Goal: Task Accomplishment & Management: Manage account settings

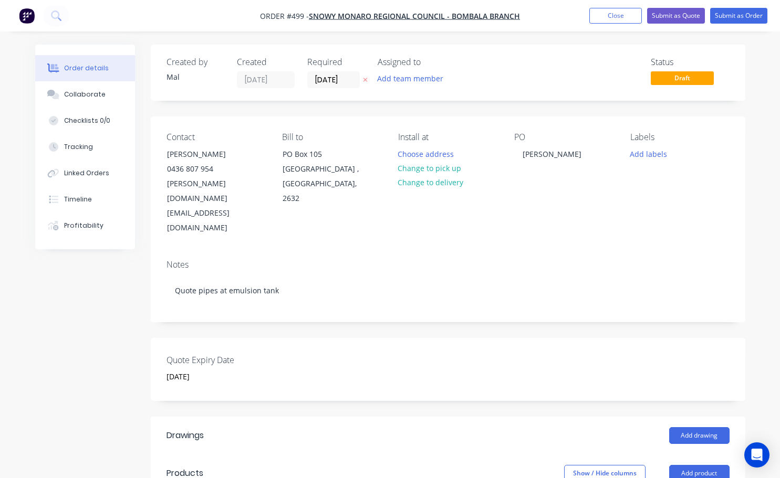
scroll to position [370, 66]
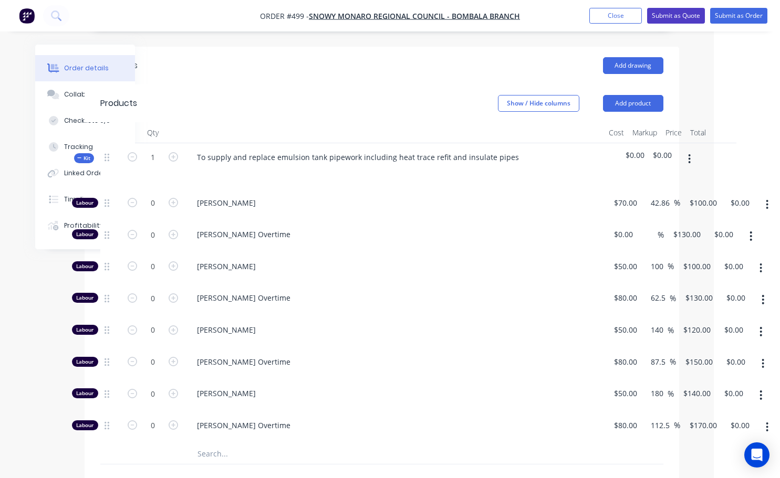
click at [687, 8] on button "Submit as Quote" at bounding box center [676, 16] width 58 height 16
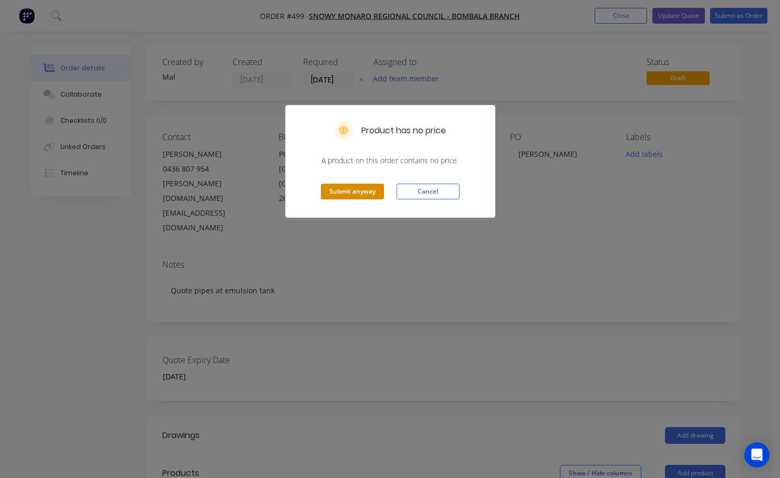
click at [363, 197] on button "Submit anyway" at bounding box center [352, 192] width 63 height 16
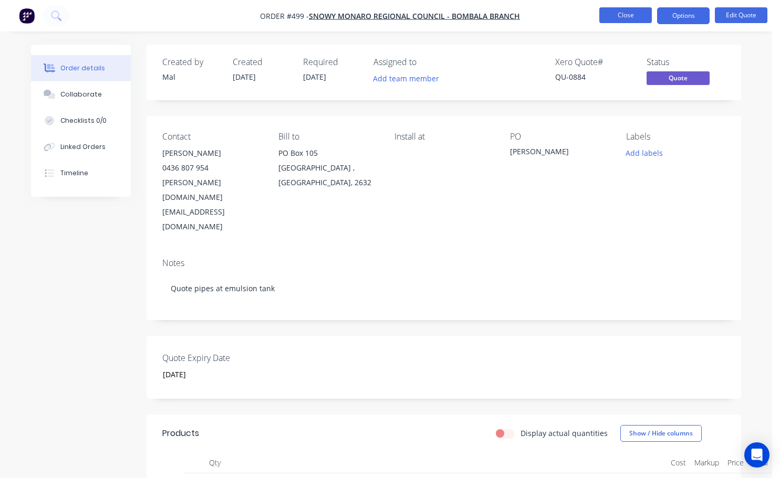
click at [620, 17] on button "Close" at bounding box center [625, 15] width 53 height 16
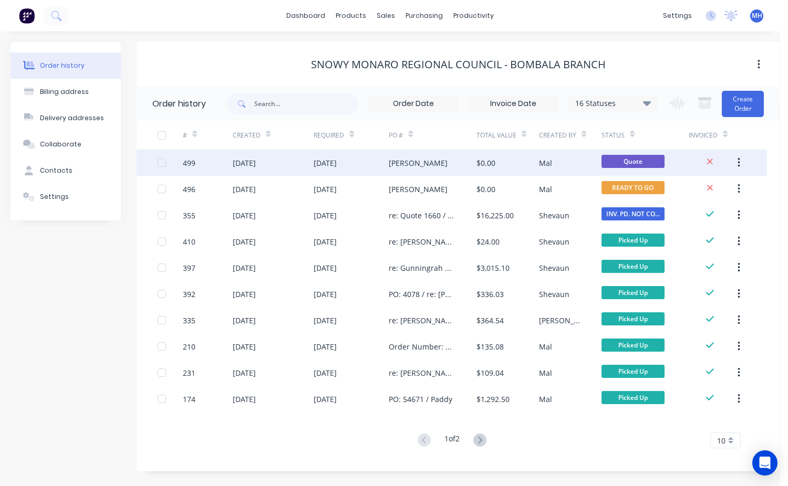
click at [547, 165] on div "Mal" at bounding box center [545, 163] width 13 height 11
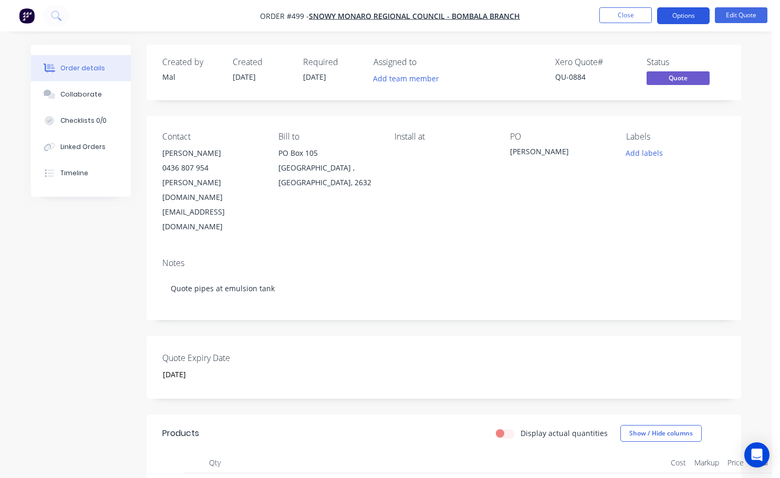
click at [690, 19] on button "Options" at bounding box center [683, 15] width 53 height 17
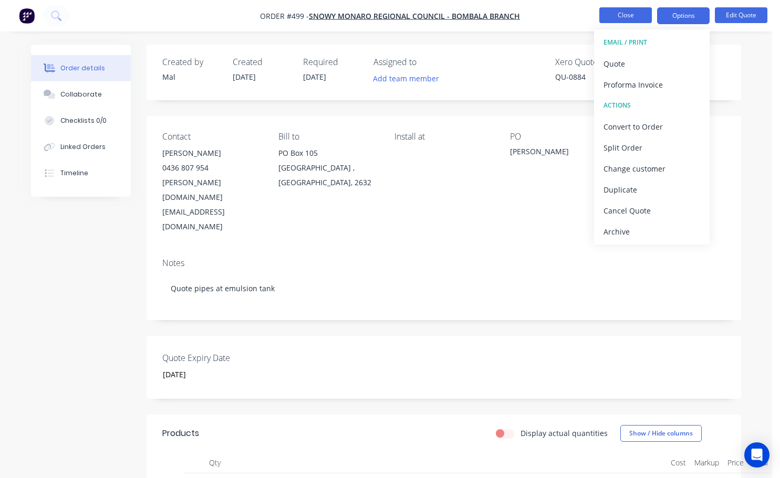
click at [635, 14] on button "Close" at bounding box center [625, 15] width 53 height 16
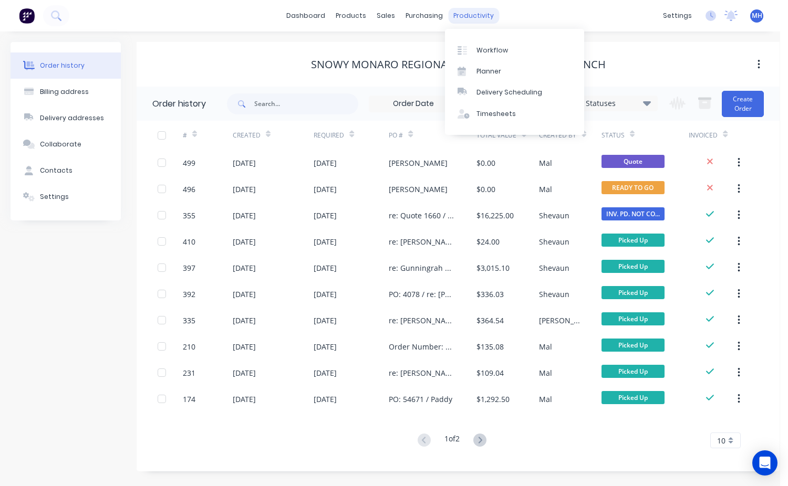
click at [469, 18] on div "productivity" at bounding box center [473, 16] width 51 height 16
click at [483, 48] on div "Workflow" at bounding box center [492, 50] width 32 height 9
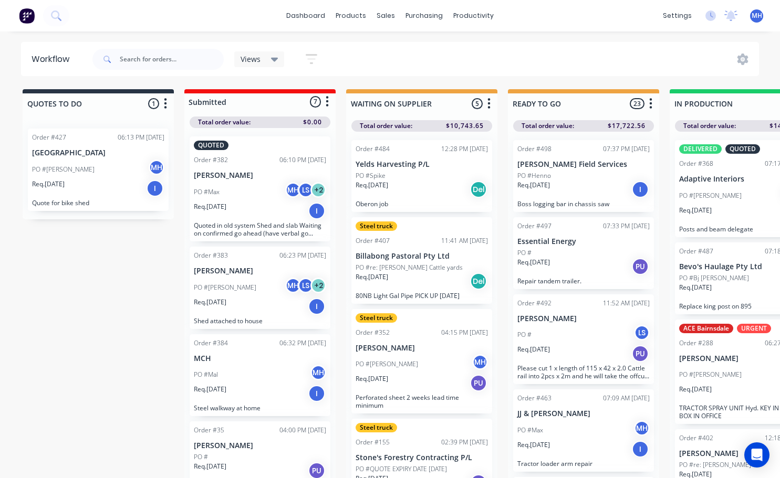
click at [594, 50] on div "Views Save new view None (Default) edit Active jobs edit Ready for PU and Del e…" at bounding box center [424, 60] width 669 height 32
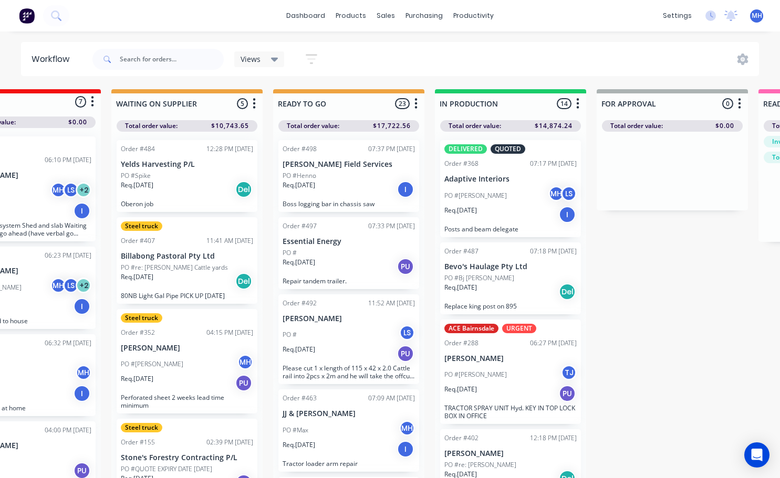
scroll to position [0, 249]
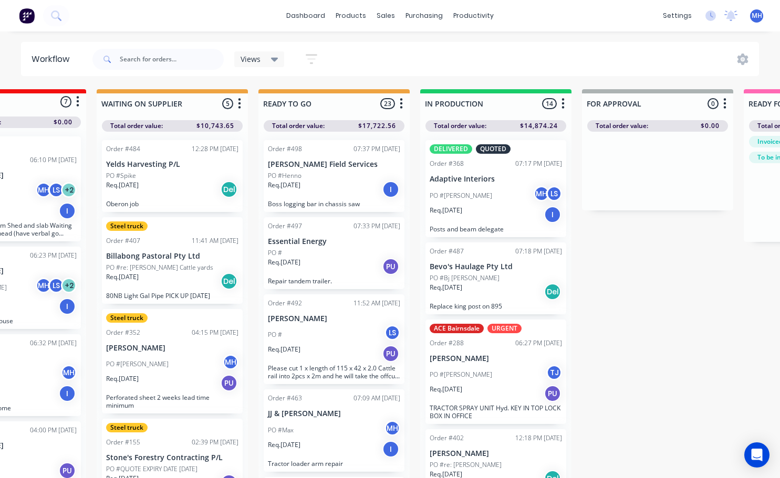
click at [486, 202] on div "PO #[PERSON_NAME] MH LS" at bounding box center [495, 196] width 132 height 20
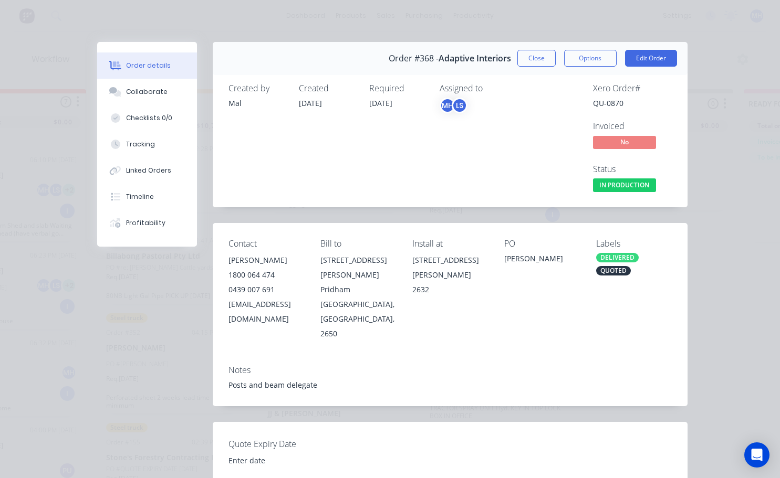
type input "[DATE]"
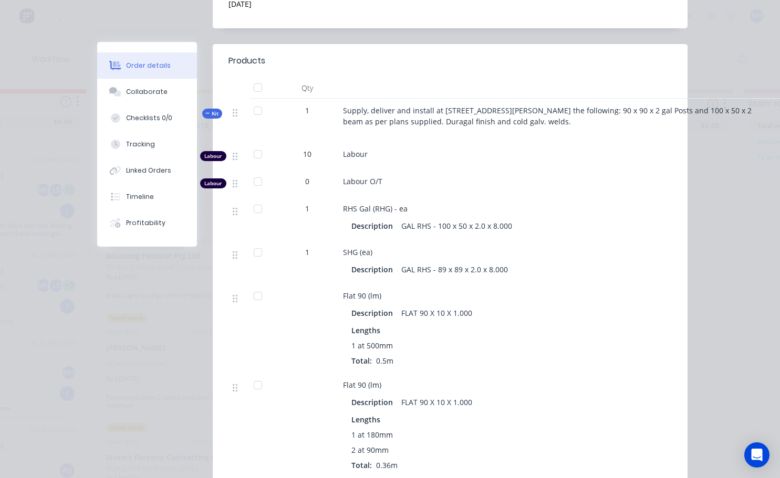
scroll to position [368, 0]
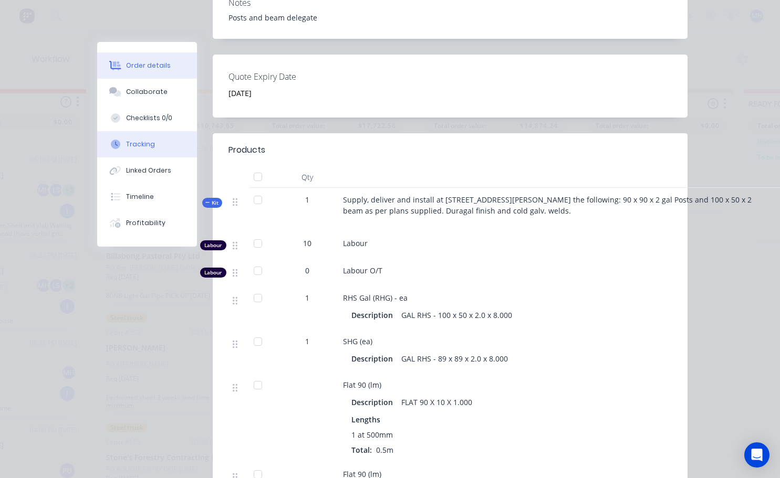
click at [138, 148] on div "Tracking" at bounding box center [140, 144] width 29 height 9
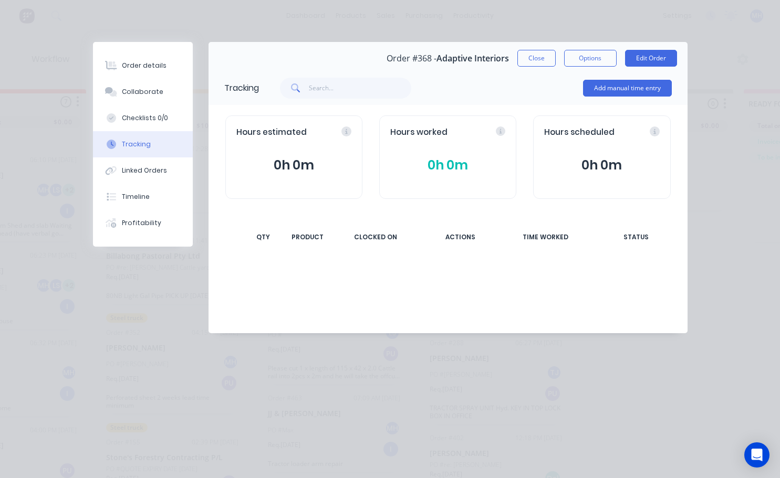
scroll to position [0, 0]
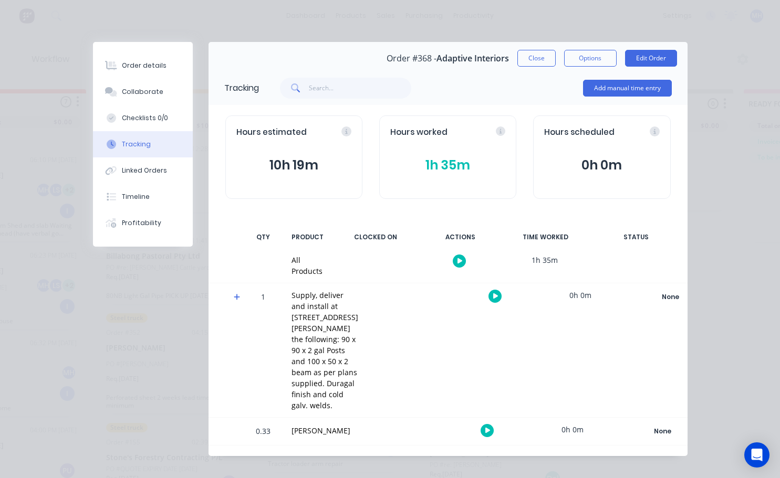
click at [536, 138] on div "Hours scheduled 0h 0m" at bounding box center [601, 157] width 137 height 83
click at [474, 162] on button "1h 35m" at bounding box center [447, 165] width 115 height 20
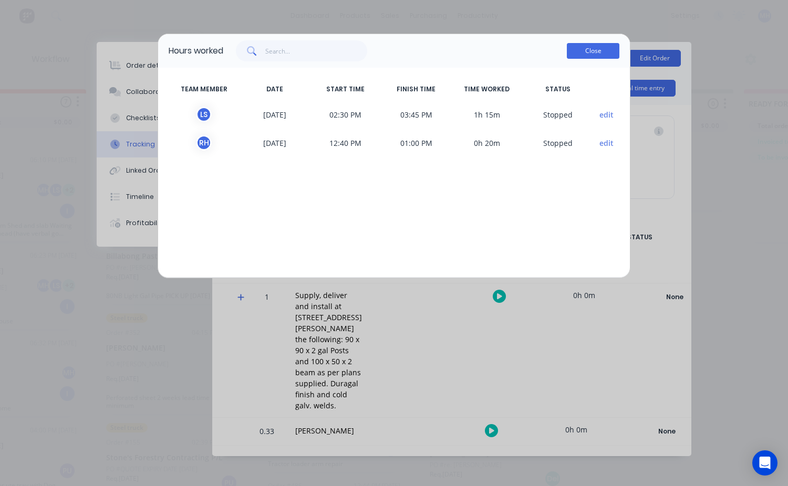
click at [591, 54] on button "Close" at bounding box center [593, 51] width 53 height 16
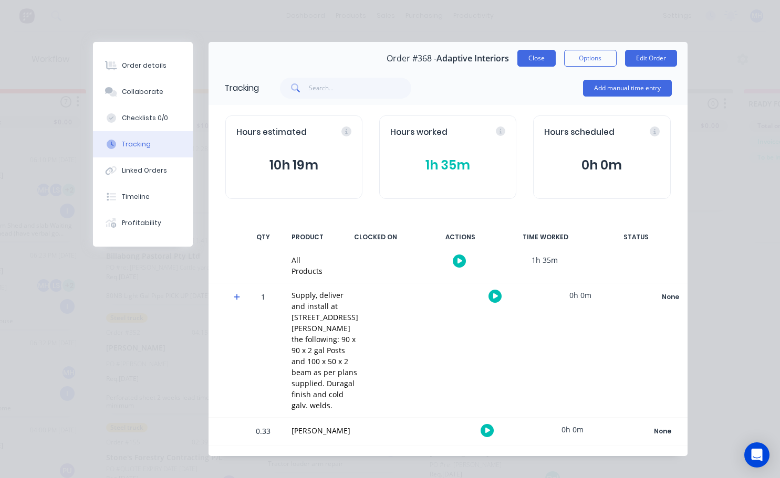
click at [521, 60] on button "Close" at bounding box center [536, 58] width 38 height 17
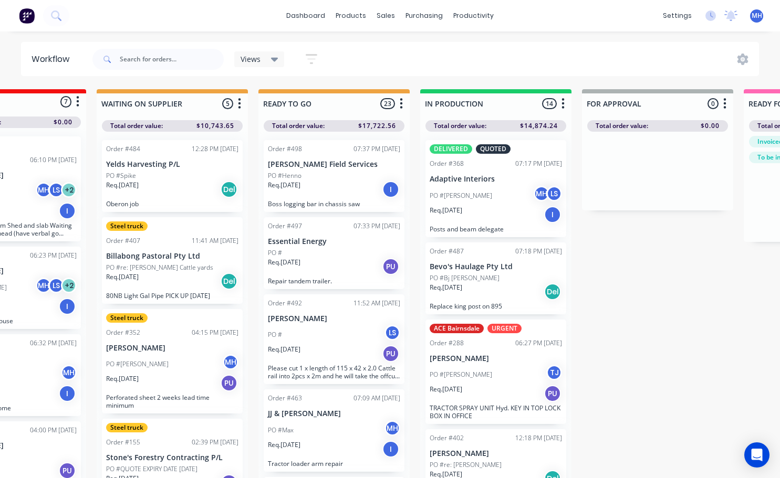
click at [446, 196] on p "PO #[PERSON_NAME]" at bounding box center [460, 195] width 62 height 9
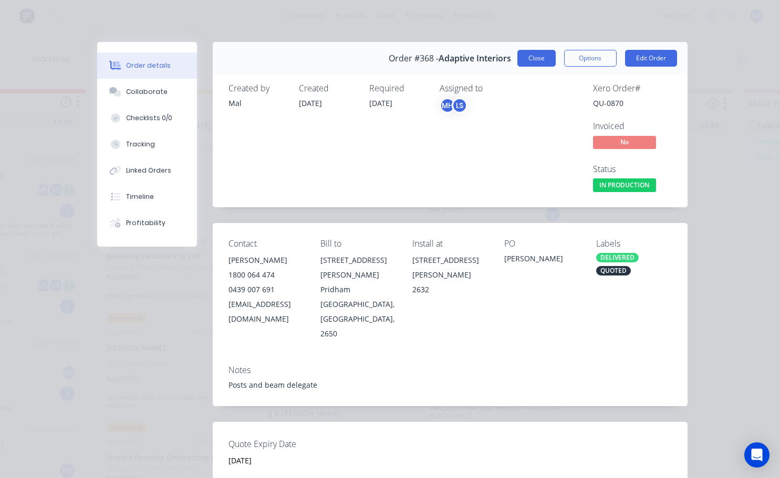
click at [539, 52] on button "Close" at bounding box center [536, 58] width 38 height 17
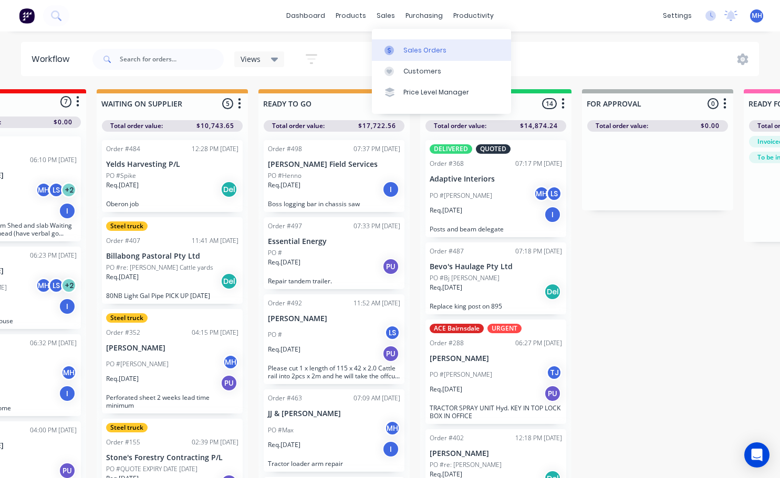
click at [430, 50] on div "Sales Orders" at bounding box center [424, 50] width 43 height 9
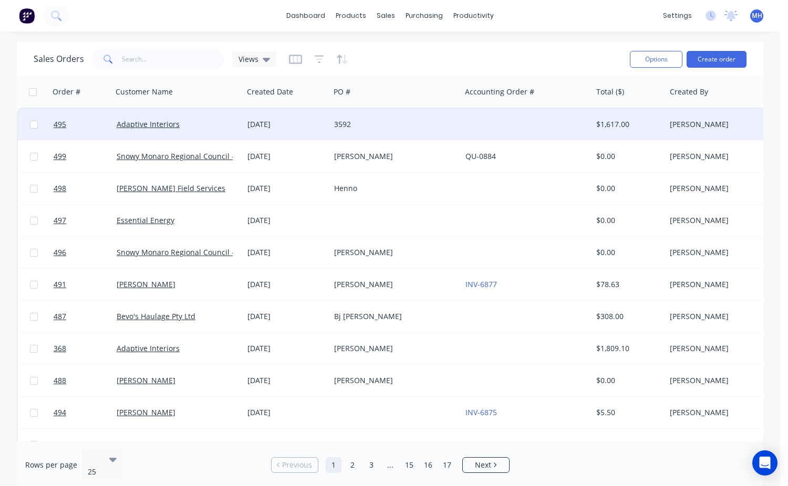
click at [263, 124] on div "[DATE]" at bounding box center [286, 124] width 78 height 11
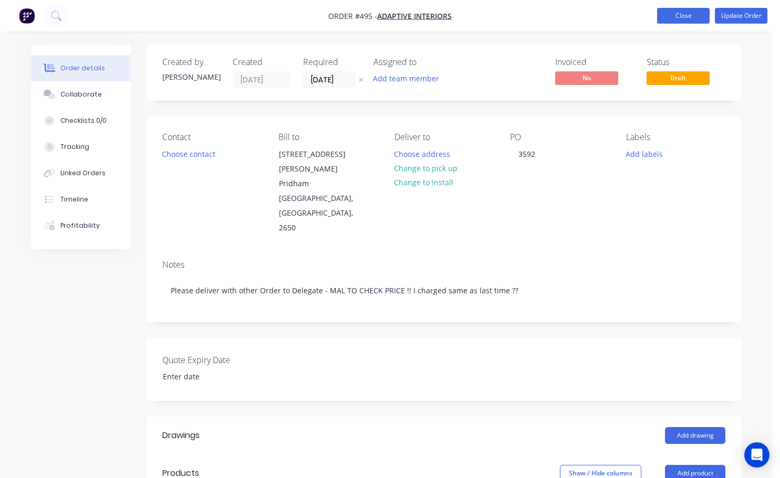
click at [664, 16] on button "Close" at bounding box center [683, 16] width 53 height 16
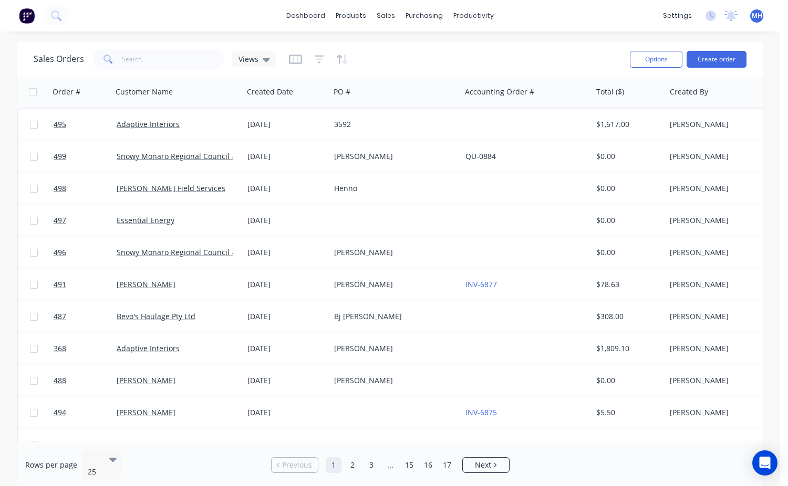
click at [119, 58] on span at bounding box center [106, 59] width 29 height 21
click at [129, 63] on input "text" at bounding box center [173, 59] width 102 height 21
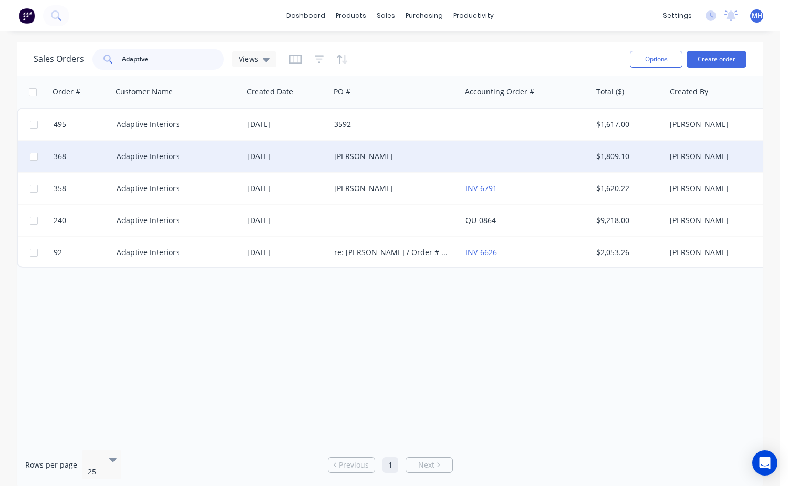
type input "Adaptive"
click at [363, 159] on div "[PERSON_NAME]" at bounding box center [392, 156] width 117 height 11
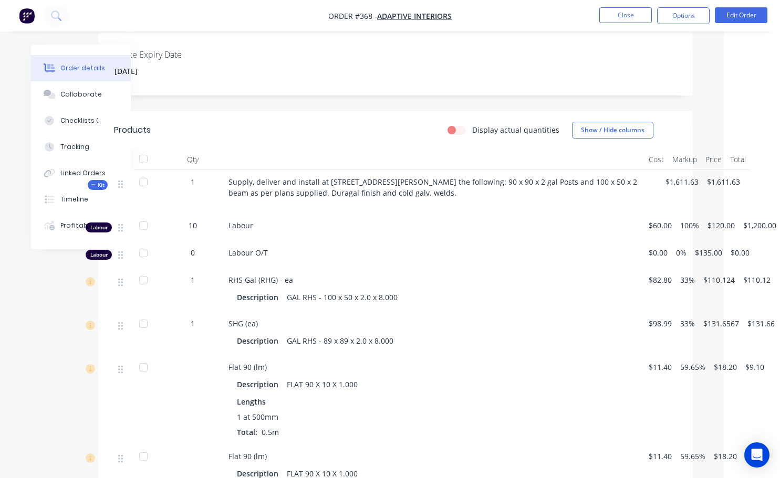
scroll to position [236, 48]
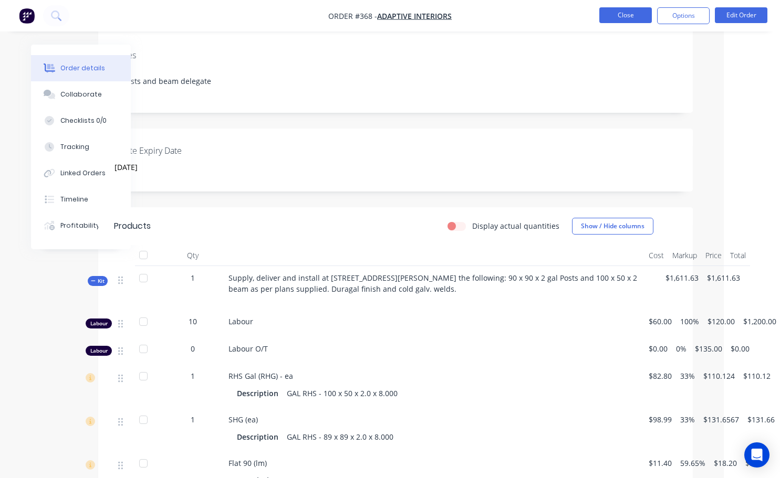
click at [642, 19] on button "Close" at bounding box center [625, 15] width 53 height 16
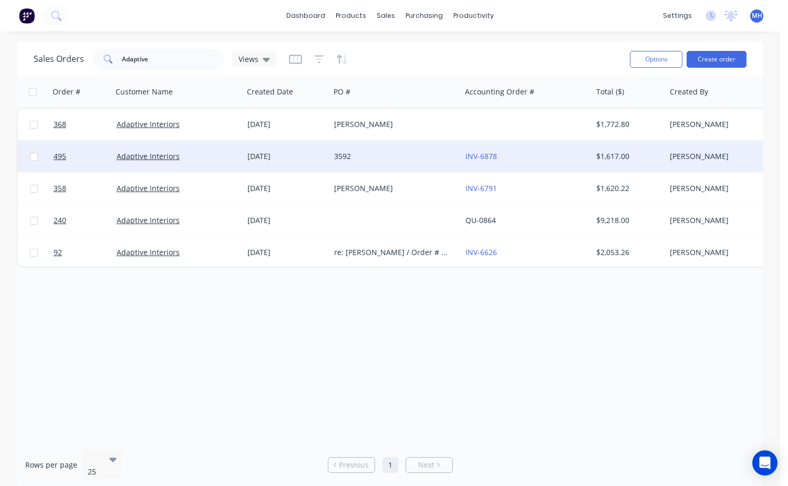
click at [515, 158] on div "INV-6878" at bounding box center [523, 156] width 117 height 11
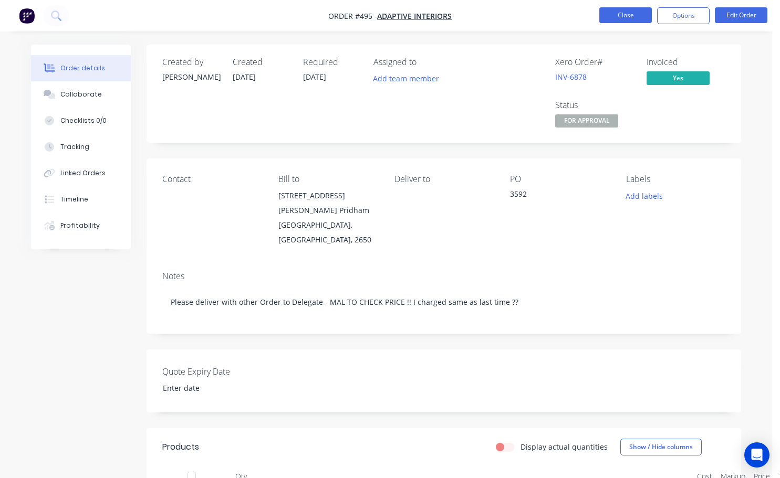
click at [647, 15] on button "Close" at bounding box center [625, 15] width 53 height 16
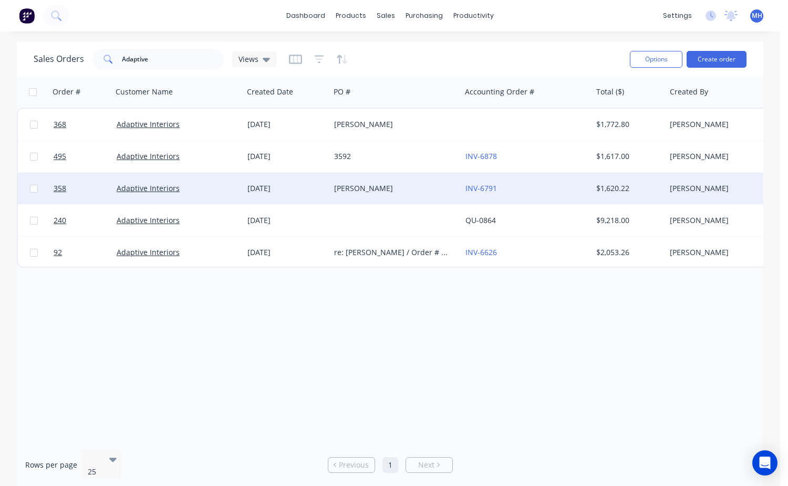
click at [500, 187] on div "INV-6791" at bounding box center [523, 188] width 117 height 11
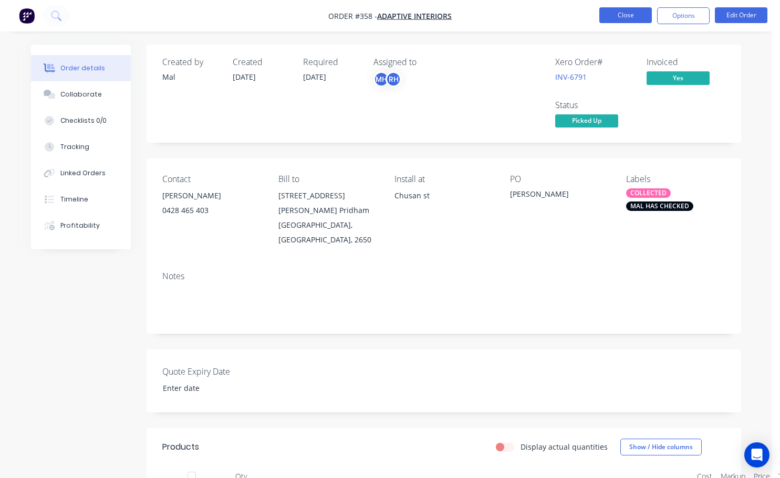
click at [626, 13] on button "Close" at bounding box center [625, 15] width 53 height 16
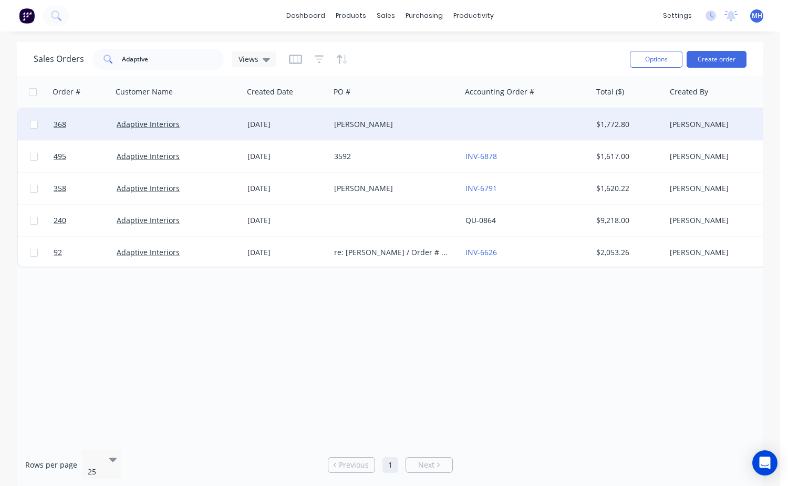
click at [589, 121] on div at bounding box center [526, 125] width 131 height 32
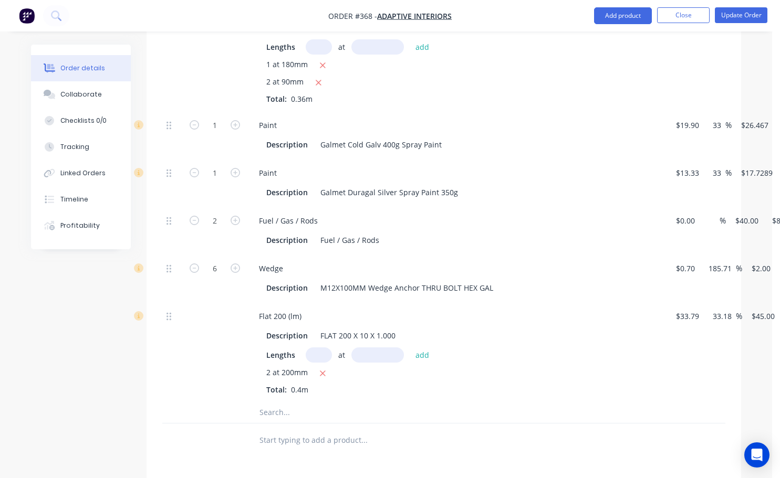
scroll to position [840, 0]
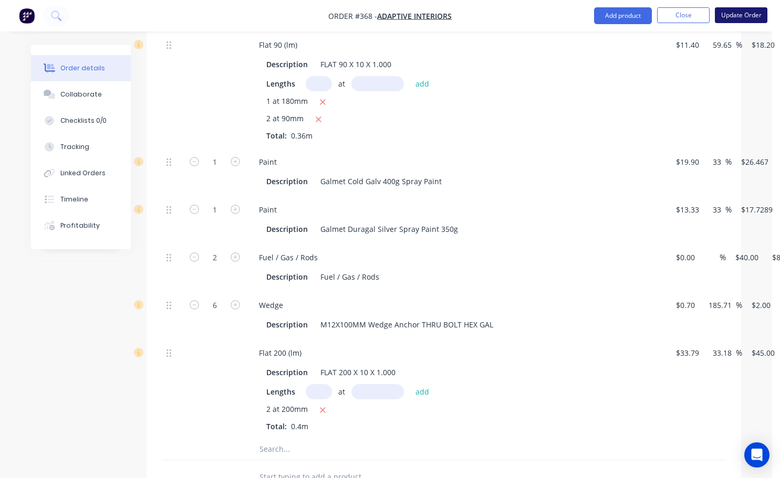
click at [735, 13] on button "Update Order" at bounding box center [741, 15] width 53 height 16
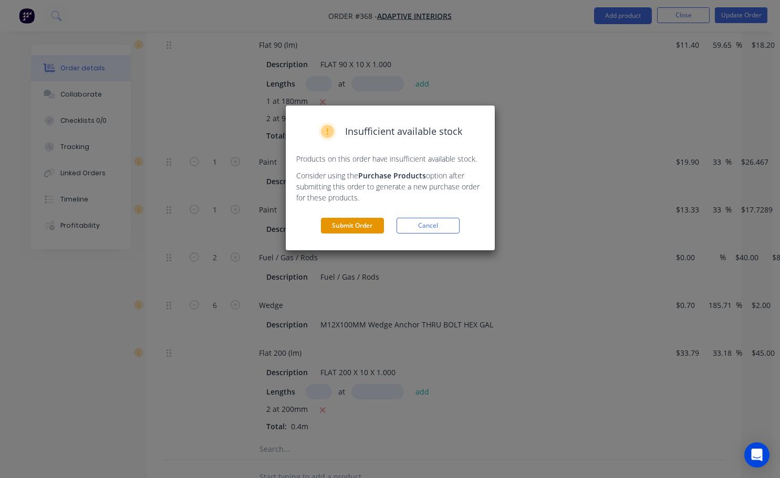
click at [340, 229] on button "Submit Order" at bounding box center [352, 226] width 63 height 16
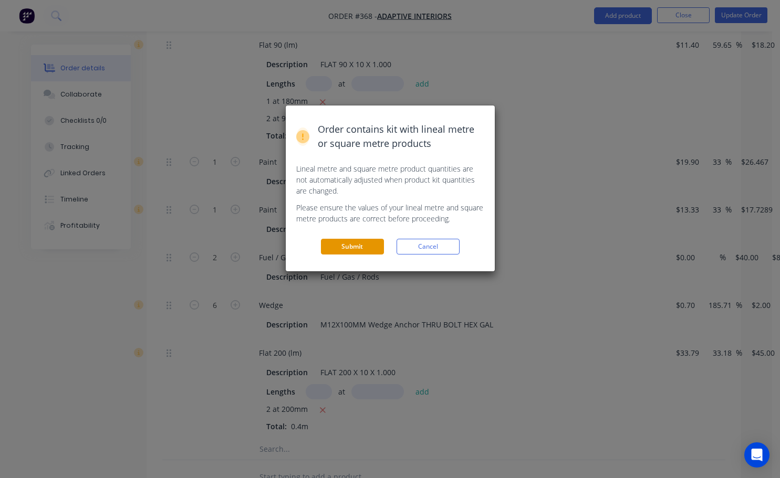
click at [370, 247] on button "Submit" at bounding box center [352, 247] width 63 height 16
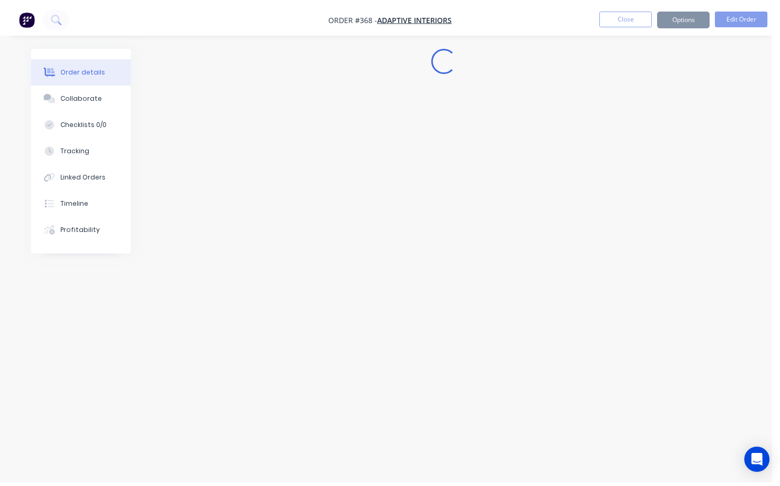
scroll to position [0, 0]
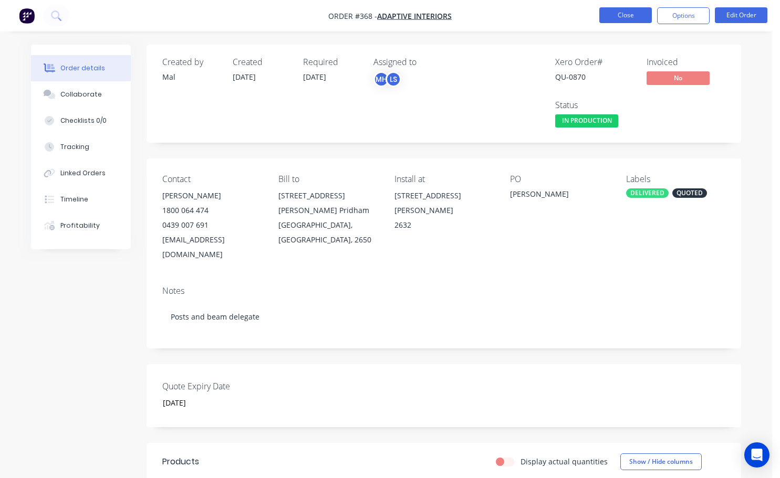
click at [621, 22] on button "Close" at bounding box center [625, 15] width 53 height 16
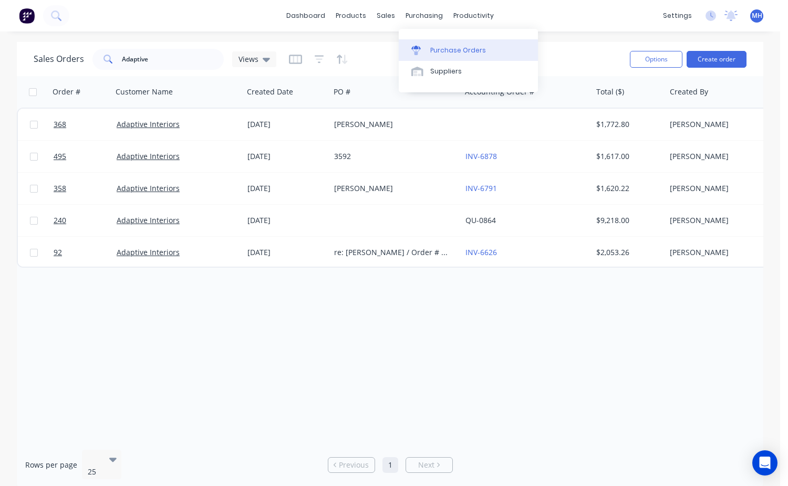
click at [468, 53] on div "Purchase Orders" at bounding box center [458, 50] width 56 height 9
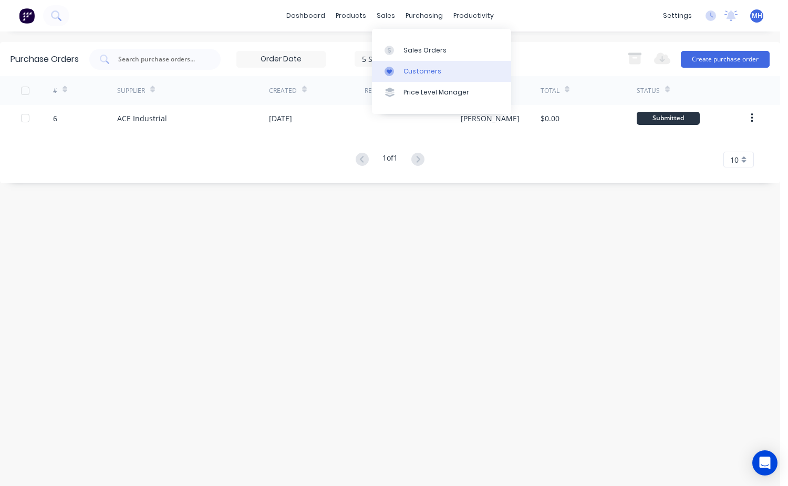
click at [408, 66] on link "Customers" at bounding box center [441, 71] width 139 height 21
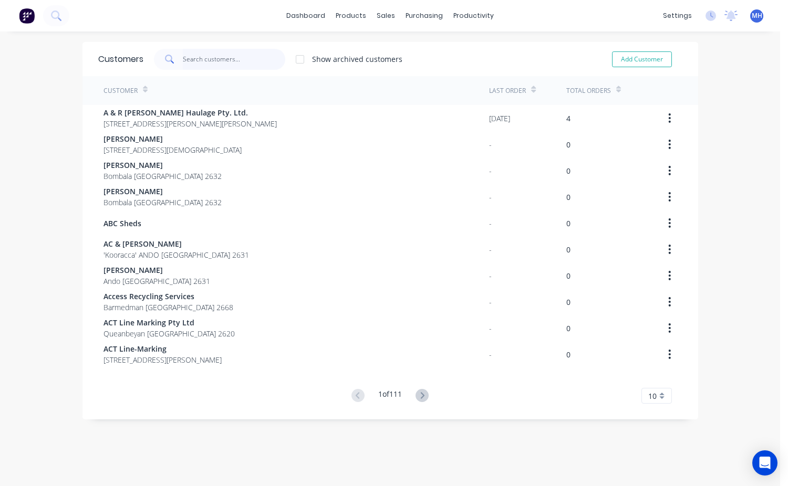
click at [224, 65] on input "text" at bounding box center [234, 59] width 102 height 21
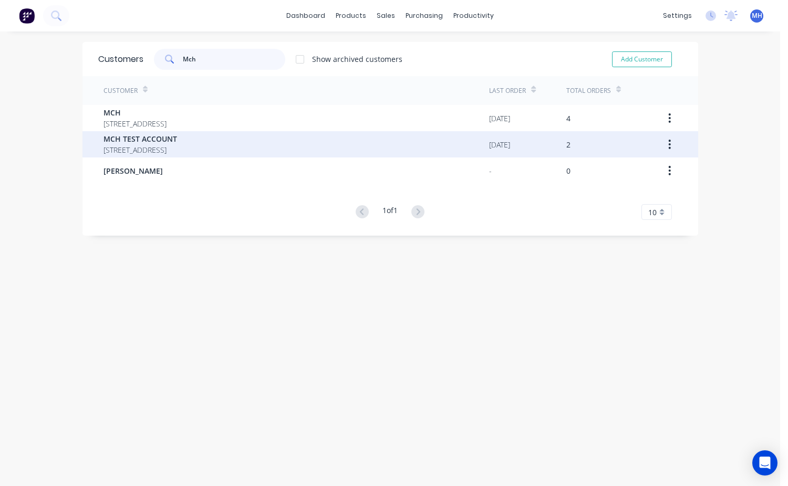
type input "Mch"
click at [124, 147] on span "[STREET_ADDRESS]" at bounding box center [140, 149] width 74 height 11
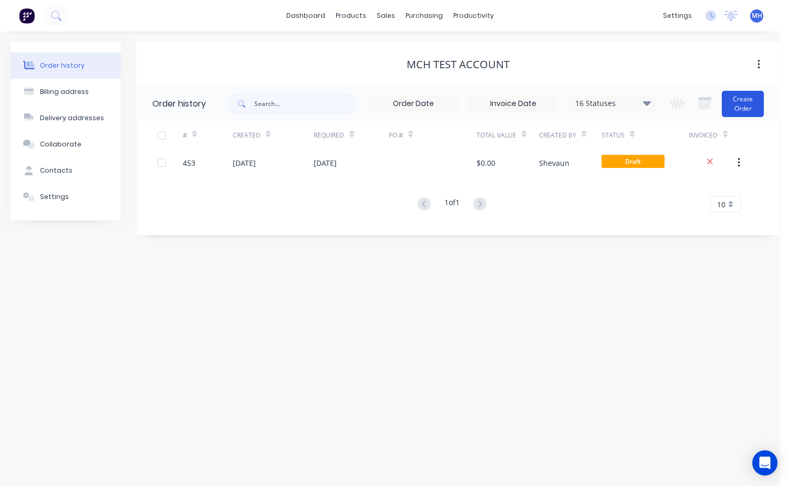
click at [748, 106] on button "Create Order" at bounding box center [742, 104] width 42 height 26
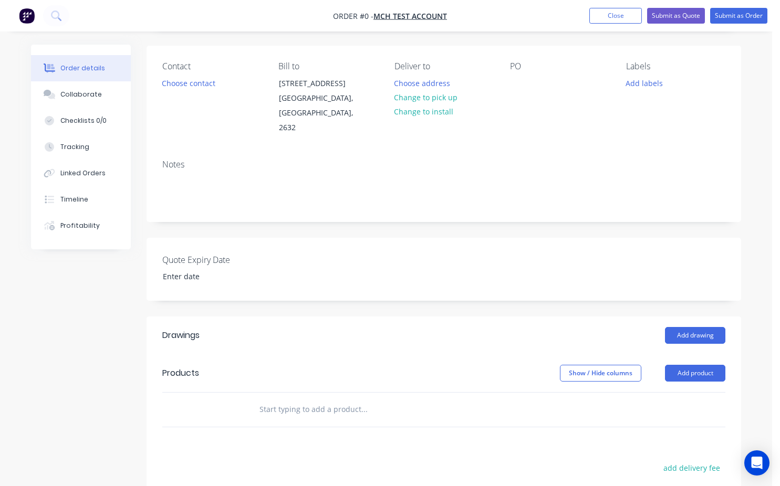
scroll to position [158, 0]
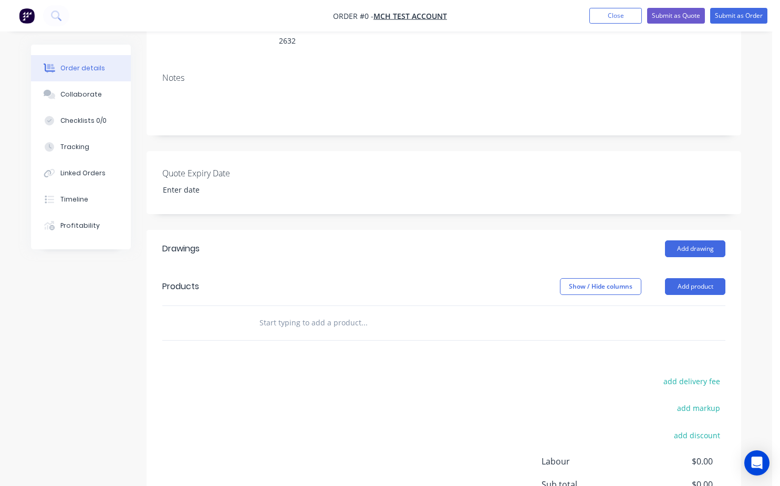
drag, startPoint x: 261, startPoint y: 309, endPoint x: 270, endPoint y: 312, distance: 9.7
click at [262, 312] on input "text" at bounding box center [364, 322] width 210 height 21
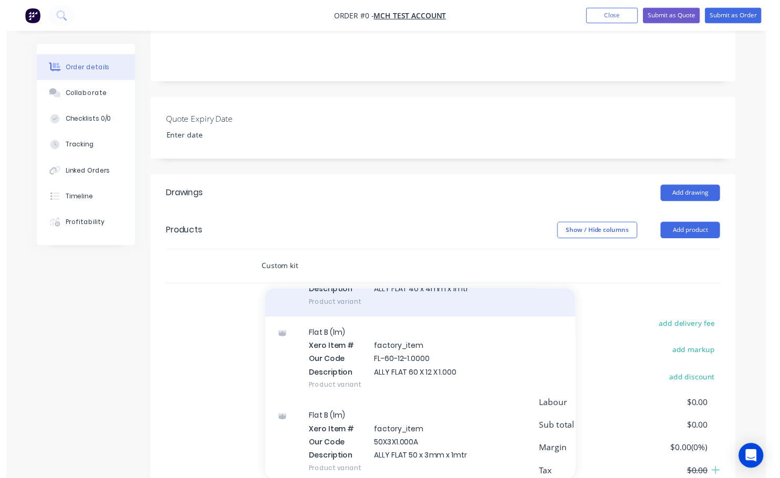
scroll to position [0, 0]
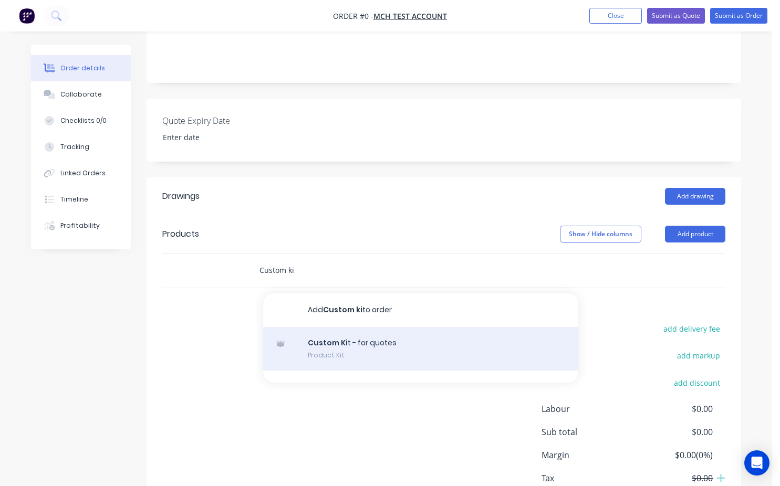
type input "Custom ki"
click at [348, 337] on div "Custom Ki t - for quotes Product Kit" at bounding box center [420, 349] width 315 height 44
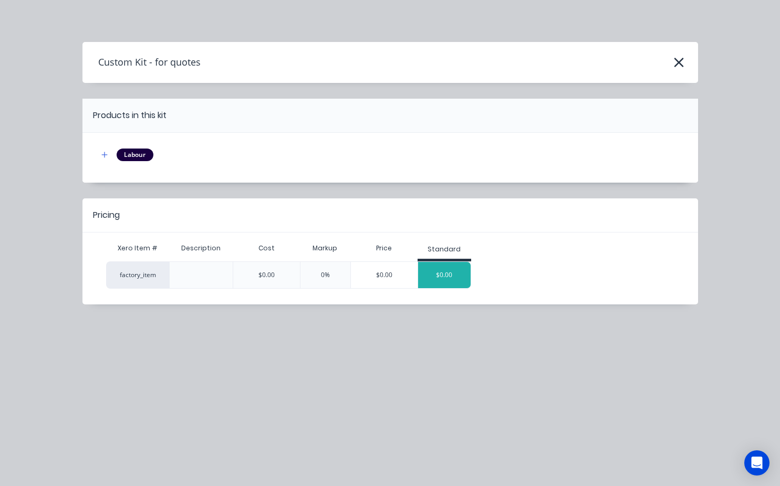
click at [434, 275] on div "$0.00" at bounding box center [444, 275] width 53 height 26
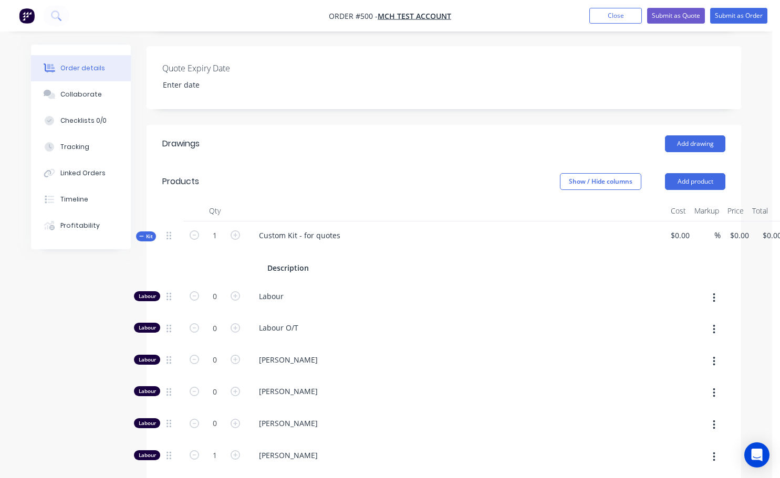
scroll to position [315, 0]
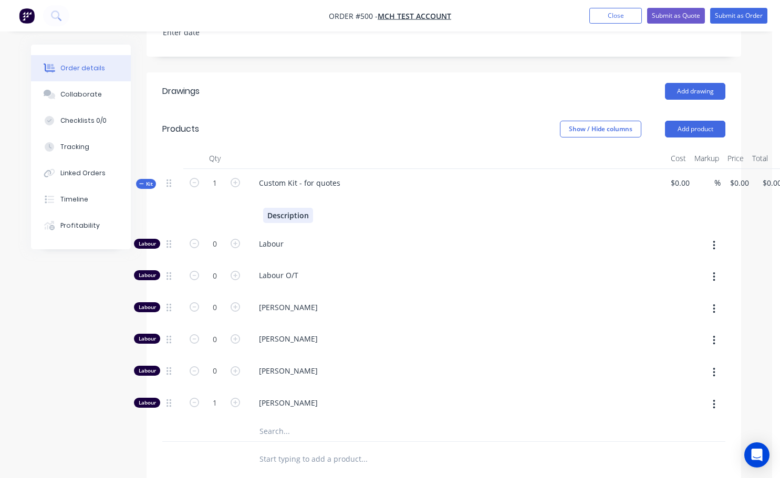
click at [312, 208] on div "Description" at bounding box center [288, 215] width 50 height 15
click at [342, 209] on div "Custom Kit - for quotes Description" at bounding box center [456, 199] width 420 height 61
click at [315, 261] on div "Labour O/T" at bounding box center [456, 277] width 420 height 32
click at [335, 175] on div "Custom Kit - for quotes" at bounding box center [299, 182] width 98 height 15
click at [338, 175] on div "Custom Kit - for quotes" at bounding box center [299, 182] width 98 height 15
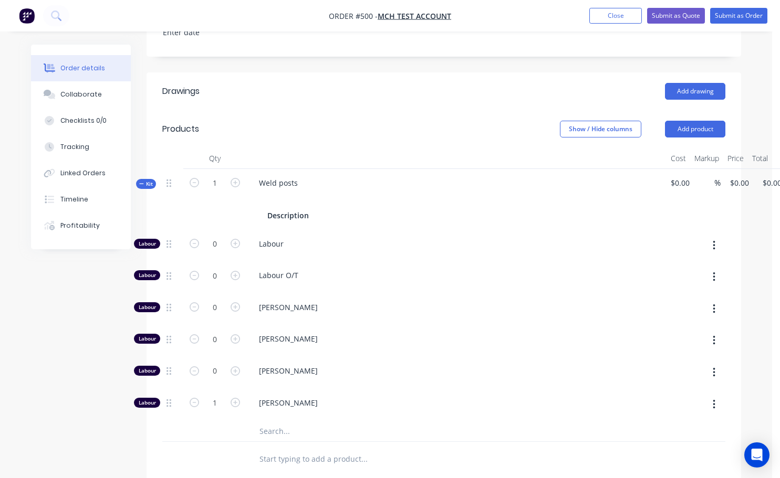
click at [367, 237] on div "Labour" at bounding box center [456, 246] width 420 height 32
click at [234, 239] on icon "button" at bounding box center [234, 243] width 9 height 9
type input "$50.00"
click at [234, 239] on icon "button" at bounding box center [234, 243] width 9 height 9
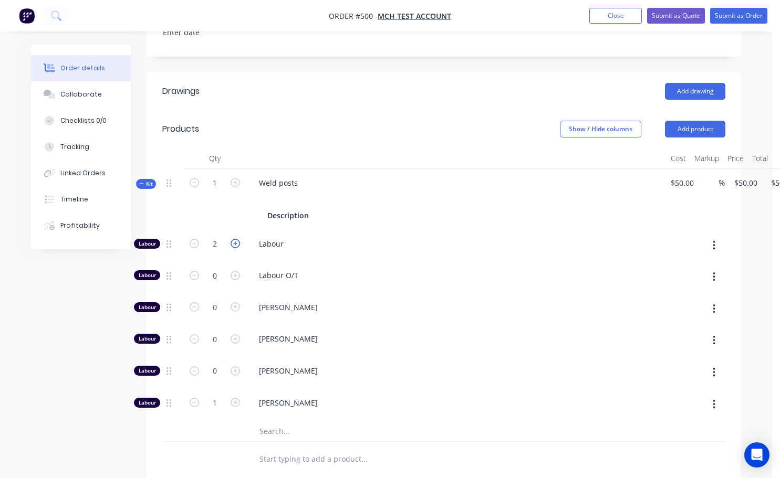
click at [234, 239] on icon "button" at bounding box center [234, 243] width 9 height 9
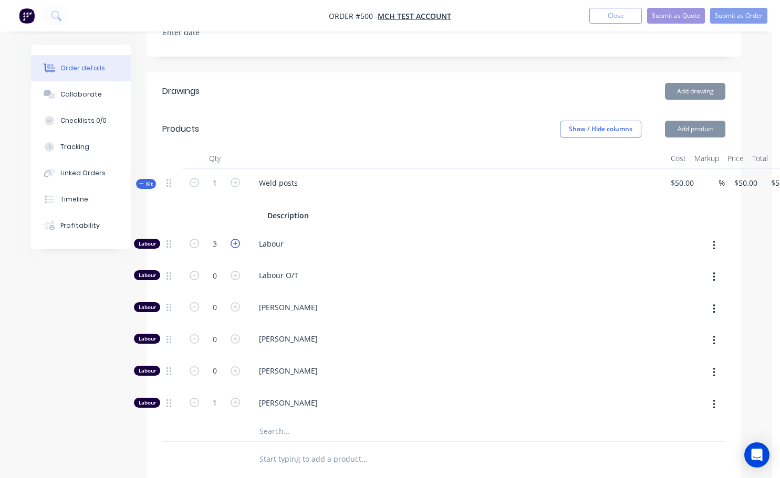
click at [234, 239] on icon "button" at bounding box center [234, 243] width 9 height 9
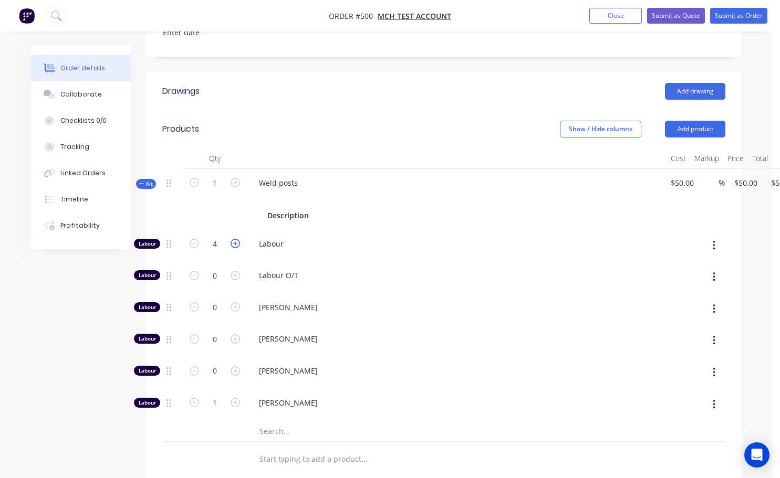
click at [234, 239] on icon "button" at bounding box center [234, 243] width 9 height 9
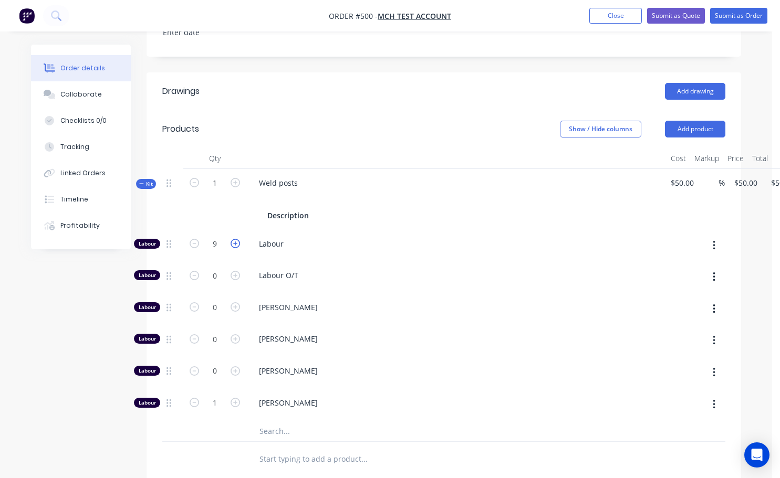
click at [234, 239] on icon "button" at bounding box center [234, 243] width 9 height 9
type input "10"
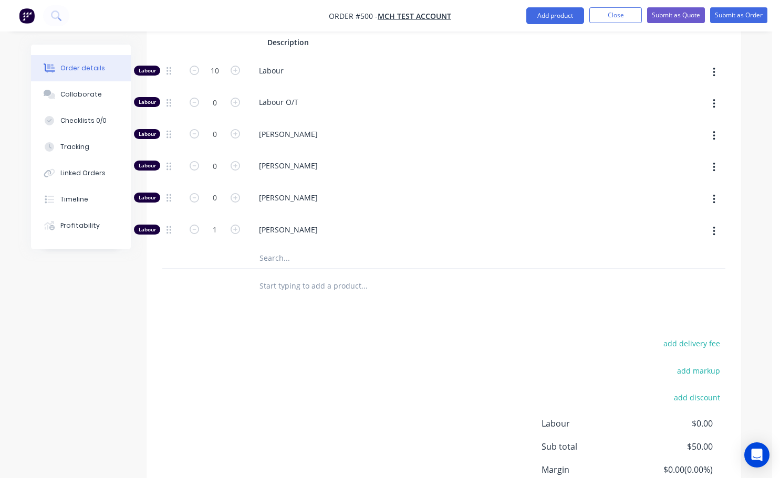
scroll to position [525, 0]
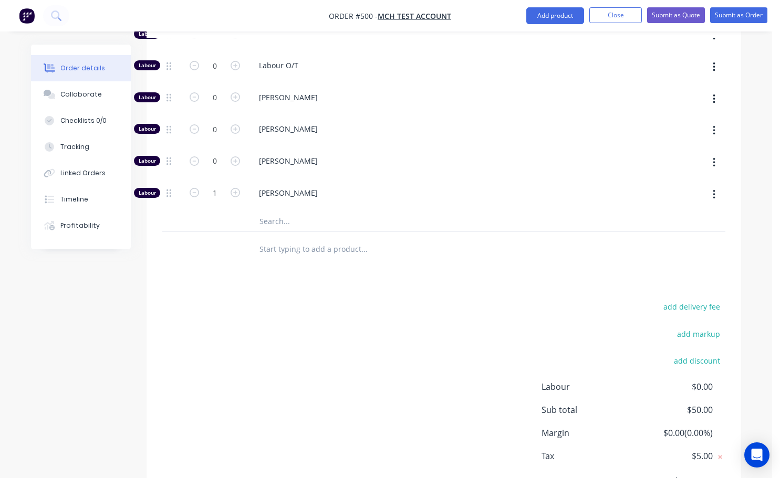
click at [378, 211] on input "text" at bounding box center [364, 221] width 210 height 21
click at [337, 387] on div "add delivery fee add markup add discount Labour $0.00 Sub total $50.00 Margin $…" at bounding box center [443, 401] width 563 height 203
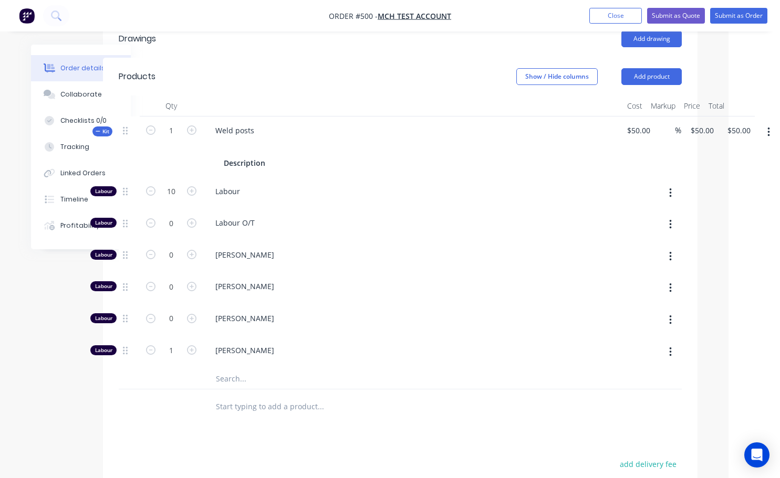
scroll to position [368, 45]
click at [190, 250] on icon "button" at bounding box center [190, 254] width 9 height 9
type input "$120.00"
type input "1"
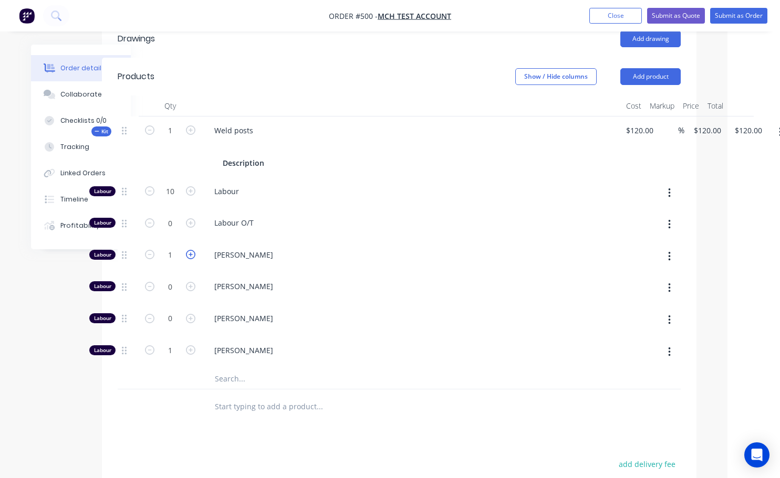
click at [191, 250] on icon "button" at bounding box center [190, 254] width 9 height 9
type input "$190.00"
type input "2"
click at [191, 250] on icon "button" at bounding box center [190, 254] width 9 height 9
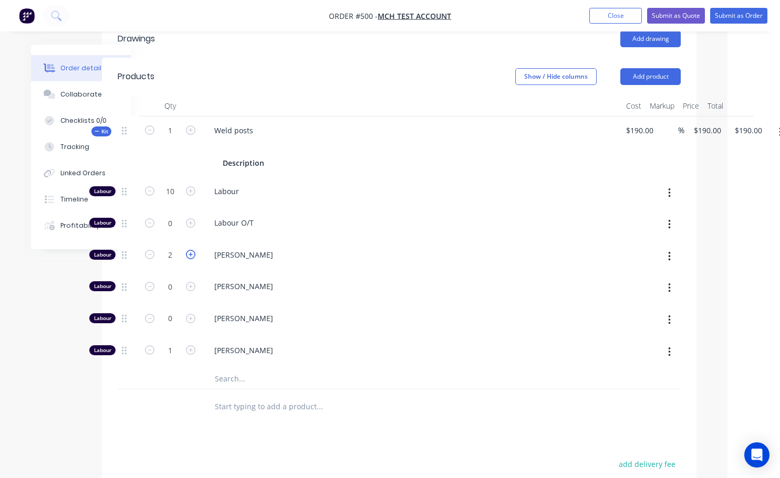
type input "$260.00"
type input "3"
click at [153, 186] on icon "button" at bounding box center [149, 190] width 9 height 9
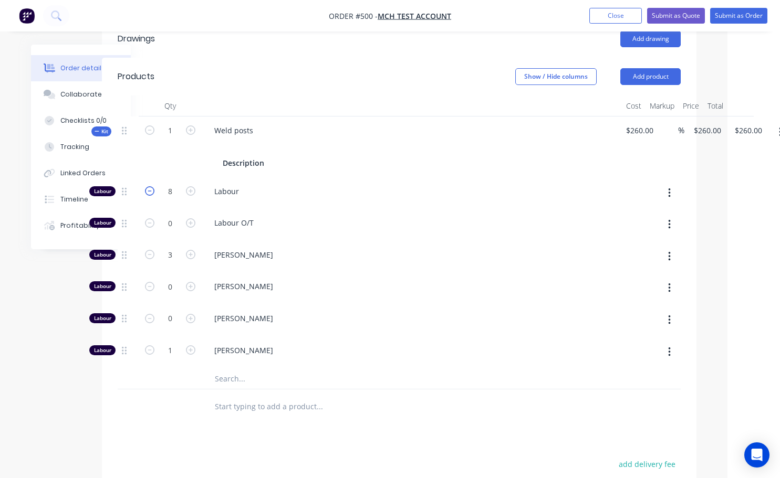
click at [153, 186] on icon "button" at bounding box center [149, 190] width 9 height 9
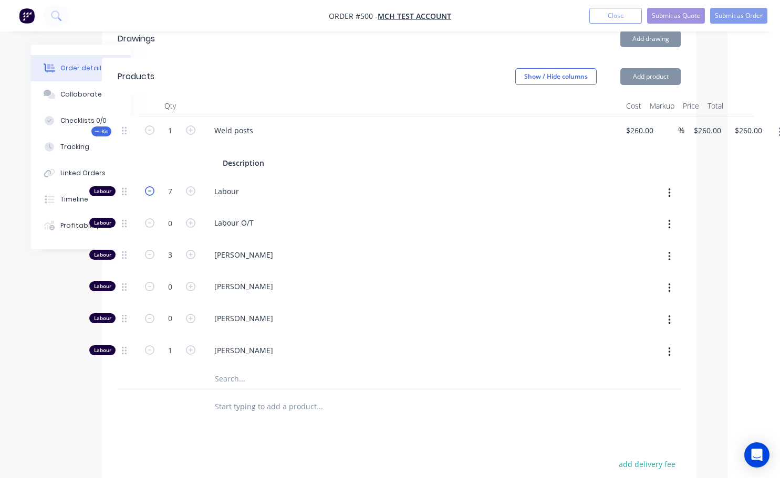
click at [153, 186] on icon "button" at bounding box center [149, 190] width 9 height 9
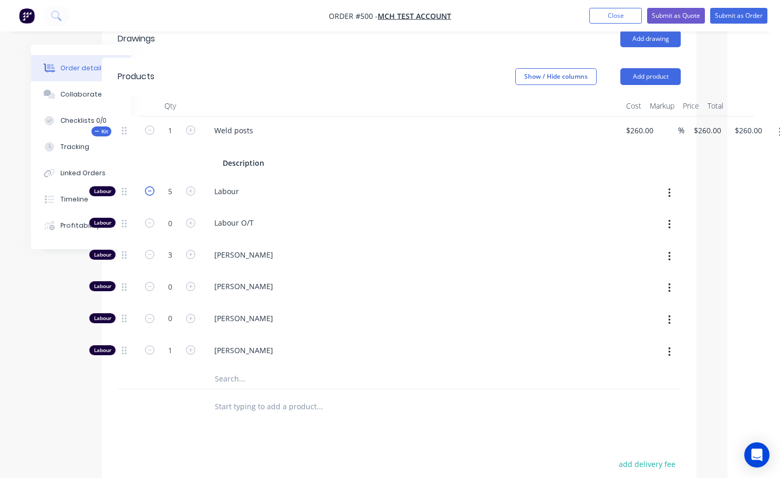
click at [153, 186] on icon "button" at bounding box center [149, 190] width 9 height 9
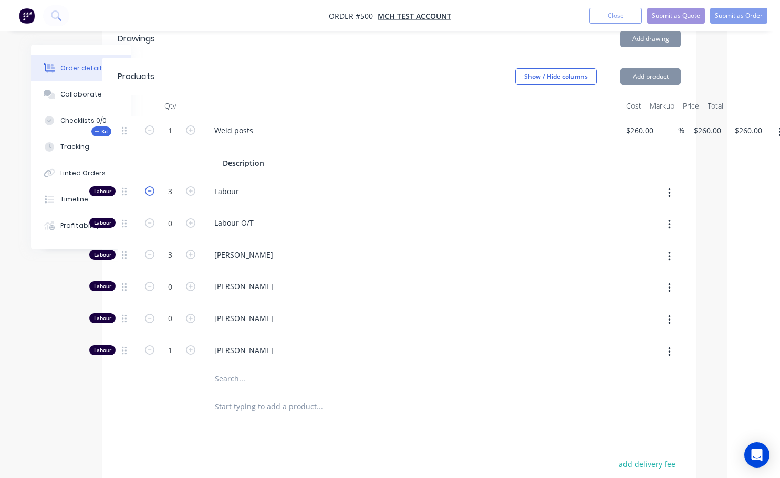
click at [153, 186] on icon "button" at bounding box center [149, 190] width 9 height 9
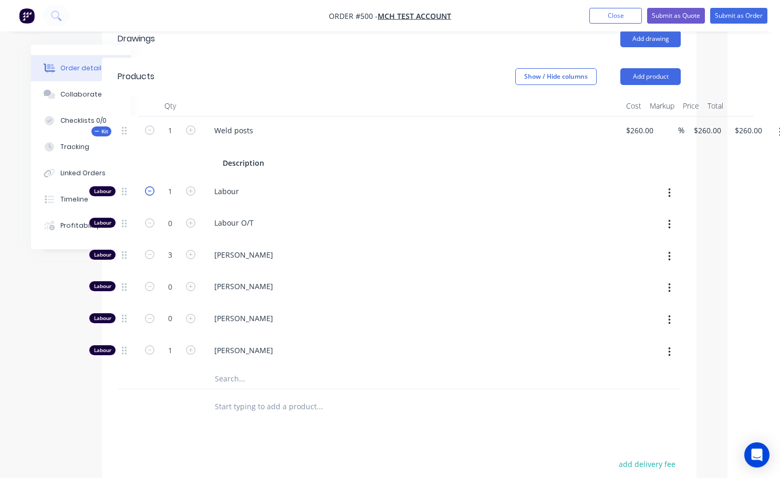
click at [153, 186] on icon "button" at bounding box center [149, 190] width 9 height 9
type input "0"
click at [669, 188] on icon "button" at bounding box center [669, 192] width 2 height 9
click at [622, 255] on div "Delete" at bounding box center [631, 262] width 81 height 15
click at [667, 184] on button "button" at bounding box center [669, 193] width 25 height 19
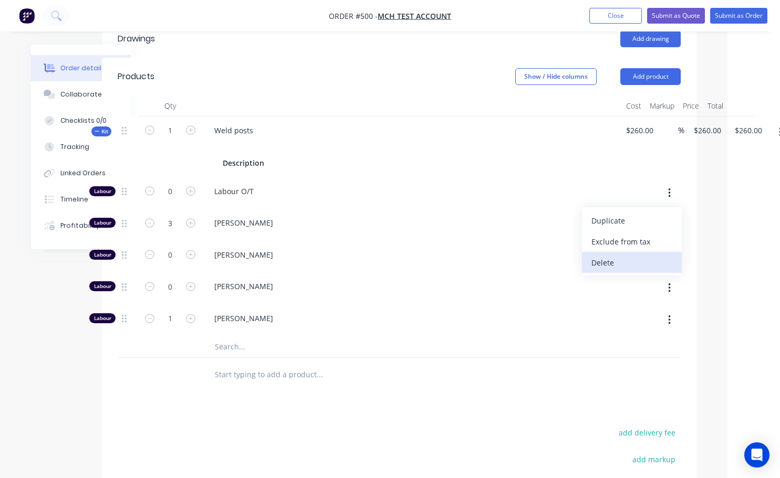
click at [617, 255] on div "Delete" at bounding box center [631, 262] width 81 height 15
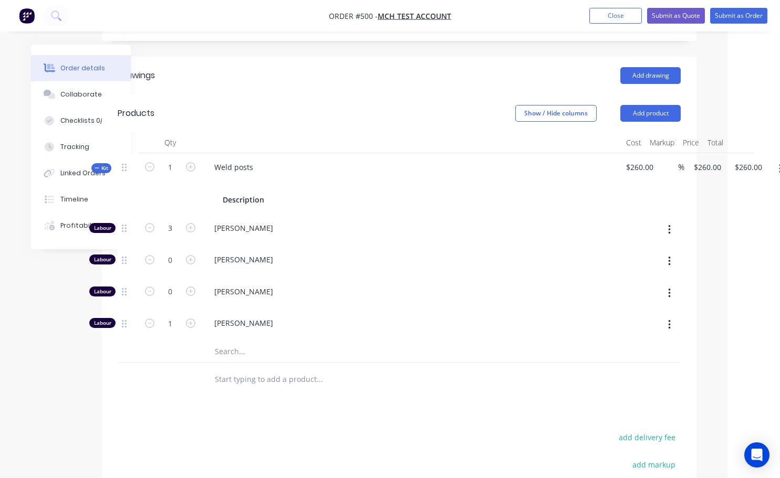
scroll to position [315, 45]
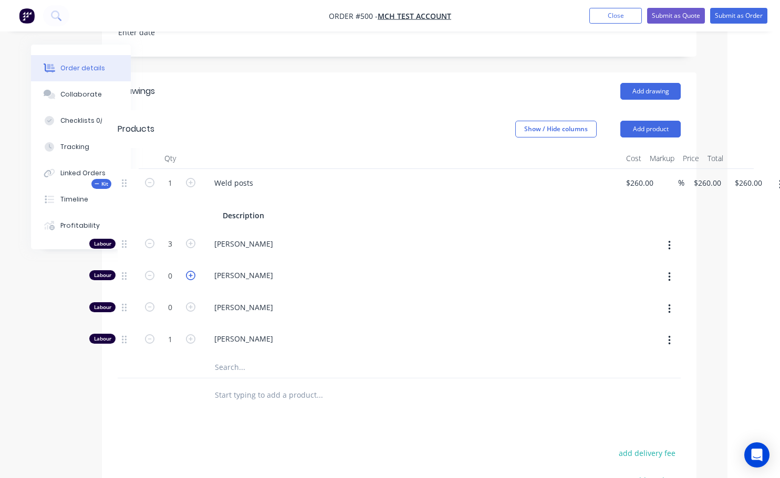
click at [187, 271] on icon "button" at bounding box center [190, 275] width 9 height 9
type input "$310.00"
type input "1"
click at [188, 271] on icon "button" at bounding box center [190, 275] width 9 height 9
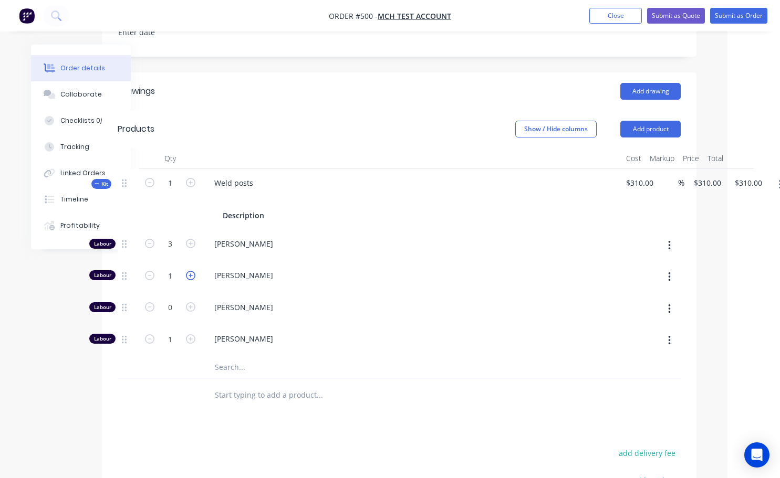
type input "$360.00"
type input "2"
click at [188, 271] on icon "button" at bounding box center [190, 275] width 9 height 9
type input "$410.00"
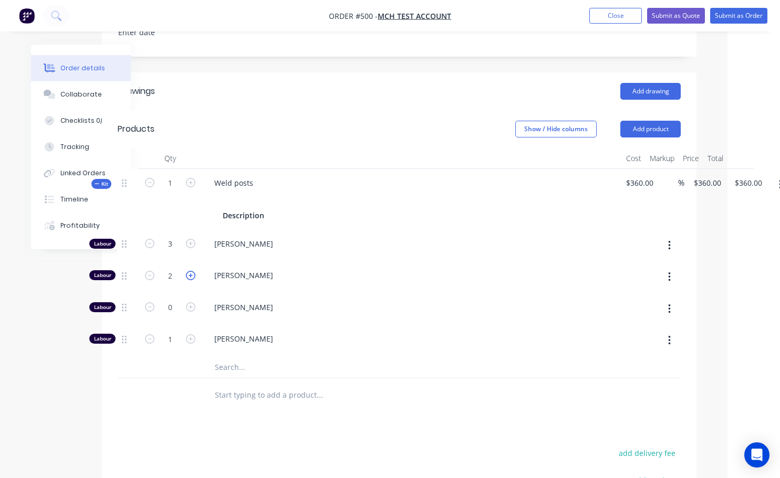
type input "$410.00"
type input "3"
click at [191, 334] on icon "button" at bounding box center [190, 338] width 9 height 9
type input "$460.00"
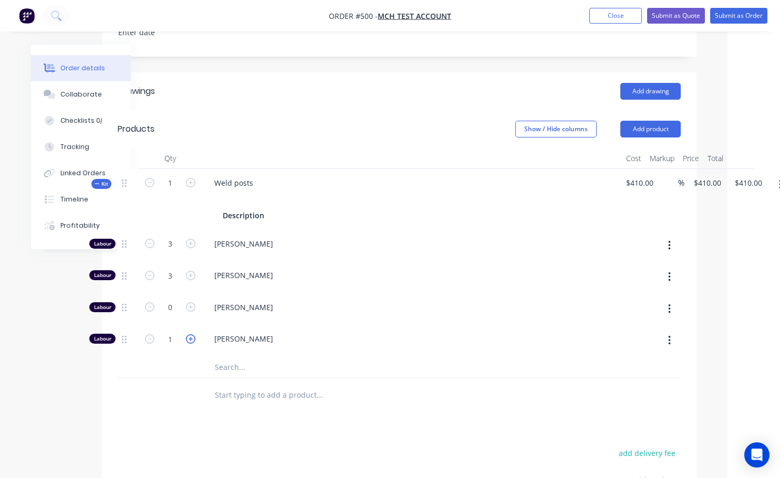
type input "2"
click at [191, 334] on icon "button" at bounding box center [190, 338] width 9 height 9
type input "$510.00"
type input "3"
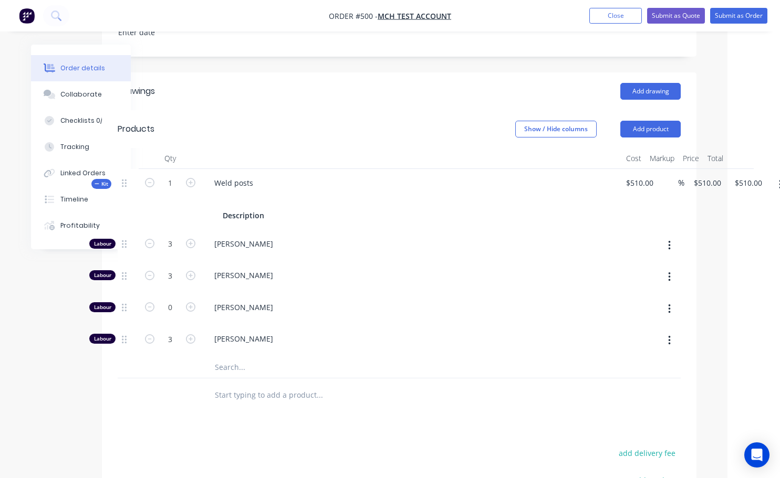
click at [522, 385] on div at bounding box center [391, 395] width 370 height 21
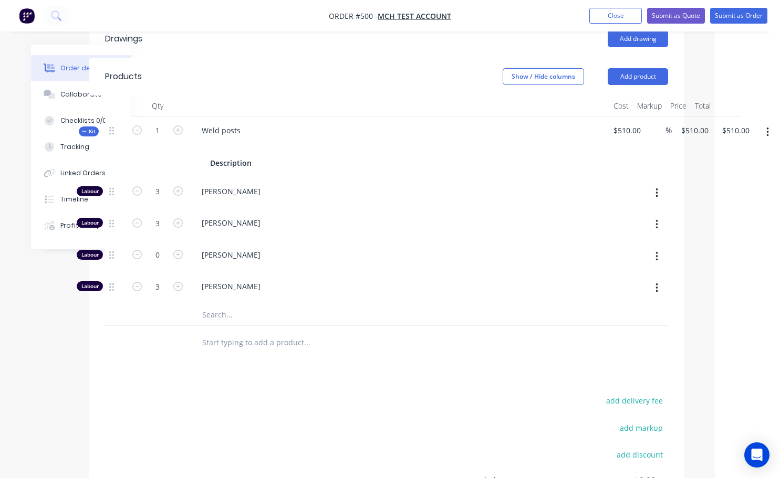
scroll to position [368, 57]
click at [140, 282] on icon "button" at bounding box center [136, 286] width 9 height 9
type input "$460.00"
type input "2"
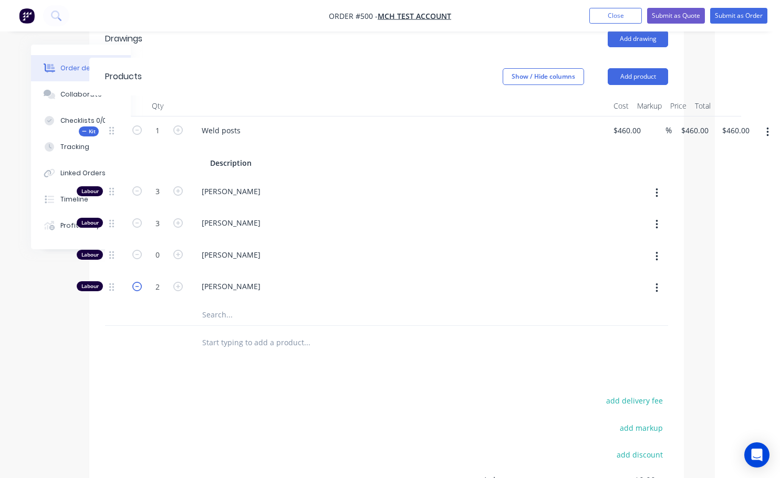
click at [140, 282] on icon "button" at bounding box center [136, 286] width 9 height 9
type input "$410.00"
type input "1"
click at [140, 282] on icon "button" at bounding box center [136, 286] width 9 height 9
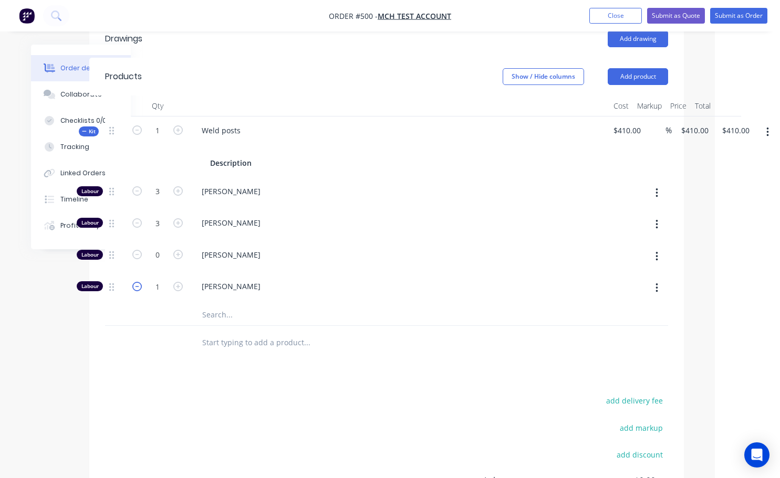
type input "$360.00"
type input "0"
click at [137, 218] on icon "button" at bounding box center [136, 222] width 9 height 9
type input "$310.00"
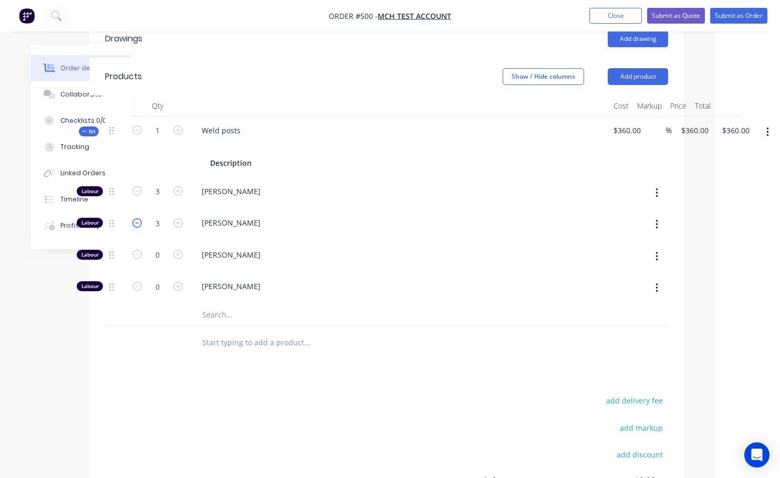
type input "$310.00"
type input "2"
click at [137, 218] on icon "button" at bounding box center [136, 222] width 9 height 9
type input "$260.00"
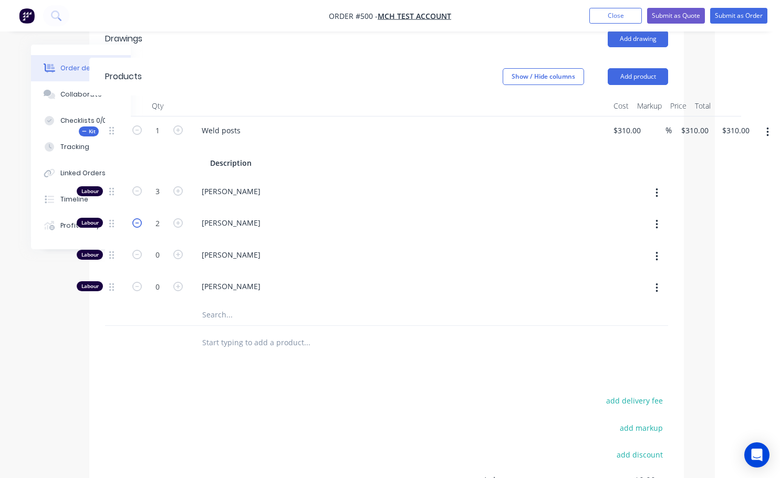
type input "1"
click at [135, 186] on icon "button" at bounding box center [136, 190] width 9 height 9
type input "$190.00"
type input "2"
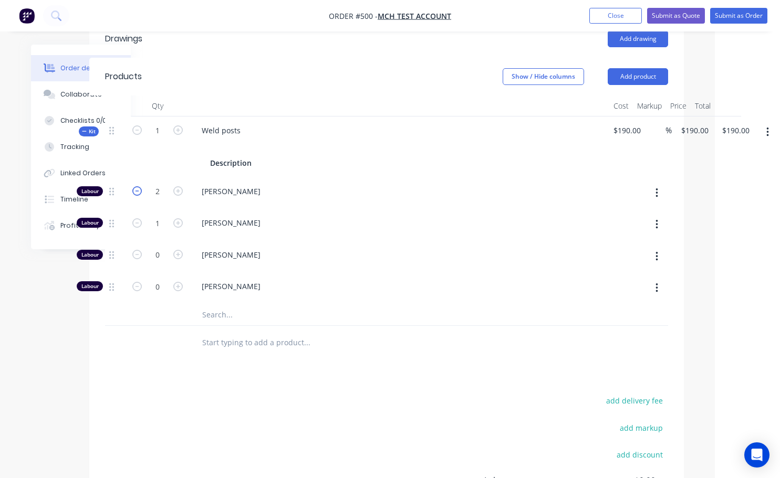
click at [135, 186] on icon "button" at bounding box center [136, 190] width 9 height 9
type input "$120.00"
type input "1"
click at [136, 186] on icon "button" at bounding box center [136, 190] width 9 height 9
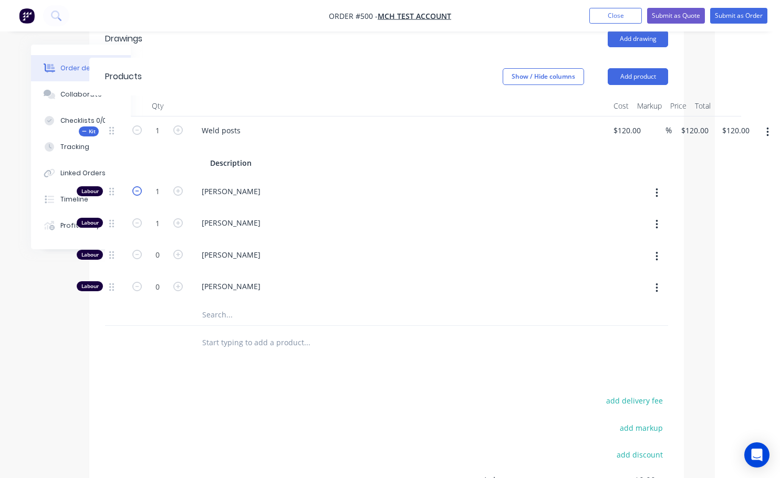
type input "$50.00"
type input "0"
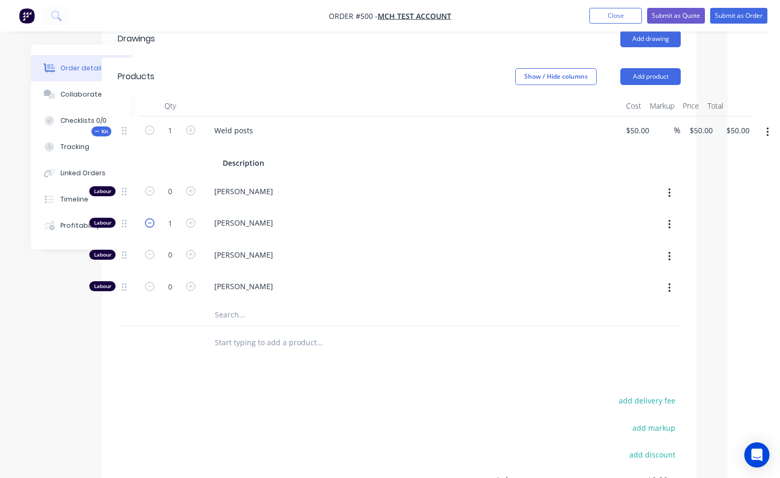
click at [149, 218] on icon "button" at bounding box center [149, 222] width 9 height 9
type input "$0.00"
type input "0"
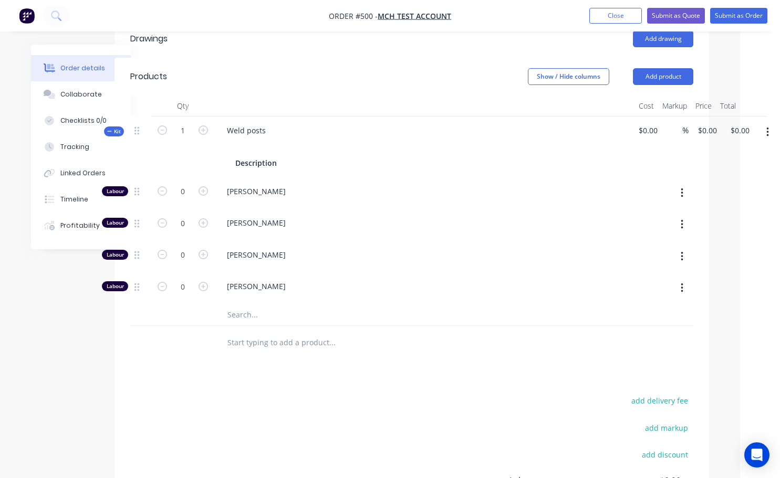
scroll to position [315, 32]
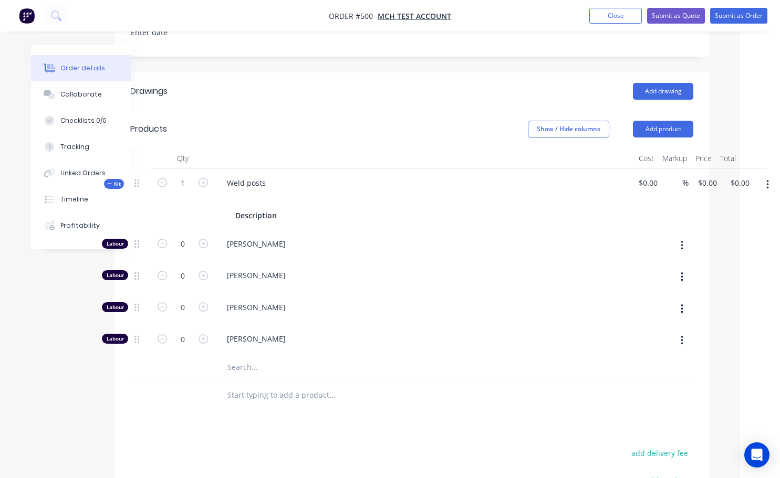
click at [767, 179] on icon "button" at bounding box center [767, 185] width 3 height 12
click at [746, 205] on div "Add product to kit" at bounding box center [729, 212] width 81 height 15
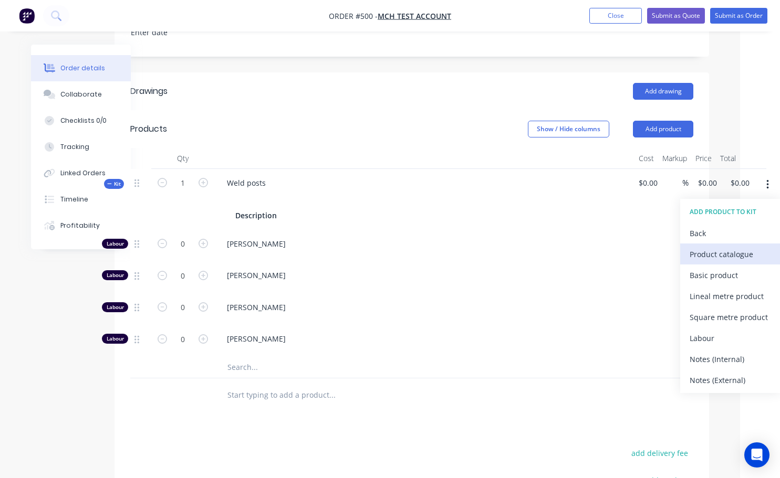
click at [722, 247] on div "Product catalogue" at bounding box center [729, 254] width 81 height 15
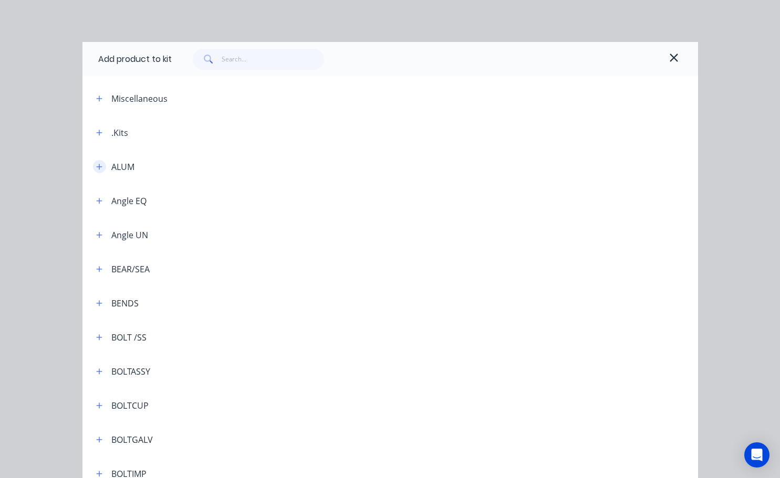
click at [97, 167] on icon "button" at bounding box center [99, 166] width 6 height 7
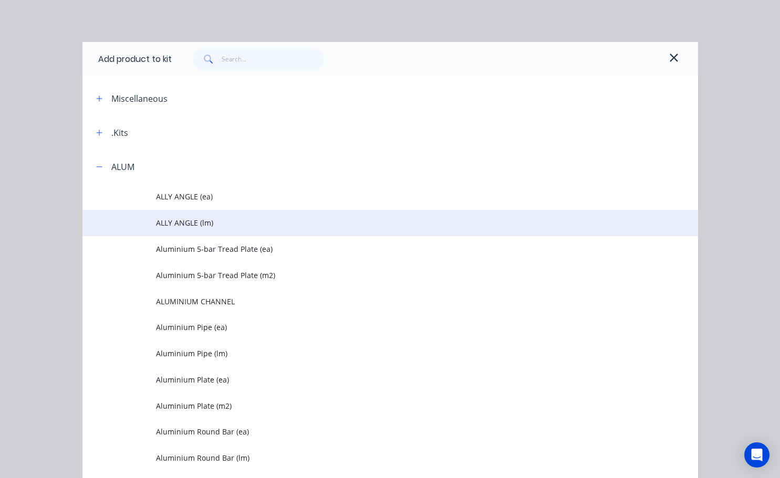
click at [204, 222] on span "ALLY ANGLE (lm)" at bounding box center [372, 222] width 433 height 11
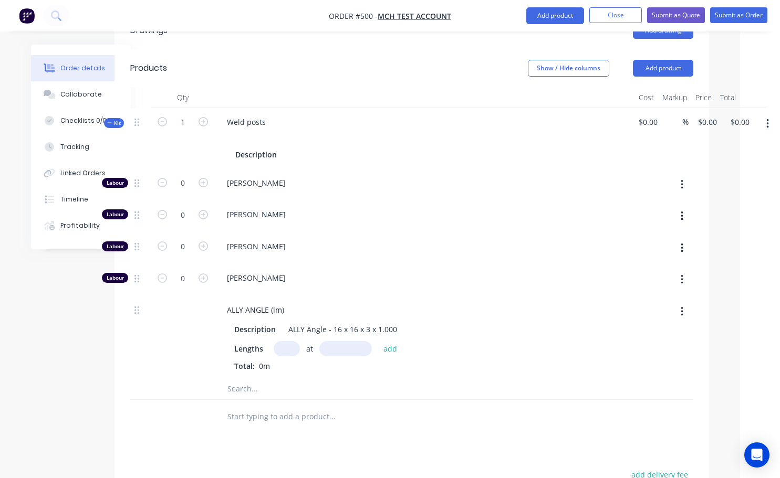
scroll to position [368, 32]
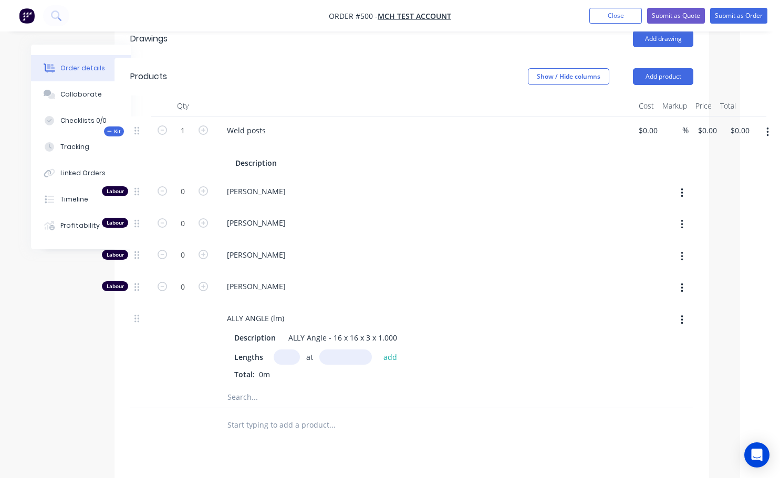
click at [282, 350] on input "text" at bounding box center [287, 357] width 26 height 15
type input "1"
click at [349, 350] on input "text" at bounding box center [345, 357] width 53 height 15
type input "2666mm"
click at [393, 350] on button "add" at bounding box center [390, 357] width 25 height 14
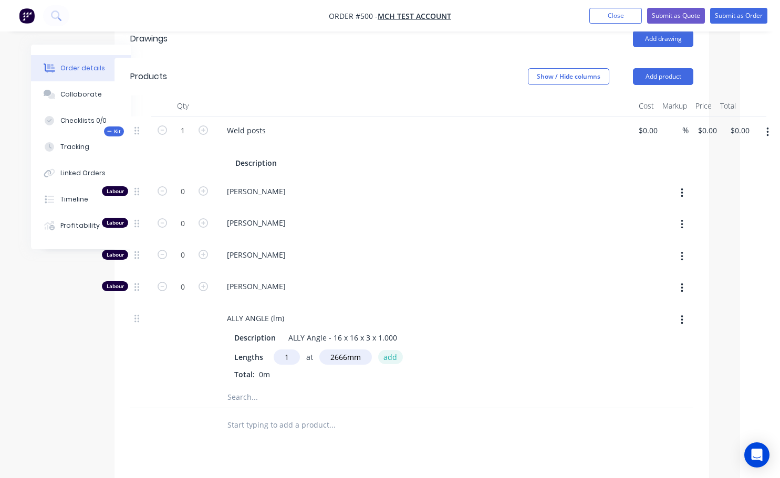
type input "$12.6902"
type input "$12.69"
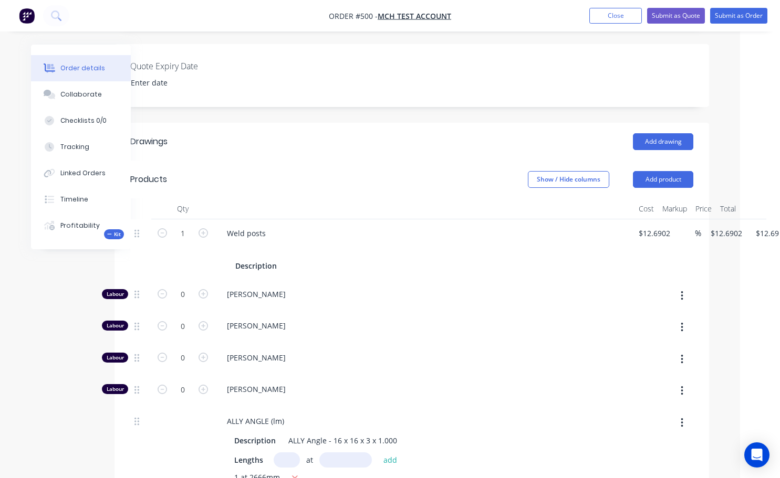
scroll to position [263, 32]
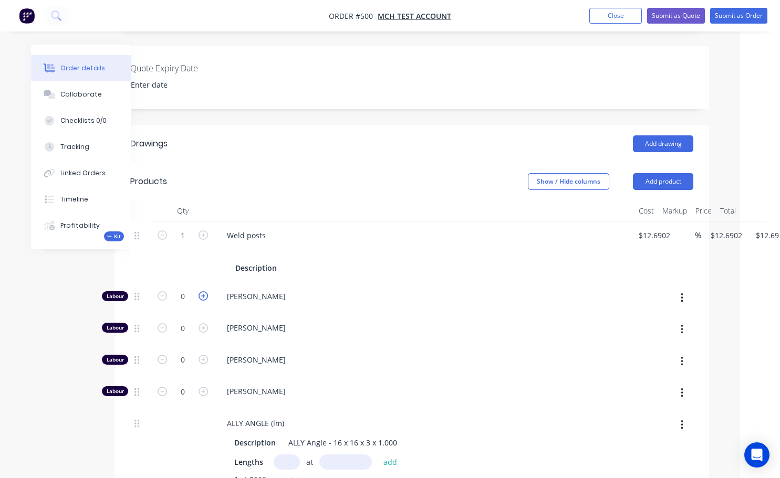
click at [205, 291] on icon "button" at bounding box center [202, 295] width 9 height 9
type input "$82.6902"
type input "$82.69"
type input "1"
click at [202, 291] on icon "button" at bounding box center [202, 295] width 9 height 9
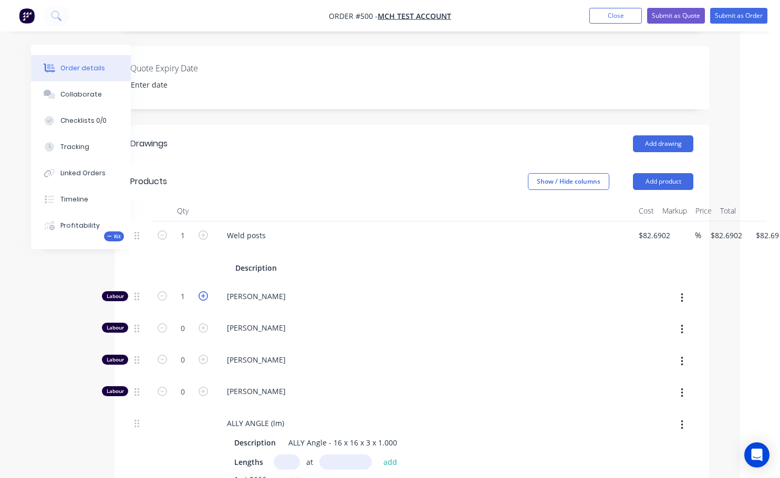
type input "$152.6902"
type input "$152.69"
type input "2"
click at [204, 387] on icon "button" at bounding box center [202, 391] width 9 height 9
type input "$202.6902"
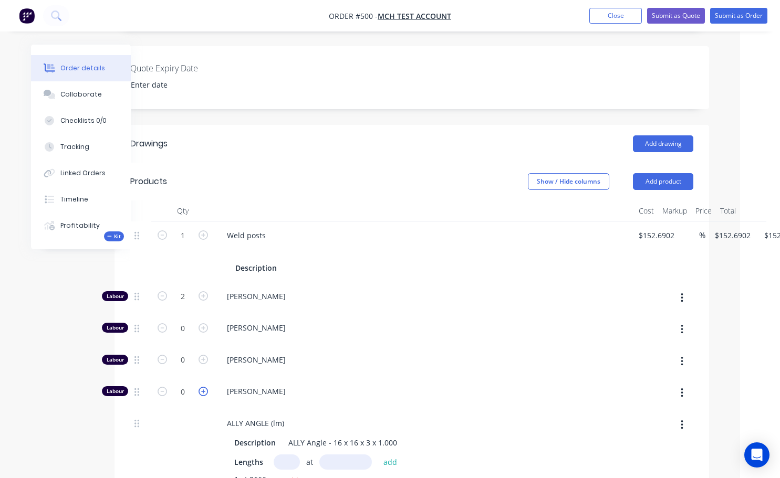
type input "$202.69"
type input "1"
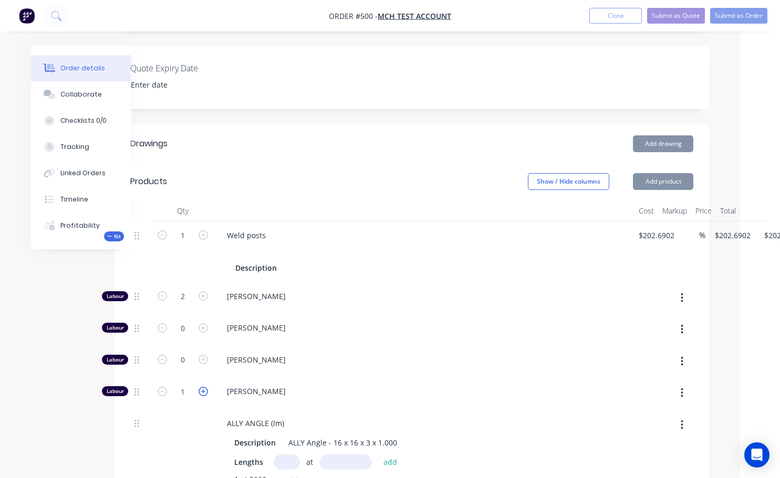
click at [205, 387] on icon "button" at bounding box center [202, 391] width 9 height 9
type input "$252.6902"
type input "$252.69"
type input "2"
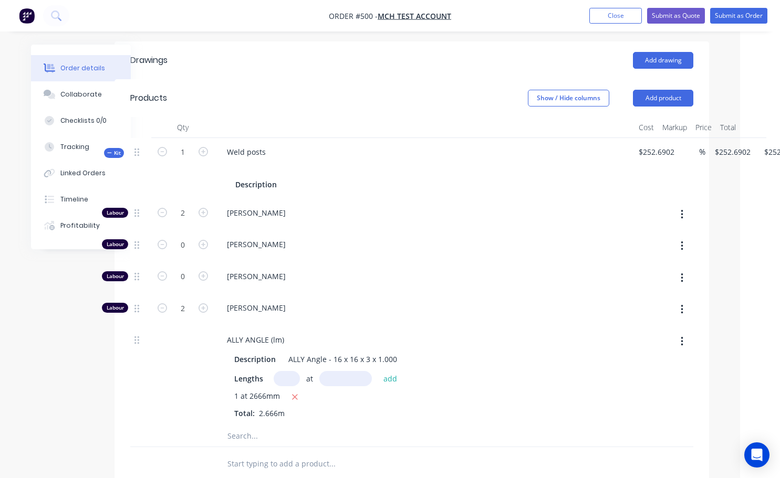
scroll to position [368, 32]
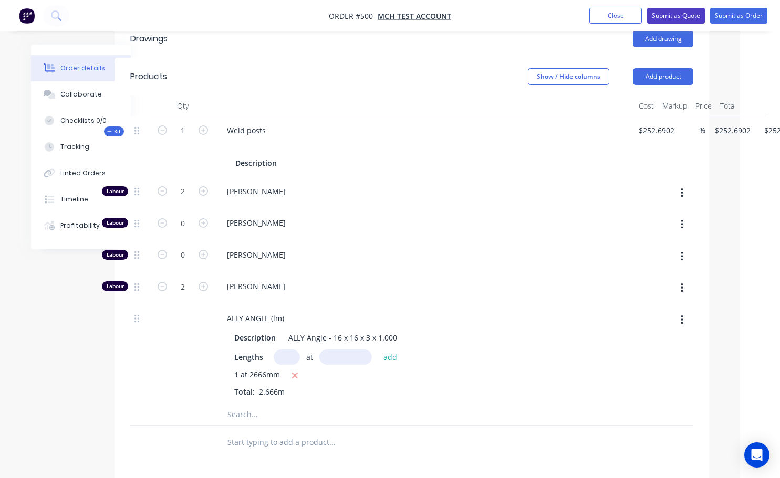
click at [676, 17] on button "Submit as Quote" at bounding box center [676, 16] width 58 height 16
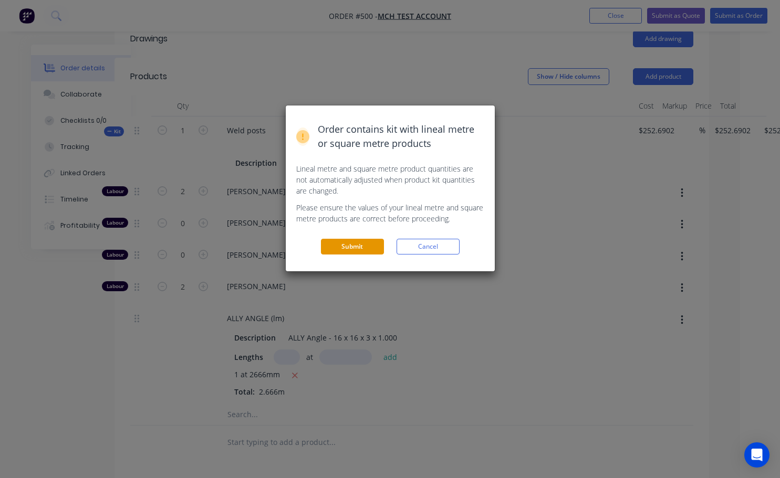
click at [358, 245] on button "Submit" at bounding box center [352, 247] width 63 height 16
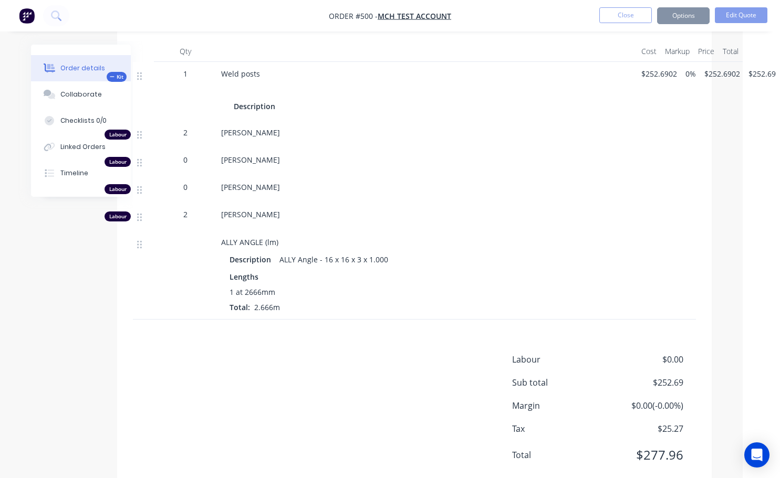
scroll to position [328, 29]
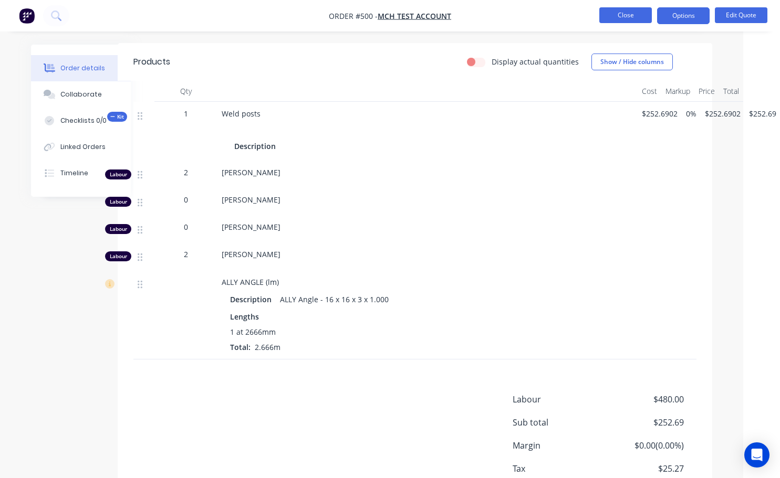
click at [632, 18] on button "Close" at bounding box center [625, 15] width 53 height 16
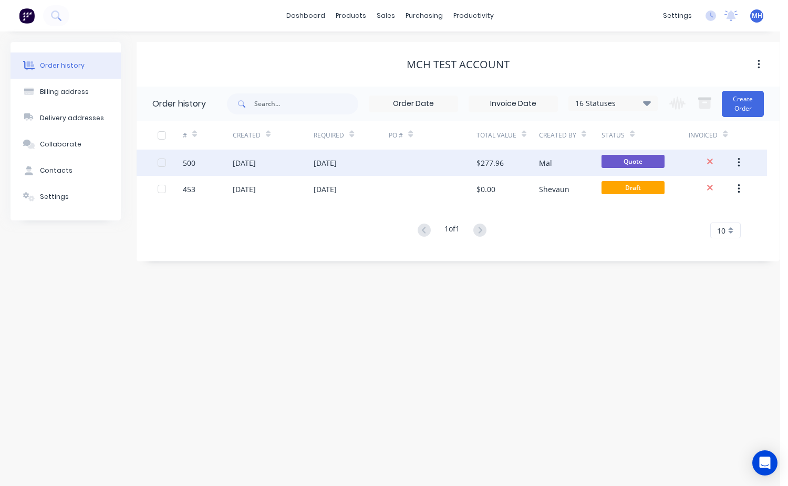
click at [531, 159] on div "$277.96" at bounding box center [507, 163] width 62 height 26
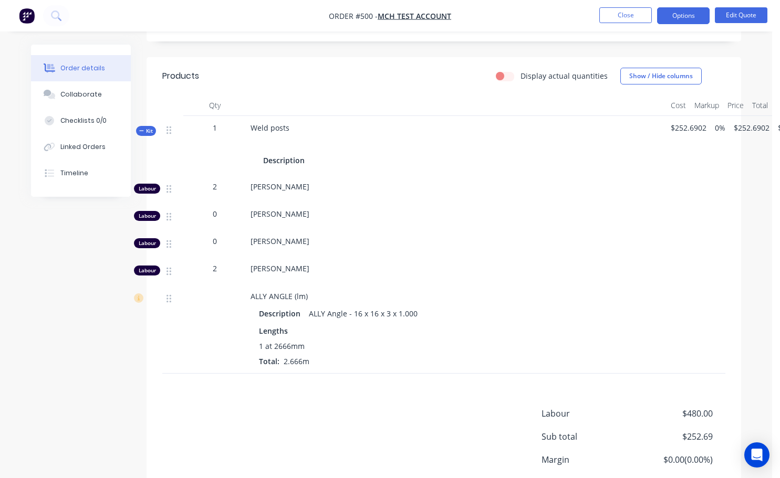
scroll to position [315, 0]
click at [690, 20] on button "Options" at bounding box center [683, 15] width 53 height 17
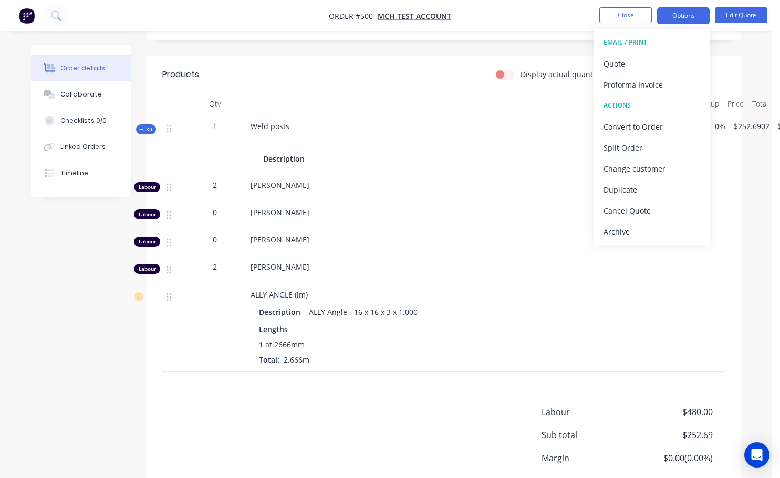
click at [576, 14] on nav "Order #500 - MCH TEST ACCOUNT Close Options EMAIL / PRINT Quote Proforma Invoic…" at bounding box center [390, 16] width 780 height 32
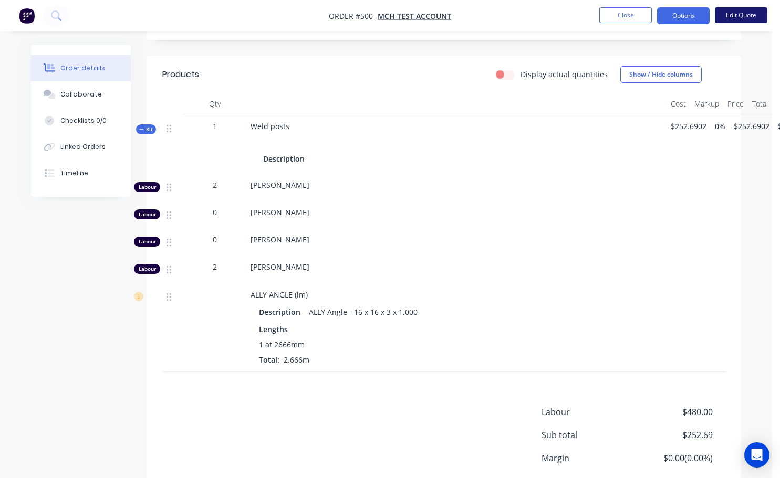
click at [732, 15] on button "Edit Quote" at bounding box center [741, 15] width 53 height 16
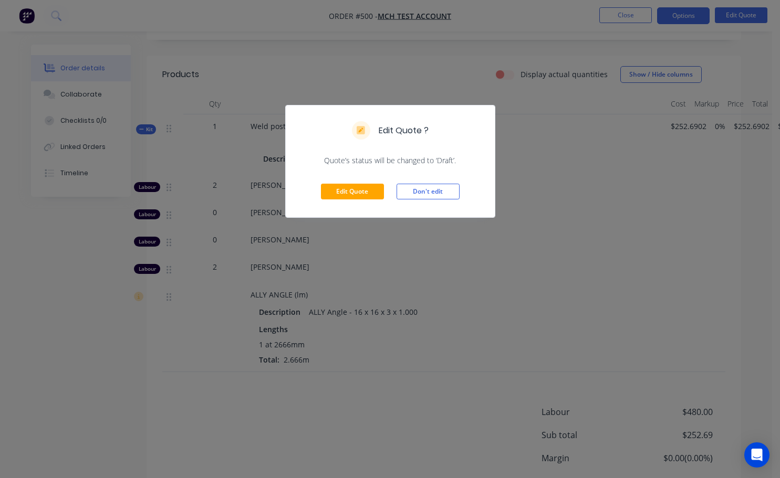
click at [572, 14] on div "Edit Quote ? Quote’s status will be changed to ‘Draft’. Edit Quote Don't edit" at bounding box center [390, 239] width 780 height 478
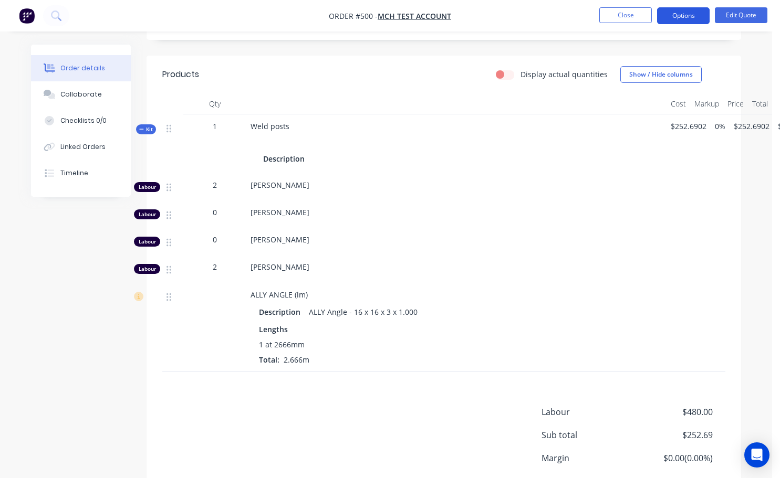
click at [680, 18] on button "Options" at bounding box center [683, 15] width 53 height 17
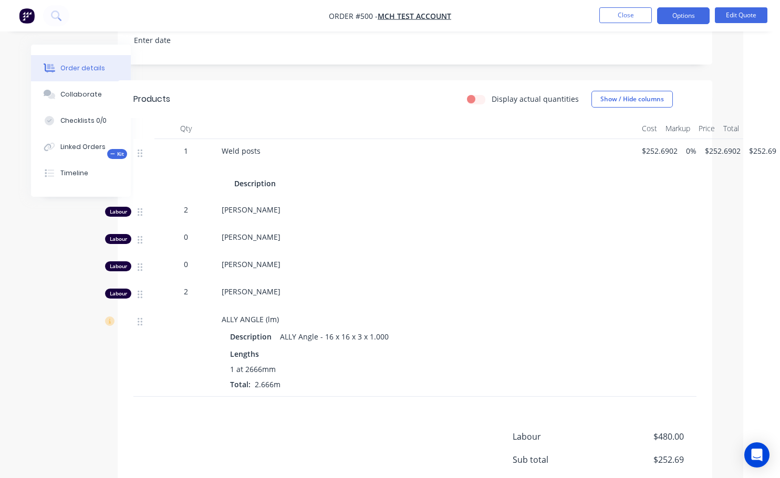
scroll to position [343, 29]
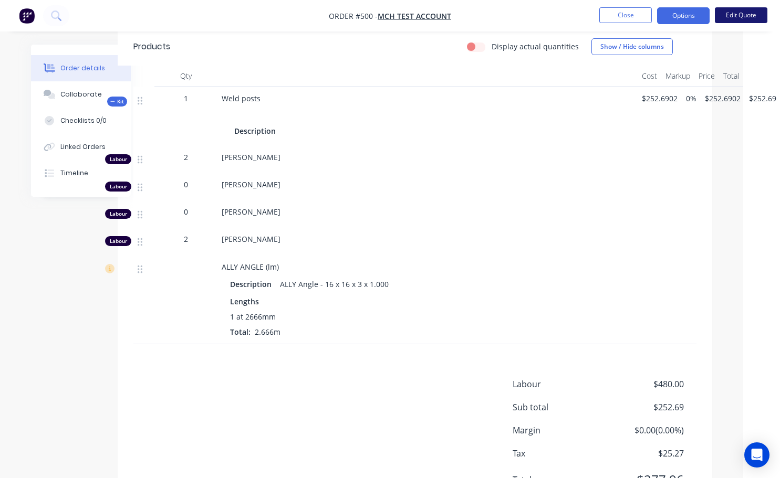
click at [741, 17] on button "Edit Quote" at bounding box center [741, 15] width 53 height 16
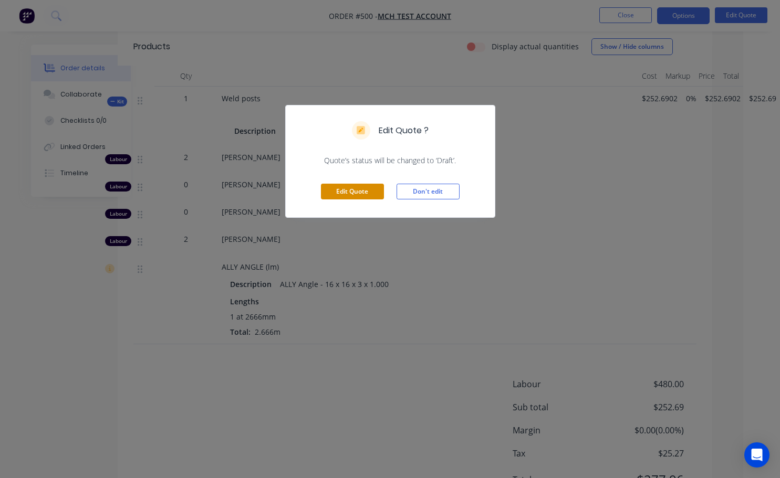
click at [349, 190] on button "Edit Quote" at bounding box center [352, 192] width 63 height 16
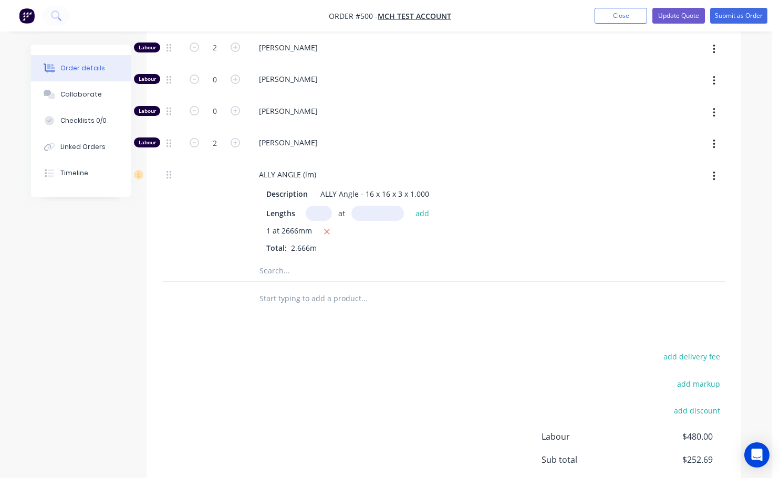
scroll to position [578, 0]
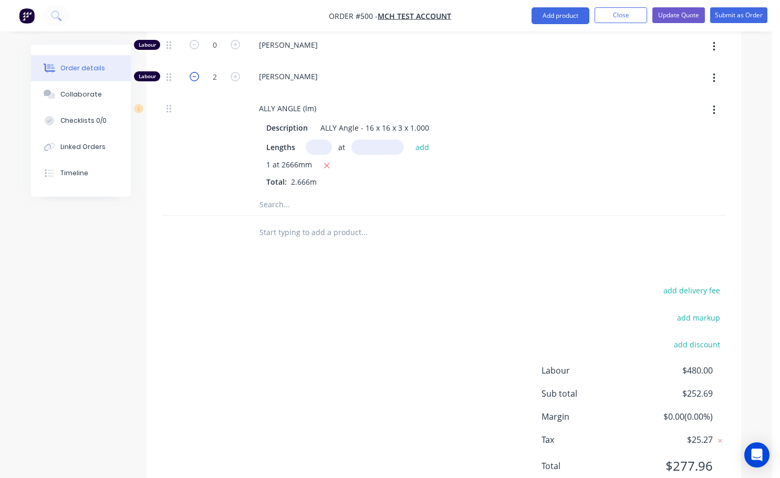
click at [196, 72] on icon "button" at bounding box center [194, 76] width 9 height 9
type input "$202.6902"
type input "$202.69"
type input "1"
click at [235, 72] on icon "button" at bounding box center [234, 76] width 9 height 9
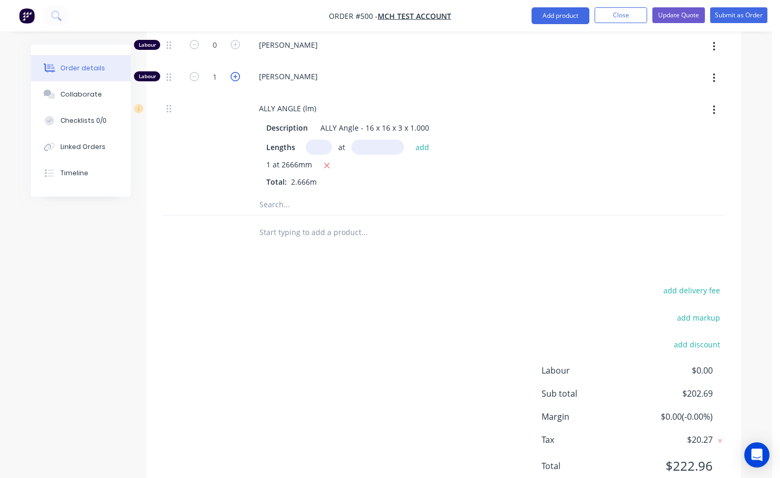
type input "$252.6902"
type input "$252.69"
type input "2"
click at [226, 303] on div "add delivery fee add markup add discount Labour $0.00 Sub total $252.69 Margin …" at bounding box center [443, 385] width 563 height 203
click at [500, 173] on div "ALLY ANGLE (lm) Description ALLY Angle - 16 x 16 x 3 x 1.000 Lengths at add 1 a…" at bounding box center [456, 145] width 420 height 100
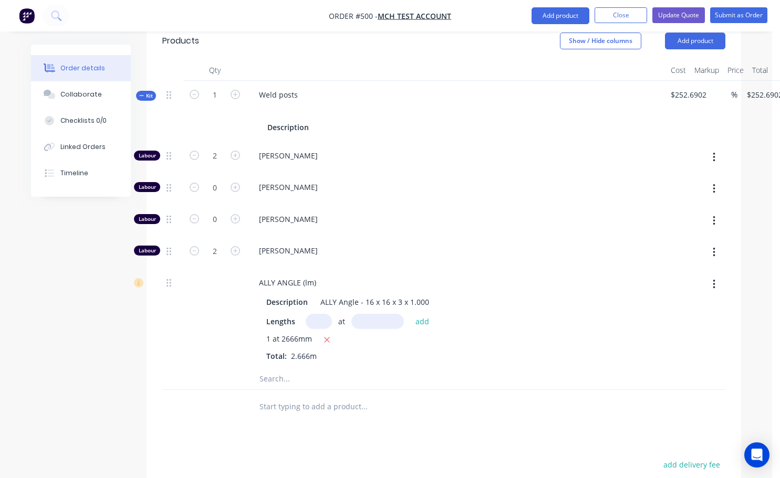
scroll to position [392, 0]
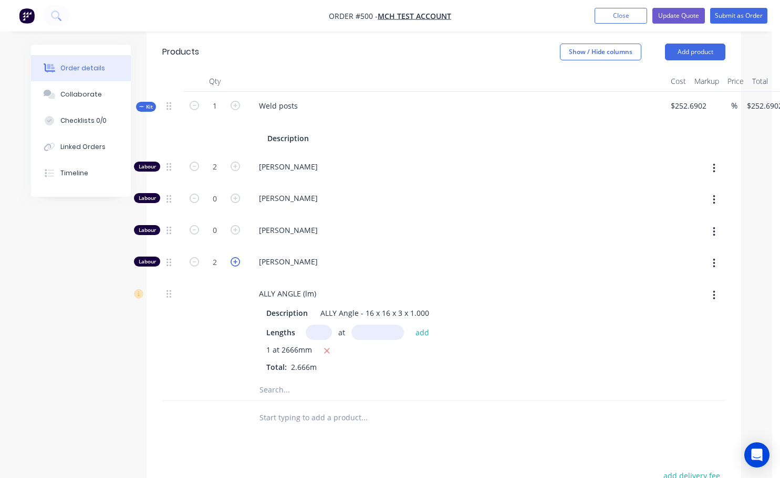
click at [237, 257] on icon "button" at bounding box center [234, 261] width 9 height 9
type input "$302.6902"
type input "$302.69"
type input "3"
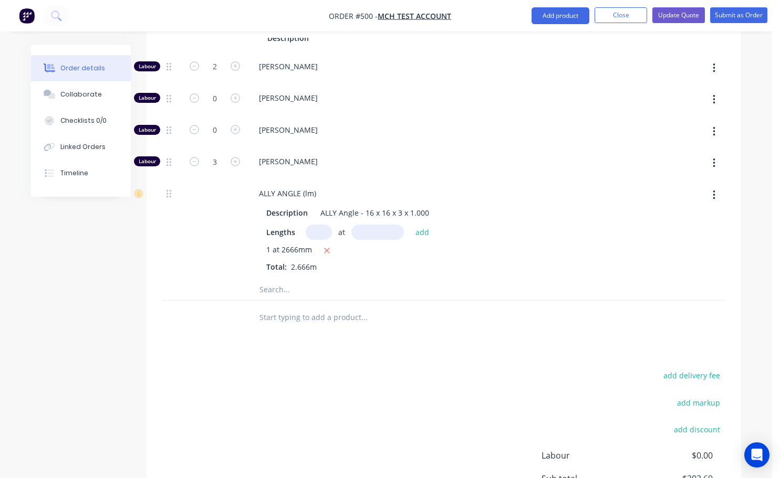
scroll to position [445, 0]
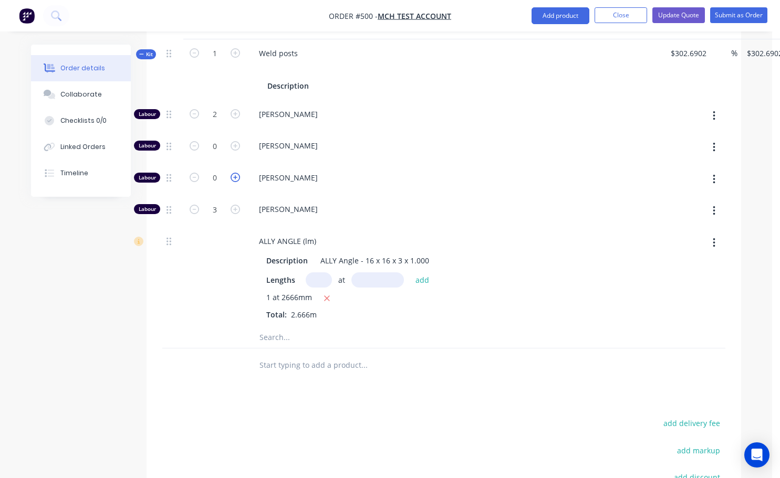
click at [235, 173] on icon "button" at bounding box center [234, 177] width 9 height 9
type input "$352.6902"
type input "$352.69"
type input "1"
click at [235, 173] on icon "button" at bounding box center [234, 177] width 9 height 9
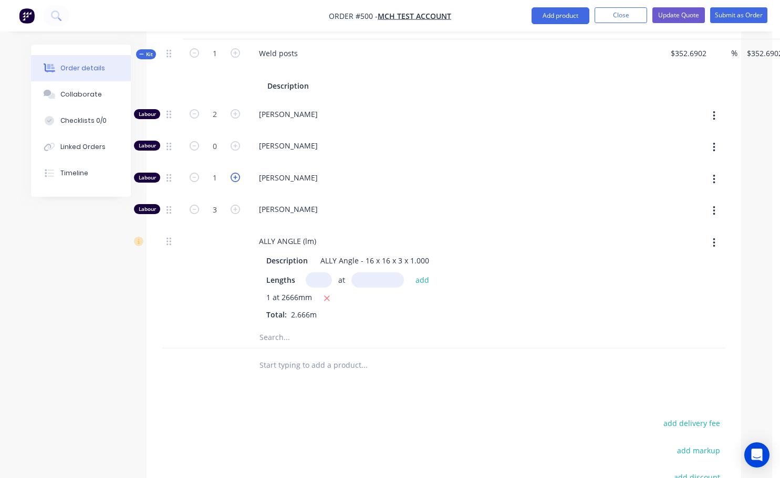
type input "$402.6902"
type input "$402.69"
type input "2"
click at [235, 173] on icon "button" at bounding box center [234, 177] width 9 height 9
type input "$452.6902"
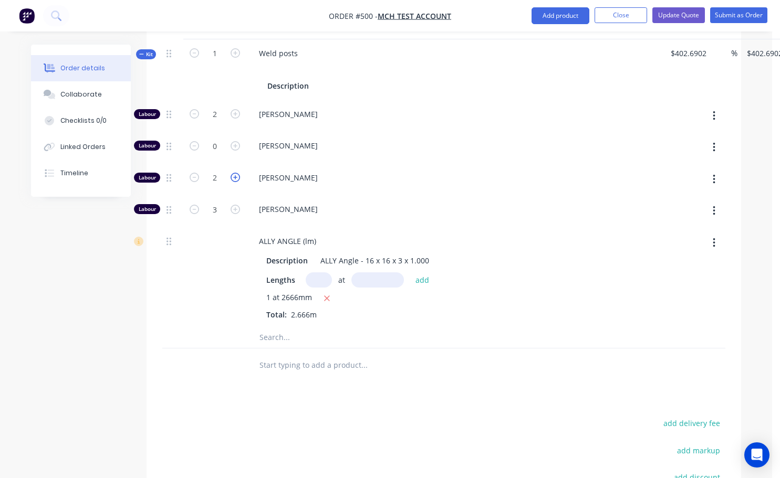
type input "$452.69"
type input "3"
click at [235, 173] on icon "button" at bounding box center [234, 177] width 9 height 9
type input "$502.6902"
type input "$502.69"
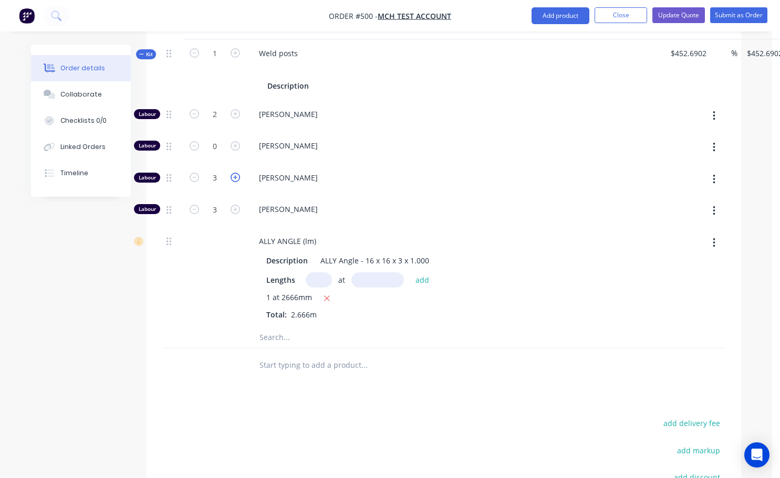
type input "4"
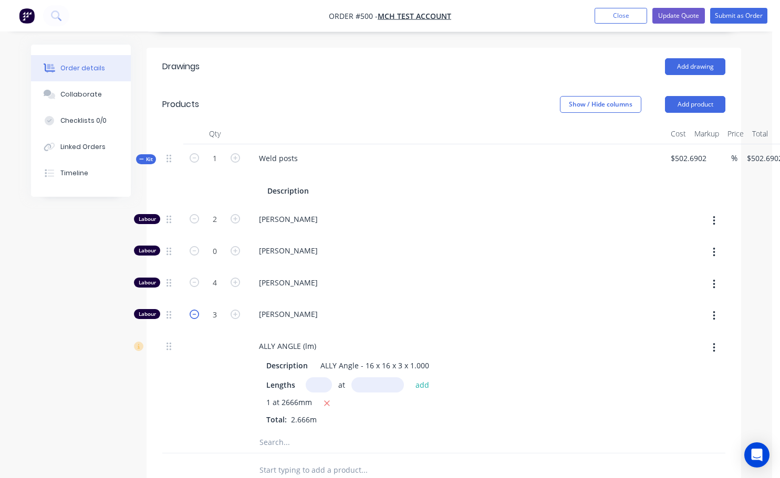
click at [195, 310] on icon "button" at bounding box center [194, 314] width 9 height 9
type input "$452.6902"
type input "$452.69"
type input "2"
click at [195, 310] on icon "button" at bounding box center [194, 314] width 9 height 9
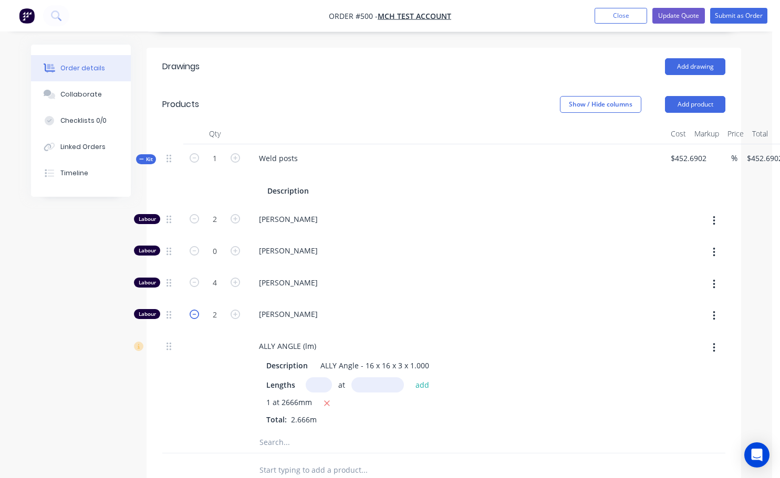
type input "$402.6902"
type input "$402.69"
type input "1"
click at [239, 310] on icon "button" at bounding box center [234, 314] width 9 height 9
type input "$452.6902"
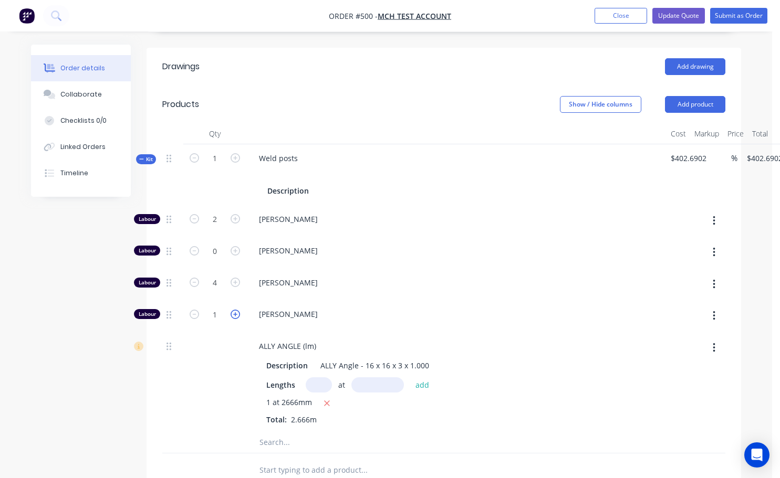
type input "$452.69"
type input "2"
click at [195, 278] on icon "button" at bounding box center [194, 282] width 9 height 9
type input "$402.6902"
type input "$402.69"
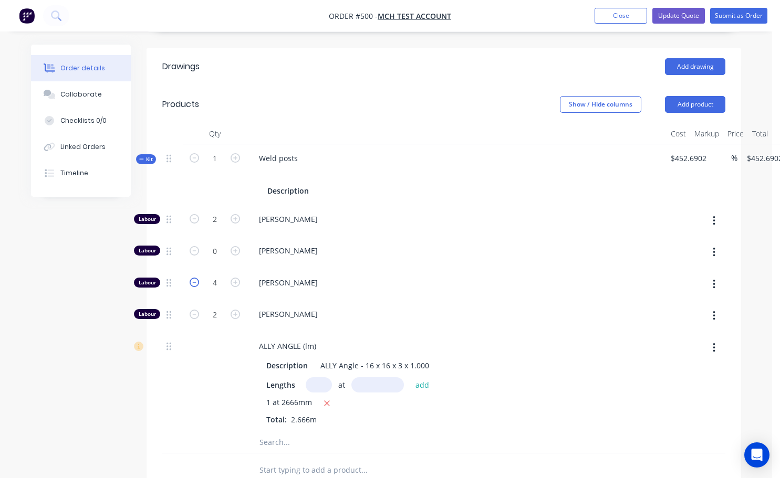
type input "3"
click at [195, 278] on icon "button" at bounding box center [194, 282] width 9 height 9
type input "$352.6902"
type input "$352.69"
type input "2"
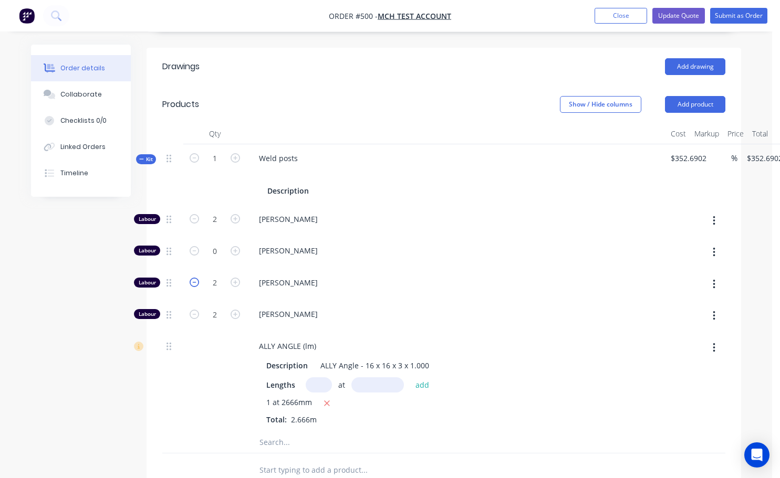
click at [195, 278] on icon "button" at bounding box center [194, 282] width 9 height 9
type input "$302.6902"
type input "$302.69"
type input "1"
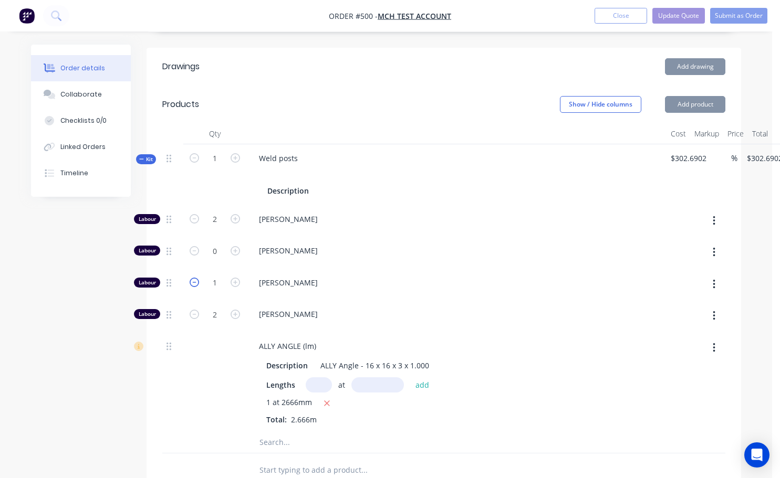
click at [195, 278] on icon "button" at bounding box center [194, 282] width 9 height 9
type input "$252.6902"
type input "$252.69"
type input "0"
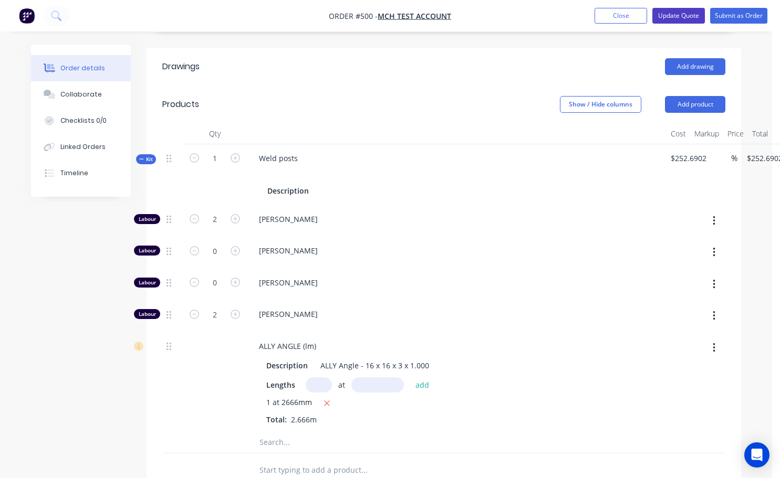
click at [694, 15] on button "Update Quote" at bounding box center [678, 16] width 53 height 16
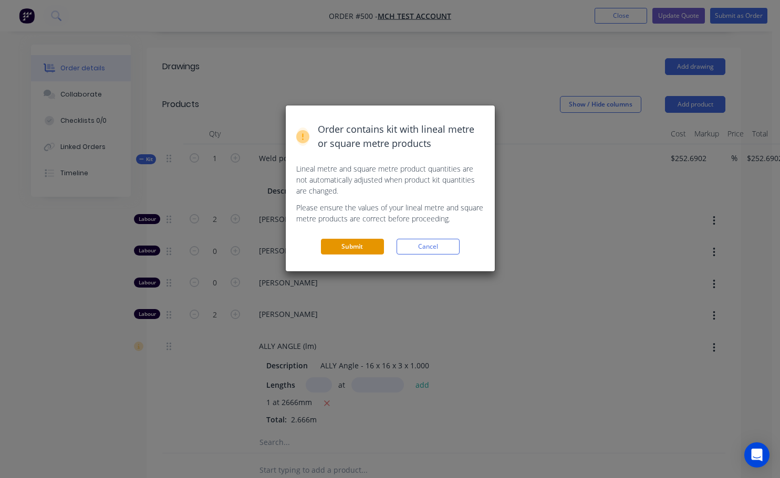
click at [369, 246] on button "Submit" at bounding box center [352, 247] width 63 height 16
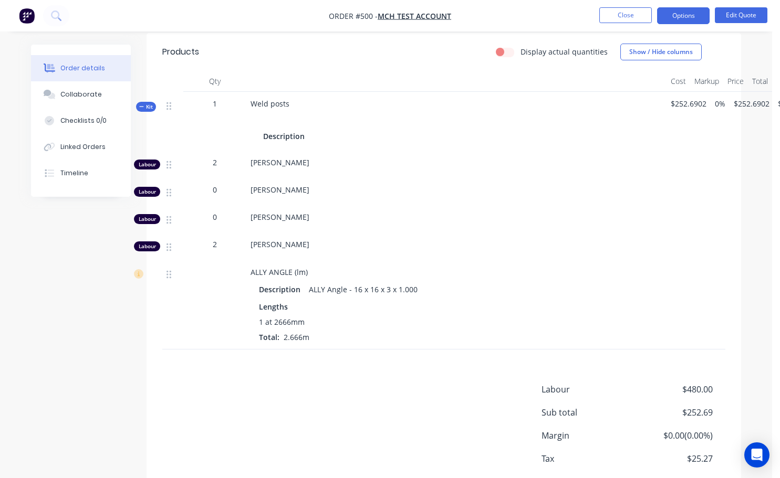
scroll to position [285, 0]
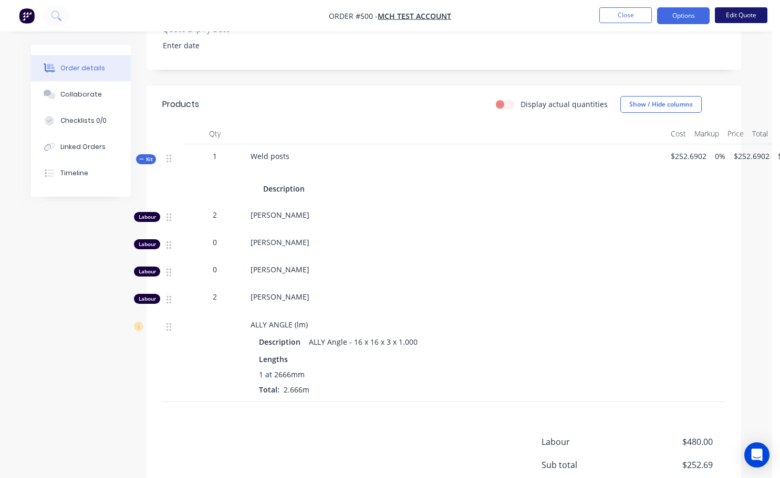
click at [722, 13] on button "Edit Quote" at bounding box center [741, 15] width 53 height 16
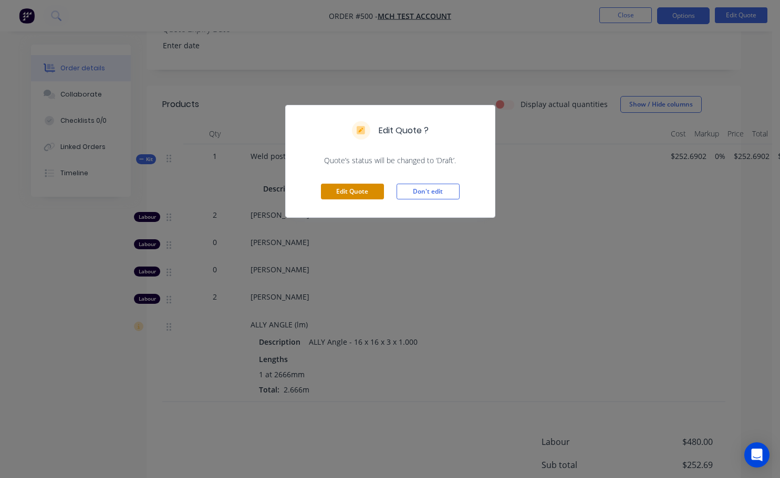
click at [363, 195] on button "Edit Quote" at bounding box center [352, 192] width 63 height 16
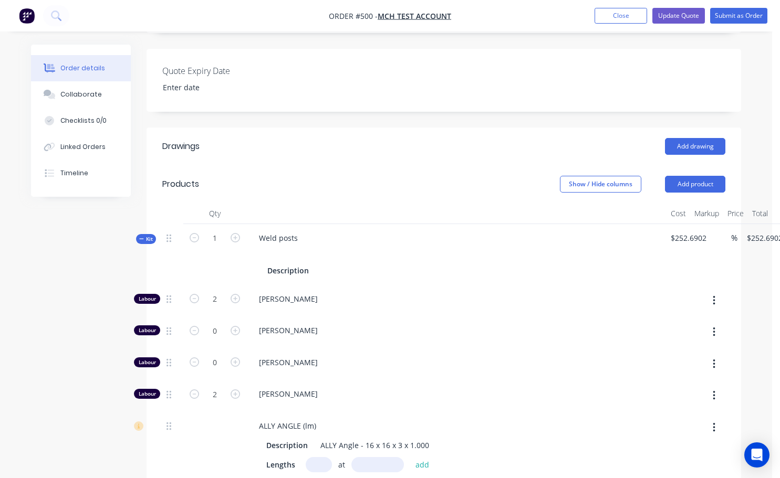
scroll to position [315, 0]
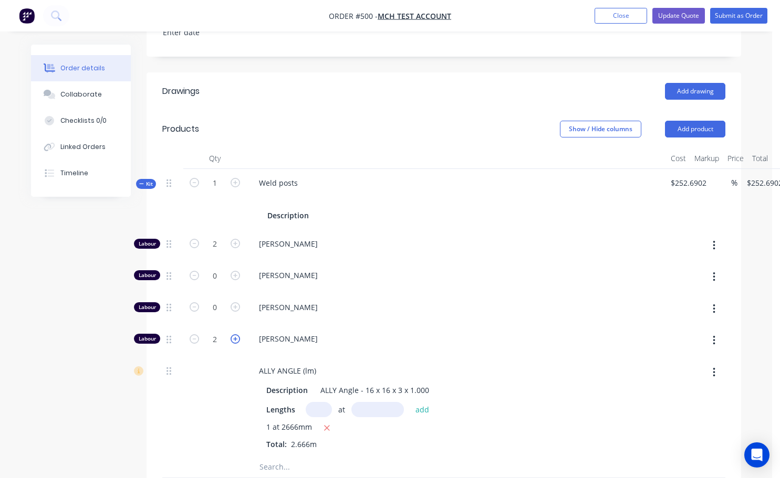
click at [235, 334] on icon "button" at bounding box center [234, 338] width 9 height 9
type input "$302.6902"
type input "$302.69"
type input "3"
click at [670, 16] on button "Update Quote" at bounding box center [678, 16] width 53 height 16
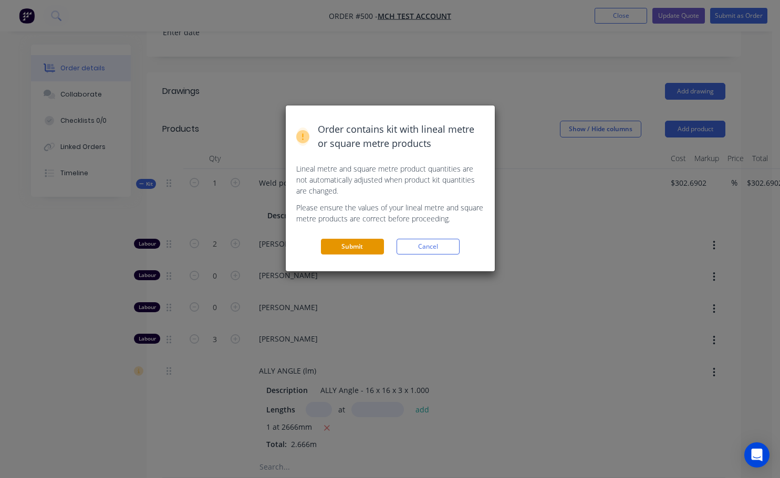
click at [379, 246] on button "Submit" at bounding box center [352, 247] width 63 height 16
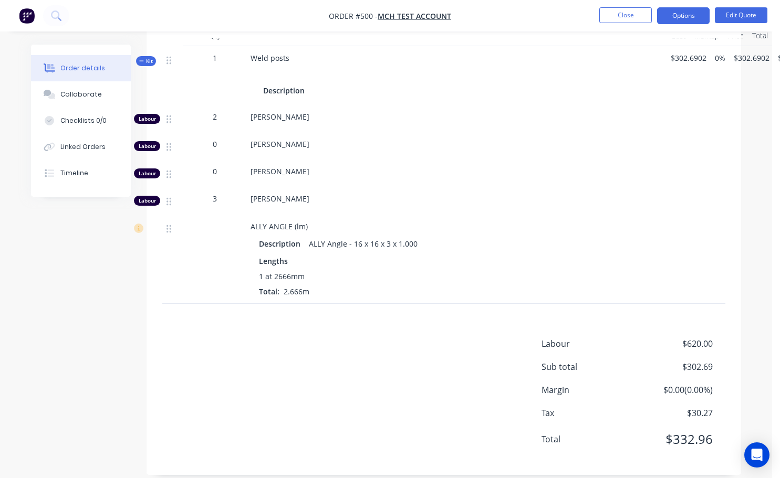
scroll to position [395, 0]
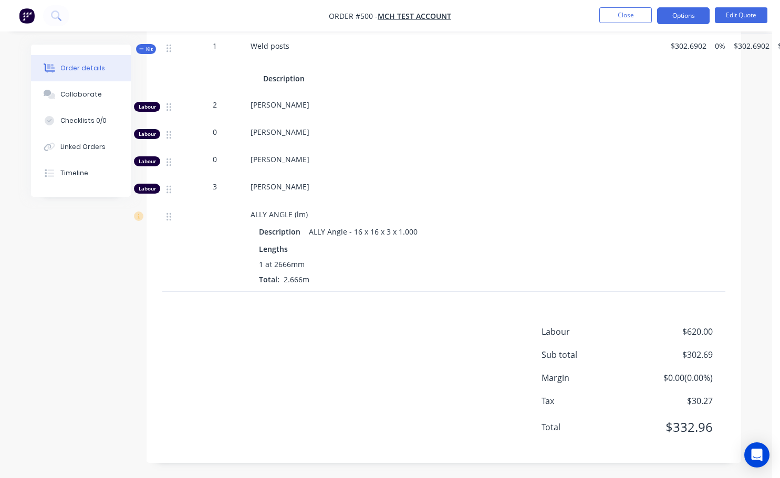
click at [677, 381] on span "$0.00 ( 0.00 %)" at bounding box center [674, 378] width 78 height 13
drag, startPoint x: 688, startPoint y: 378, endPoint x: 720, endPoint y: 236, distance: 145.8
click at [688, 378] on span "$0.00 ( 0.00 %)" at bounding box center [674, 378] width 78 height 13
click at [743, 15] on button "Edit Quote" at bounding box center [741, 15] width 53 height 16
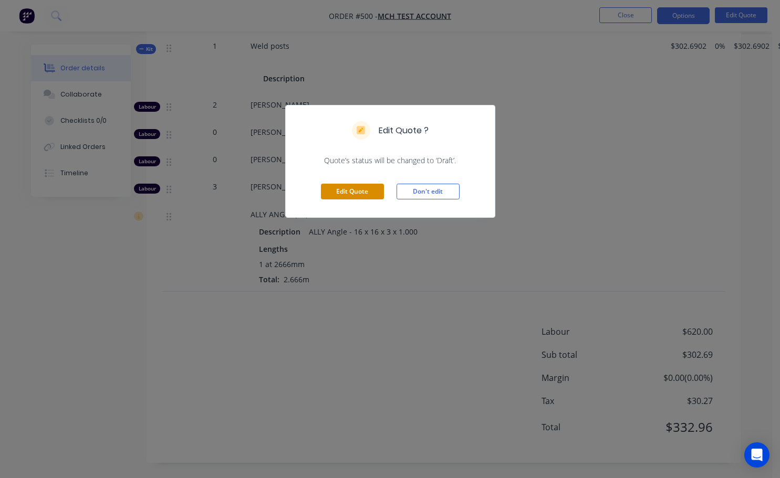
click at [370, 192] on button "Edit Quote" at bounding box center [352, 192] width 63 height 16
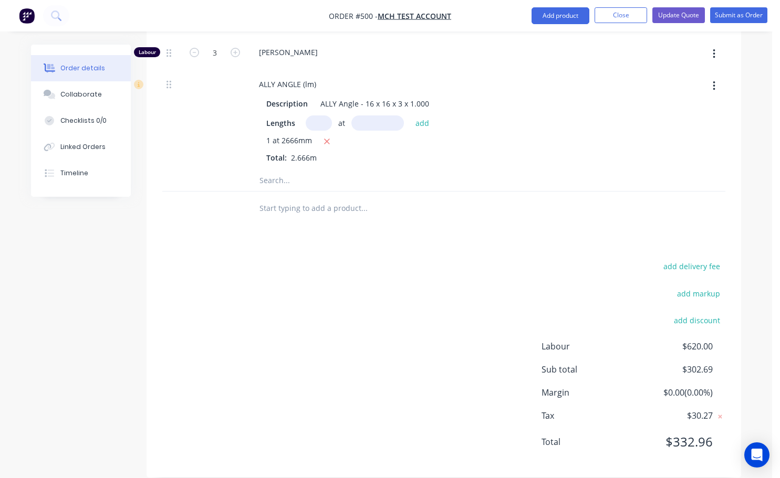
scroll to position [602, 0]
drag, startPoint x: 672, startPoint y: 371, endPoint x: 680, endPoint y: 376, distance: 9.2
click at [673, 386] on span "$0.00 ( 0.00 %)" at bounding box center [674, 392] width 78 height 13
click at [682, 386] on span "$0.00 ( 0.00 %)" at bounding box center [674, 392] width 78 height 13
drag, startPoint x: 698, startPoint y: 381, endPoint x: 708, endPoint y: 378, distance: 9.8
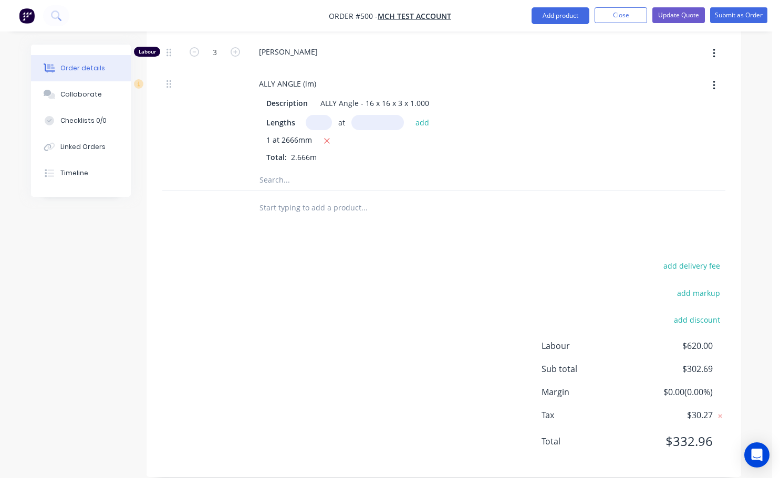
click at [703, 386] on span "$0.00 ( 0.00 %)" at bounding box center [674, 392] width 78 height 13
click at [708, 386] on span "$0.00 ( 0.00 %)" at bounding box center [674, 392] width 78 height 13
drag, startPoint x: 708, startPoint y: 378, endPoint x: 698, endPoint y: 378, distance: 10.0
click at [698, 386] on span "$0.00 ( 0.00 %)" at bounding box center [674, 392] width 78 height 13
click at [686, 386] on span "$0.00 ( 0.00 %)" at bounding box center [674, 392] width 78 height 13
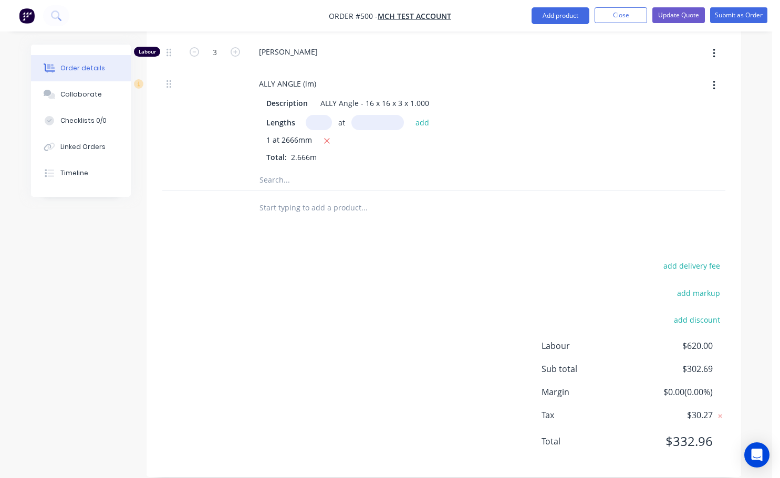
click at [697, 386] on span "$0.00 ( 0.00 %)" at bounding box center [674, 392] width 78 height 13
click at [675, 386] on span "$0.00 ( 0.00 %)" at bounding box center [674, 392] width 78 height 13
click at [673, 386] on span "$0.00 ( 0.00 %)" at bounding box center [674, 392] width 78 height 13
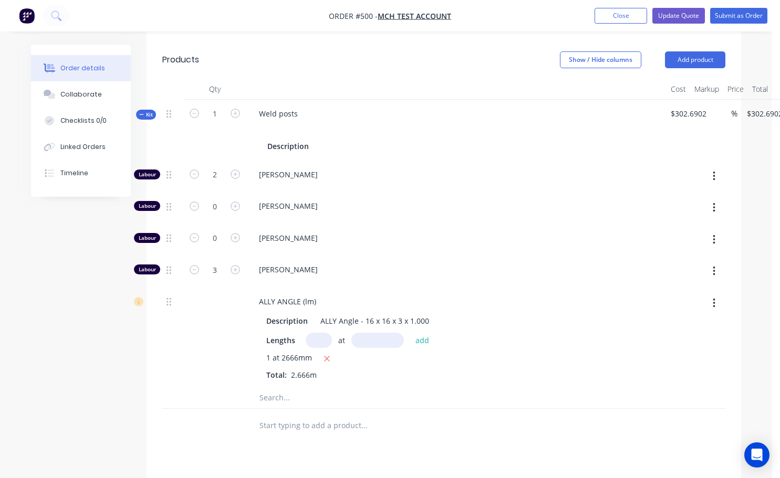
scroll to position [287, 0]
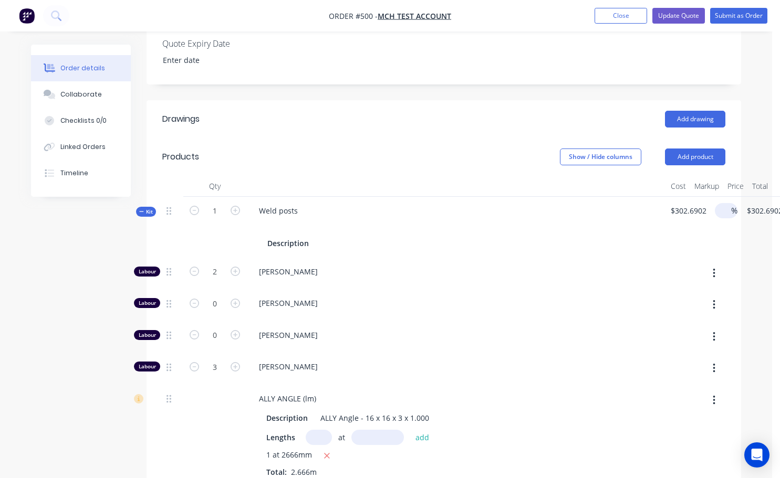
click at [730, 203] on input at bounding box center [725, 210] width 12 height 15
type input "33"
type input "$402.578"
type input "$402.58"
click at [654, 298] on span "[PERSON_NAME]" at bounding box center [460, 303] width 403 height 11
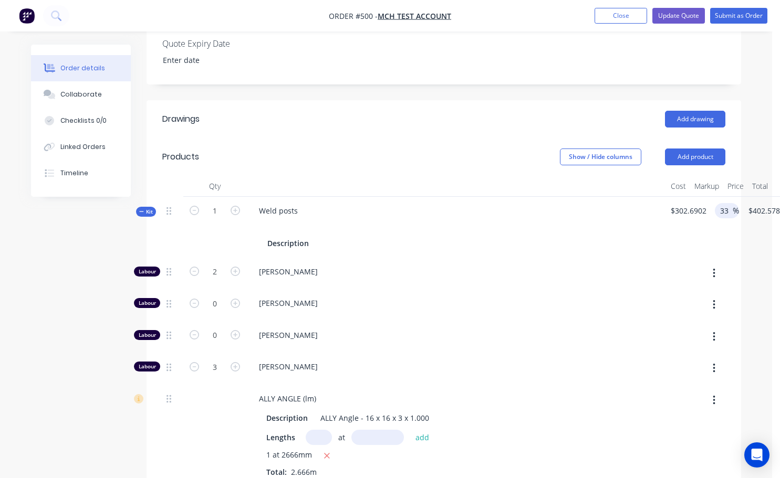
click at [731, 203] on input "33" at bounding box center [726, 210] width 14 height 15
type input "3"
click at [423, 321] on div "[PERSON_NAME]" at bounding box center [456, 337] width 420 height 32
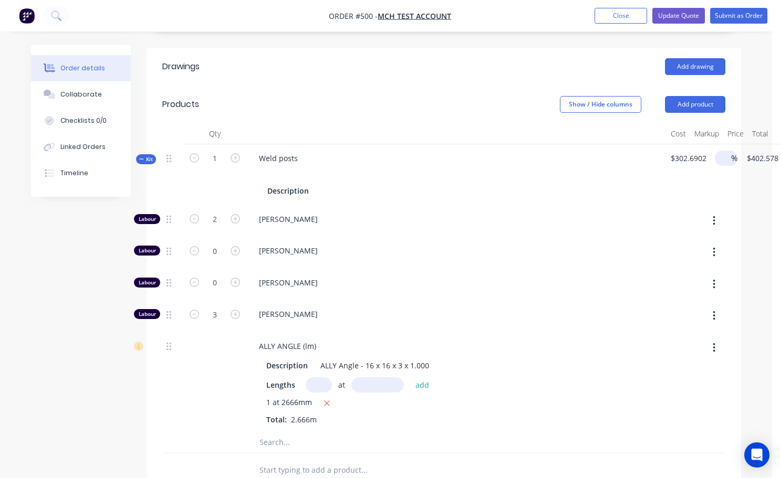
drag, startPoint x: 595, startPoint y: 217, endPoint x: 522, endPoint y: 265, distance: 86.5
click at [522, 277] on span "[PERSON_NAME]" at bounding box center [460, 282] width 403 height 11
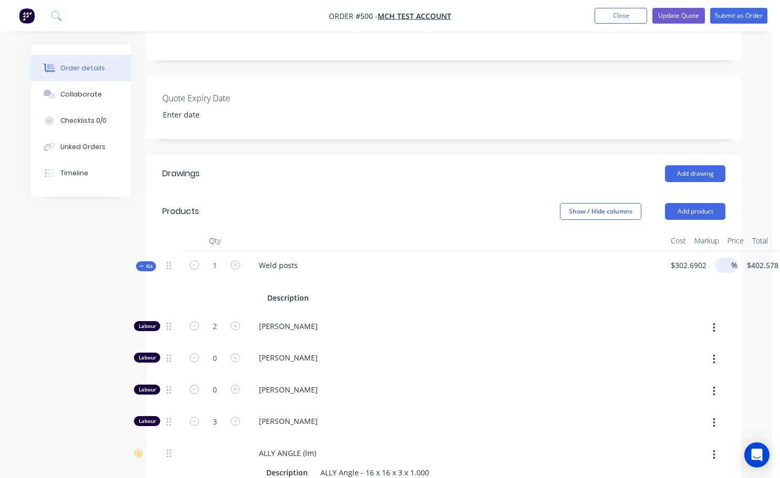
scroll to position [182, 0]
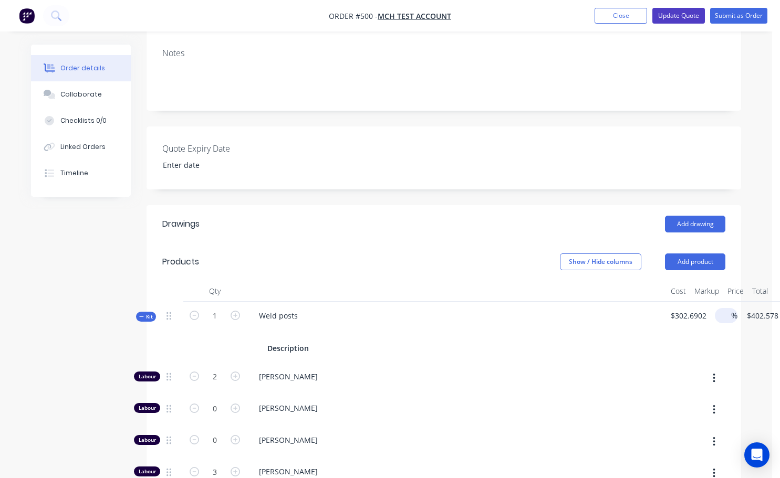
click at [669, 17] on button "Update Quote" at bounding box center [678, 16] width 53 height 16
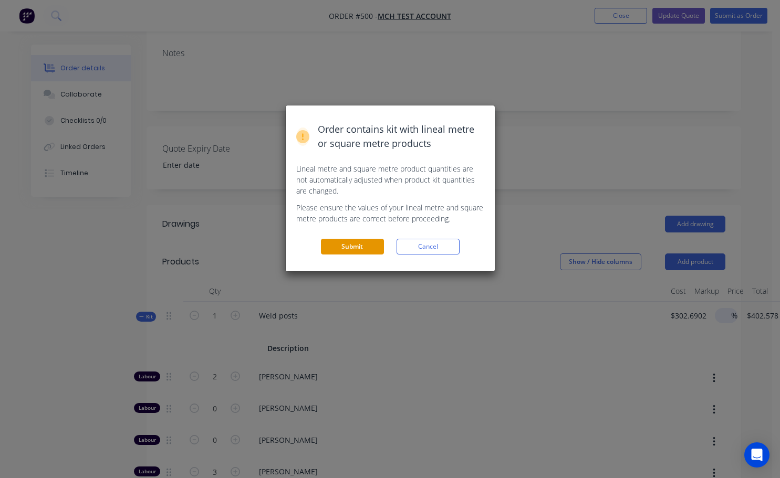
click at [345, 250] on button "Submit" at bounding box center [352, 247] width 63 height 16
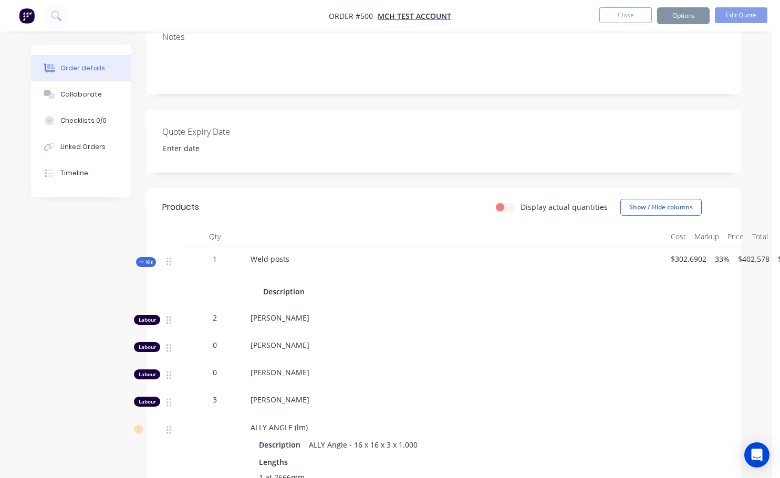
scroll to position [181, 0]
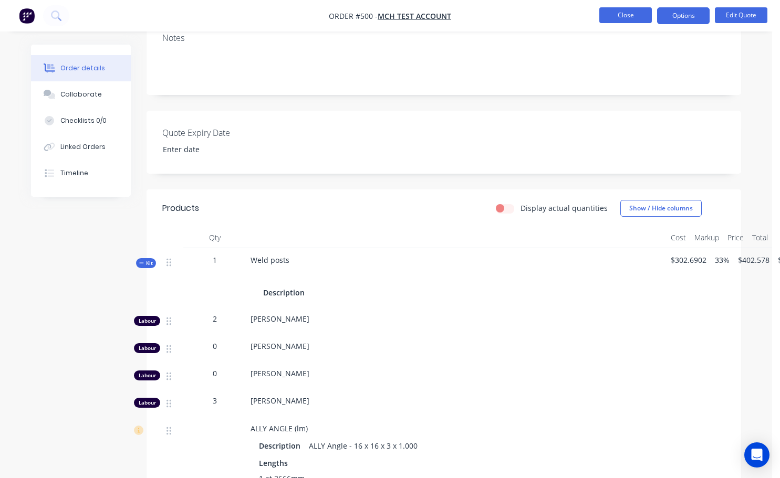
click at [619, 16] on button "Close" at bounding box center [625, 15] width 53 height 16
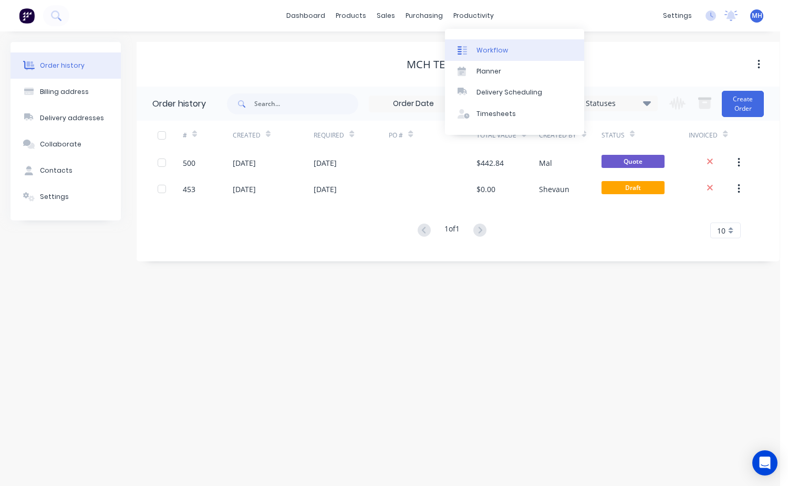
click at [497, 55] on link "Workflow" at bounding box center [514, 49] width 139 height 21
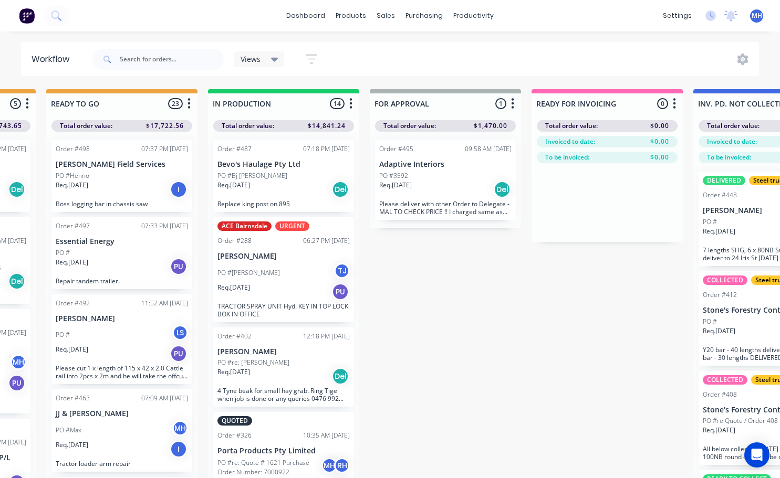
scroll to position [0, 594]
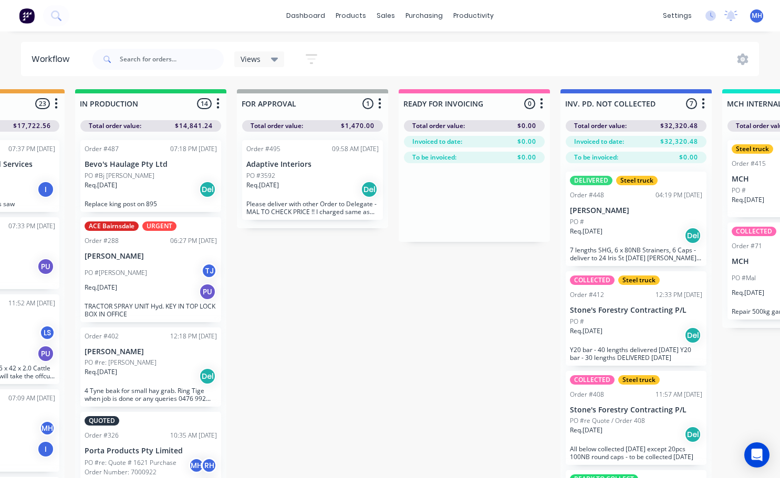
click at [297, 170] on div "Order #495 09:58 AM [DATE] Adaptive Interiors PO #3592 Req. [DATE] Del Please d…" at bounding box center [312, 180] width 141 height 80
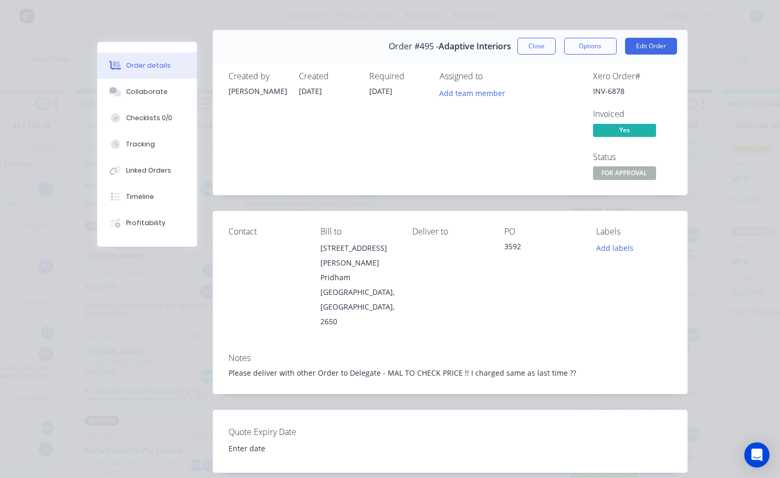
scroll to position [0, 0]
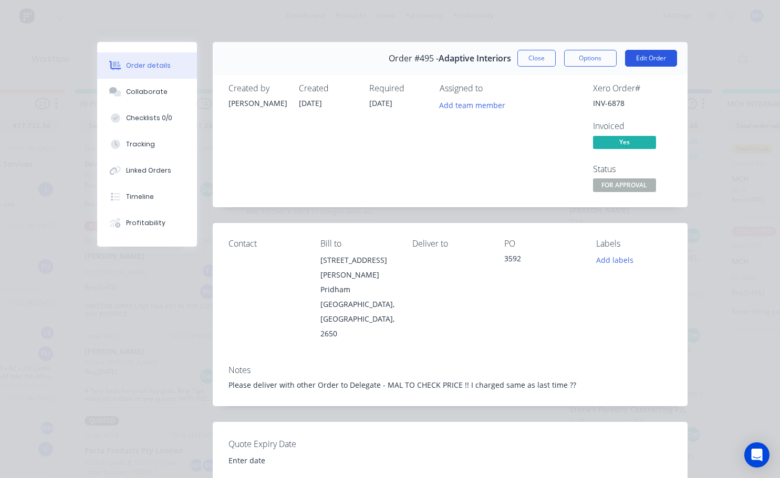
click at [658, 59] on button "Edit Order" at bounding box center [651, 58] width 52 height 17
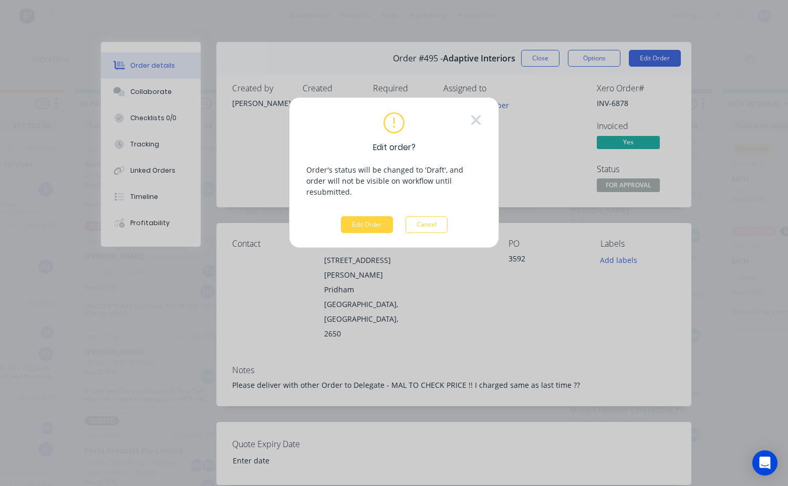
click at [366, 225] on div "Edit order? Order's status will be changed to 'Draft', and order will not be vi…" at bounding box center [394, 172] width 210 height 151
click at [366, 219] on button "Edit Order" at bounding box center [367, 224] width 52 height 17
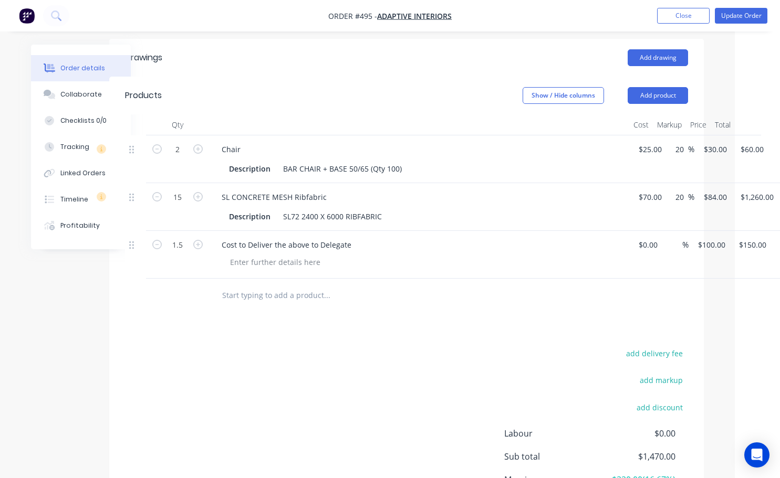
scroll to position [420, 40]
click at [698, 16] on button "Close" at bounding box center [683, 16] width 53 height 16
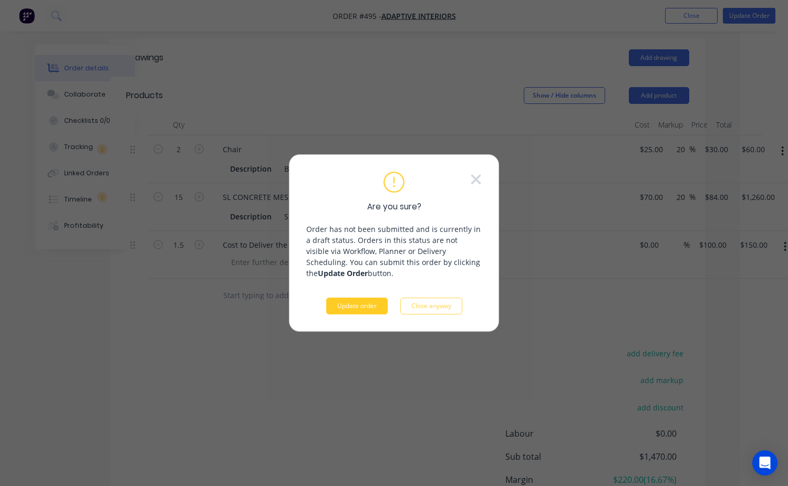
click at [363, 313] on button "Update order" at bounding box center [356, 306] width 61 height 17
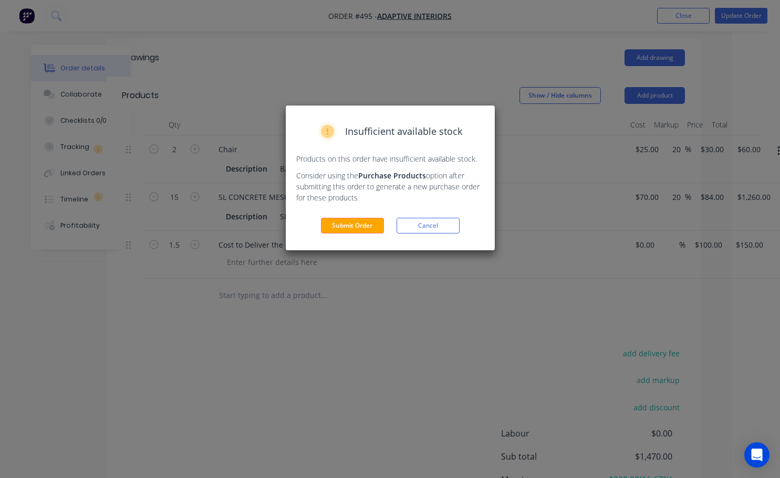
click at [359, 238] on div "Insufficient available stock Products on this order have insufficient available…" at bounding box center [390, 178] width 209 height 145
click at [361, 226] on button "Submit Order" at bounding box center [352, 226] width 63 height 16
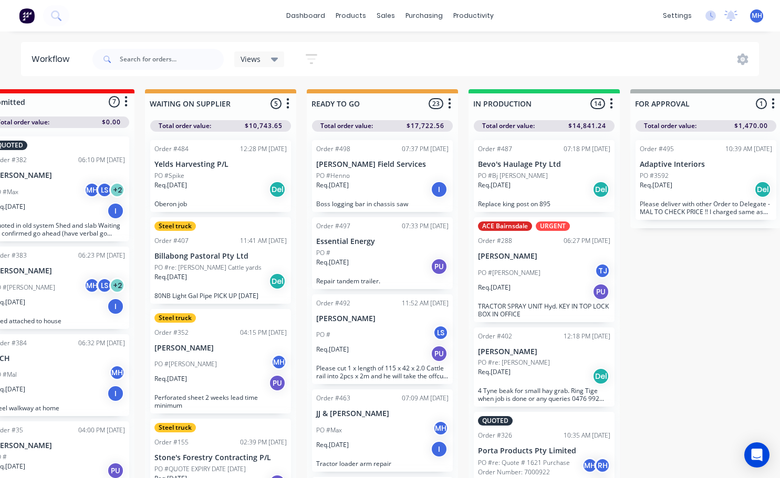
scroll to position [0, 337]
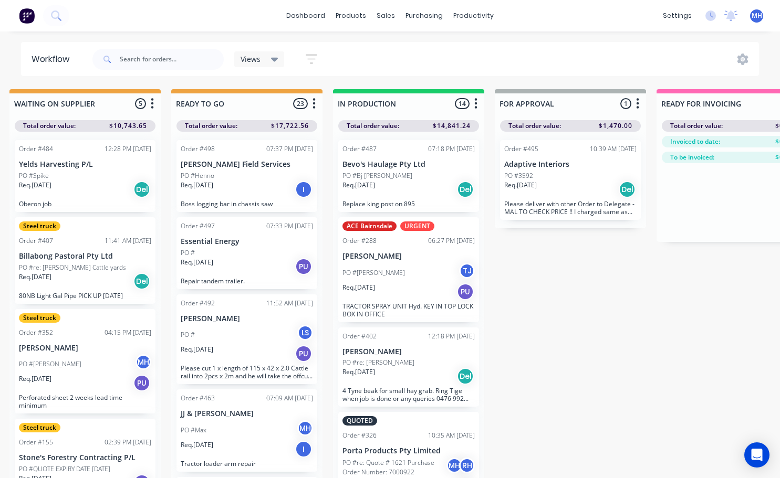
click at [566, 181] on div "Req. [DATE] Del" at bounding box center [570, 190] width 132 height 18
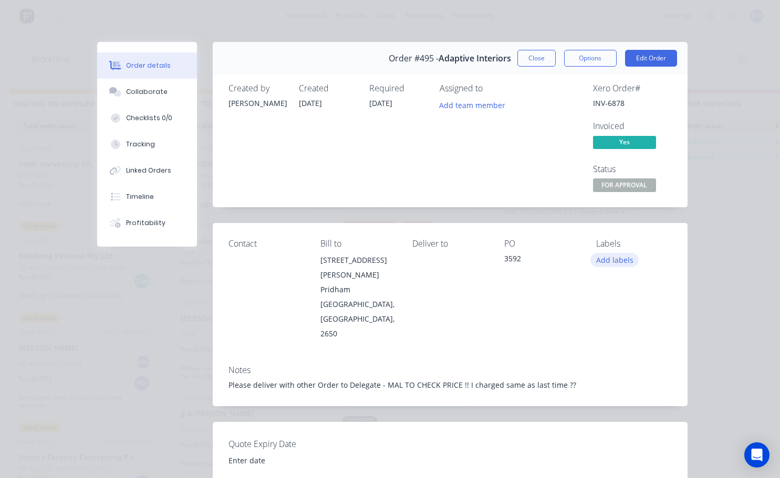
click at [605, 264] on button "Add labels" at bounding box center [614, 260] width 48 height 14
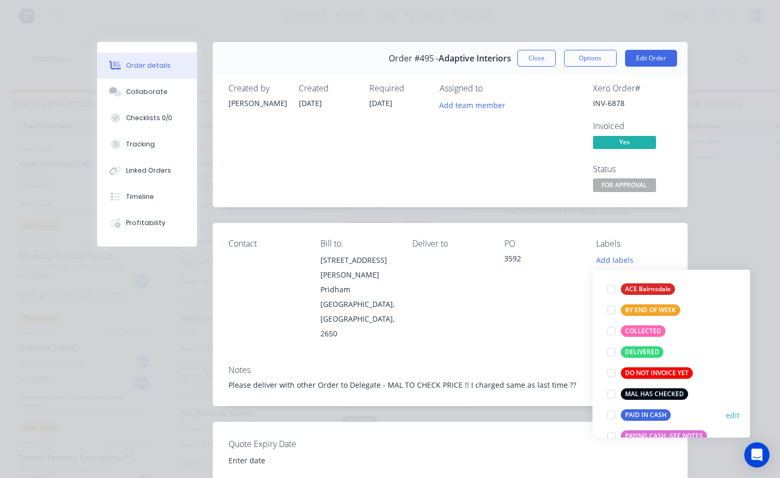
scroll to position [105, 0]
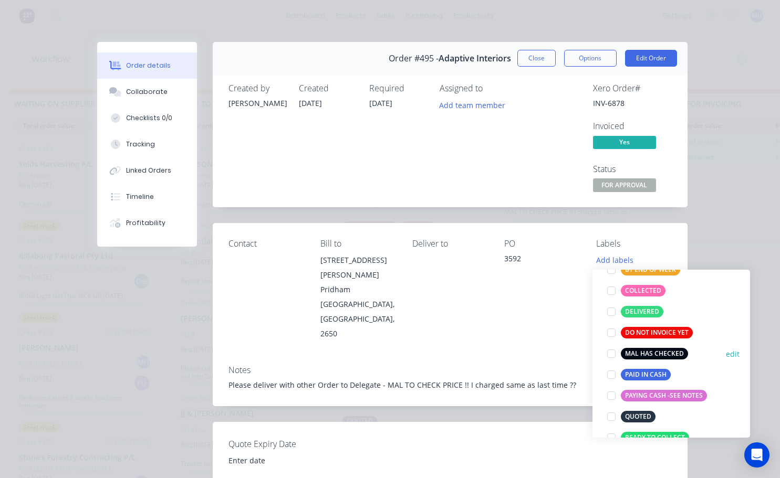
click at [611, 353] on div at bounding box center [611, 353] width 21 height 21
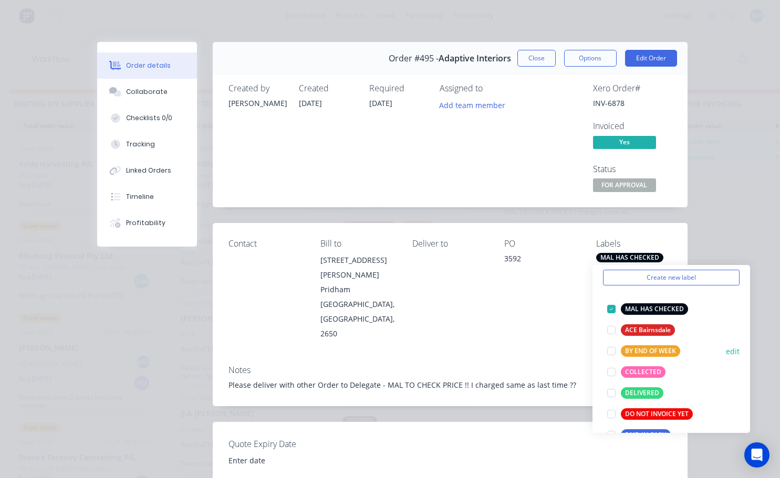
scroll to position [53, 0]
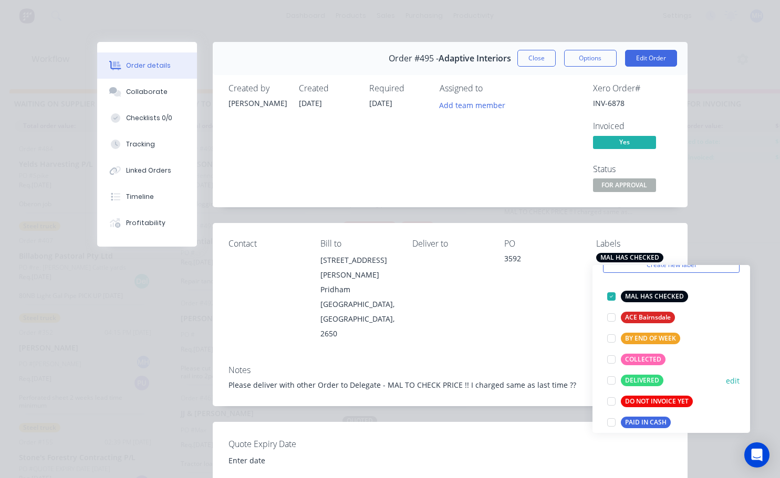
click at [612, 382] on div at bounding box center [611, 380] width 21 height 21
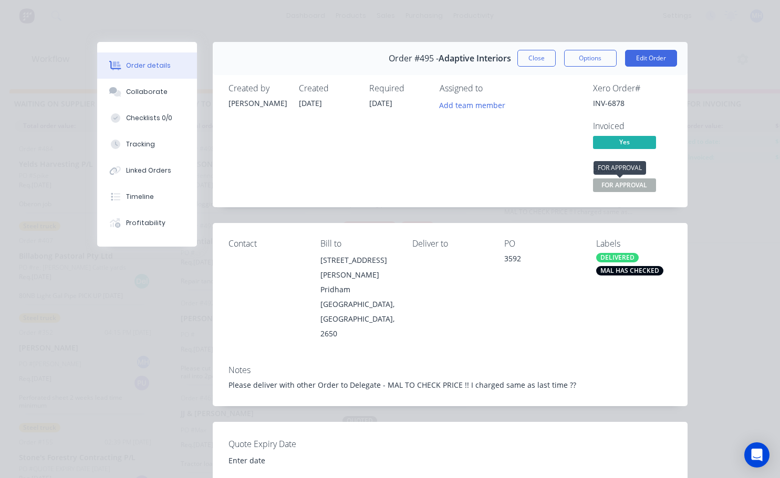
click at [611, 182] on span "FOR APPROVAL" at bounding box center [624, 185] width 63 height 13
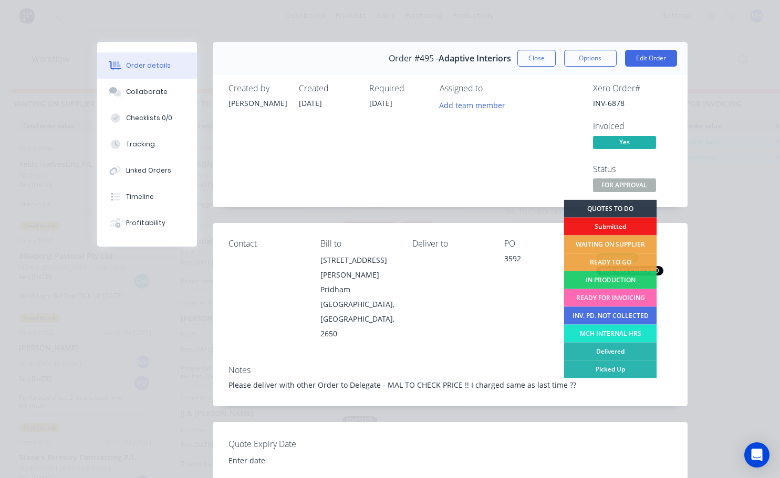
click at [606, 300] on div "READY FOR INVOICING" at bounding box center [609, 298] width 93 height 18
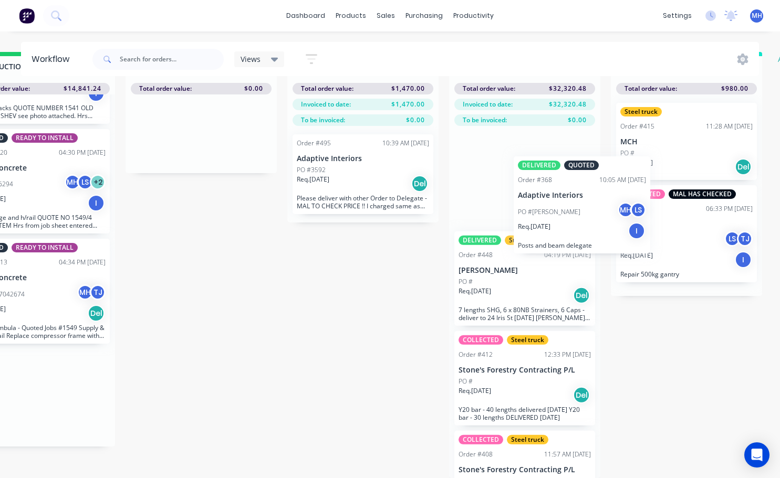
scroll to position [45, 711]
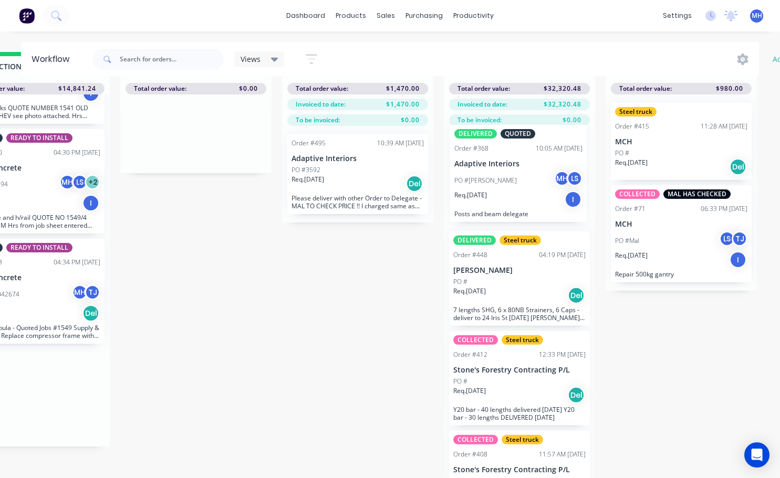
drag, startPoint x: 269, startPoint y: 400, endPoint x: 523, endPoint y: 183, distance: 334.8
click at [523, 183] on div "QUOTES TO DO 1 Status colour #273444 hex #273444 Save Cancel Notifications Emai…" at bounding box center [156, 265] width 1751 height 426
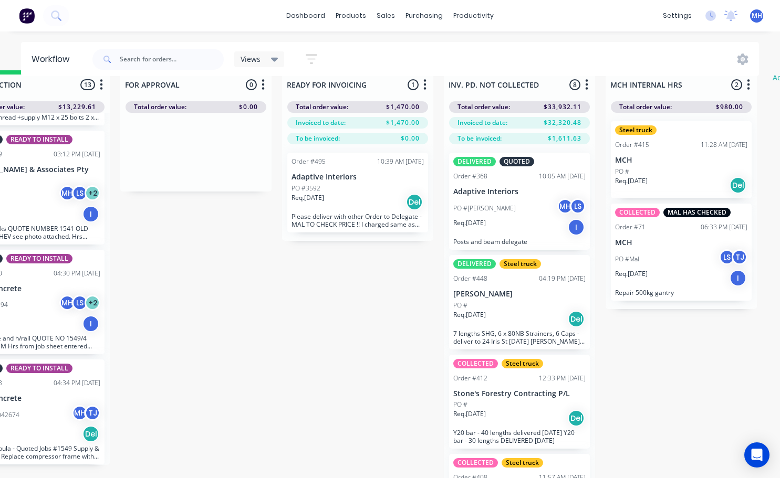
scroll to position [0, 711]
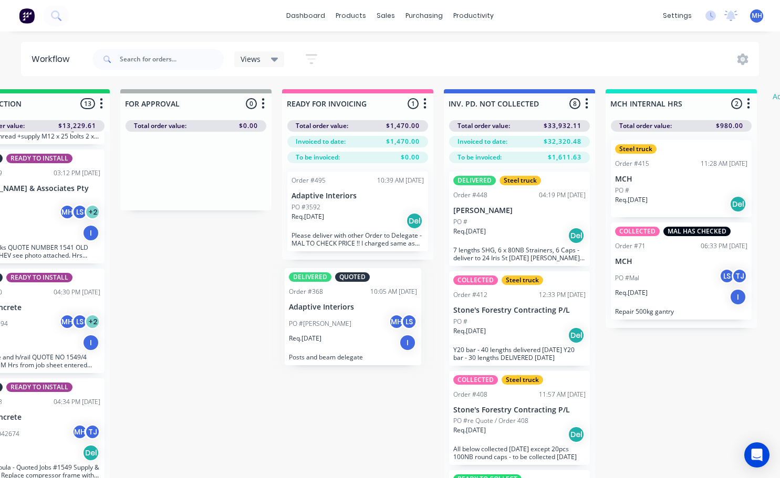
drag, startPoint x: 517, startPoint y: 217, endPoint x: 347, endPoint y: 320, distance: 199.1
click at [347, 320] on div "QUOTES TO DO 1 Status colour #273444 hex #273444 Save Cancel Notifications Emai…" at bounding box center [156, 302] width 1751 height 426
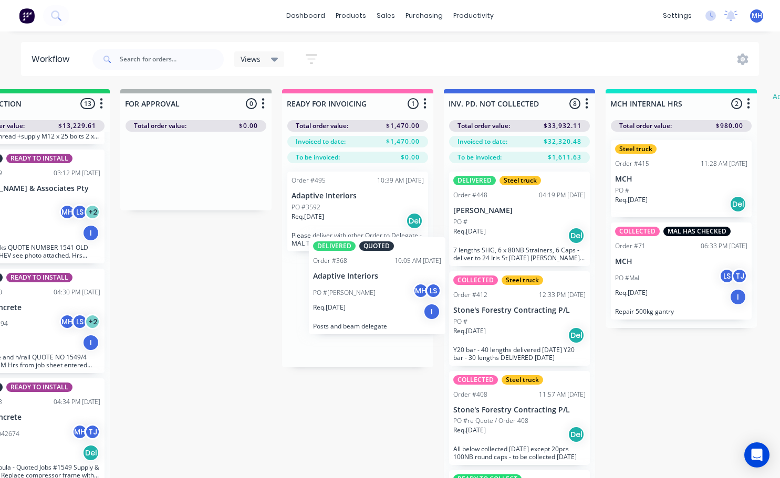
drag, startPoint x: 509, startPoint y: 225, endPoint x: 352, endPoint y: 307, distance: 177.3
click at [352, 307] on div "QUOTES TO DO 1 Status colour #273444 hex #273444 Save Cancel Notifications Emai…" at bounding box center [156, 302] width 1751 height 426
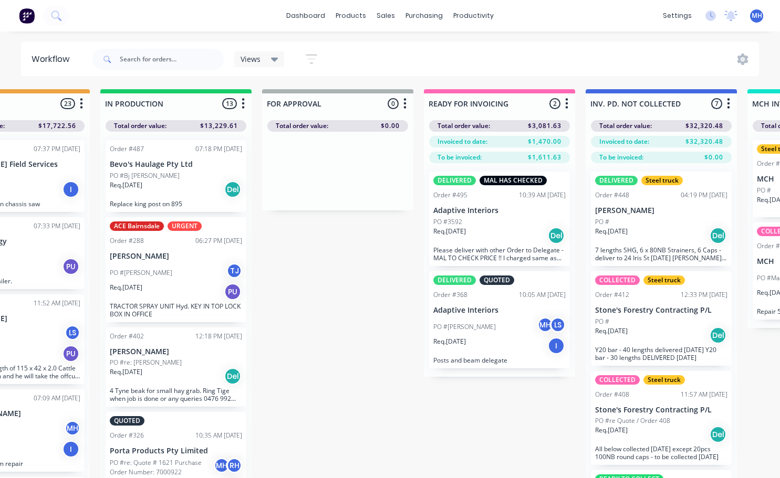
scroll to position [0, 574]
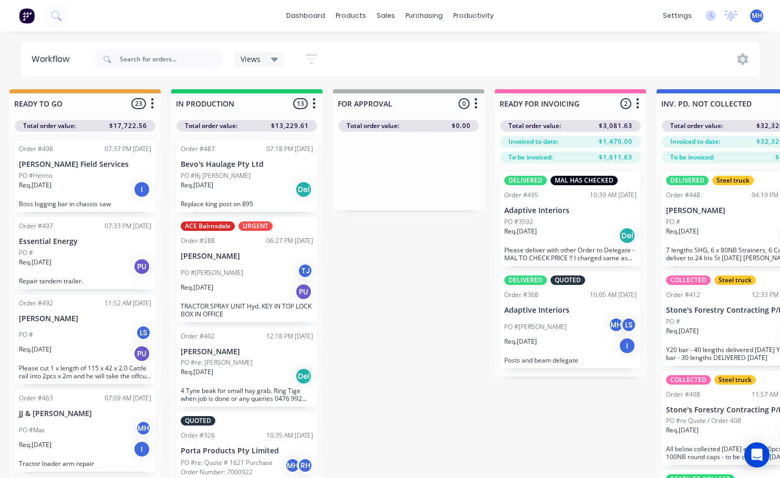
scroll to position [0, 502]
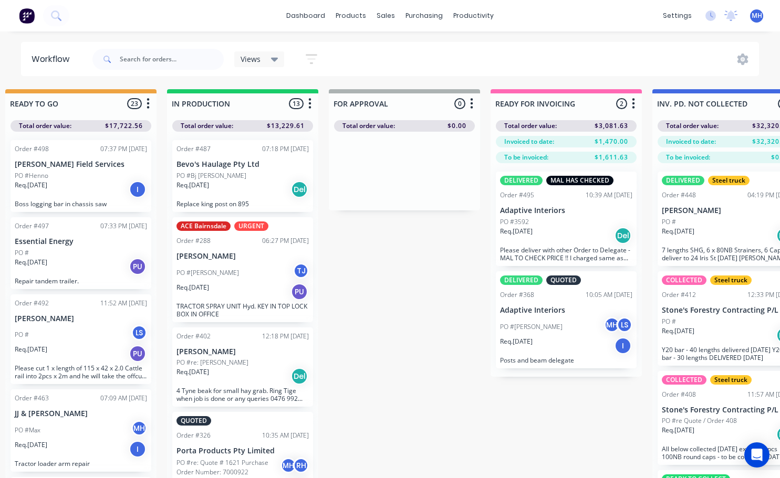
click at [554, 330] on div "PO #Tim MH LS" at bounding box center [566, 327] width 132 height 20
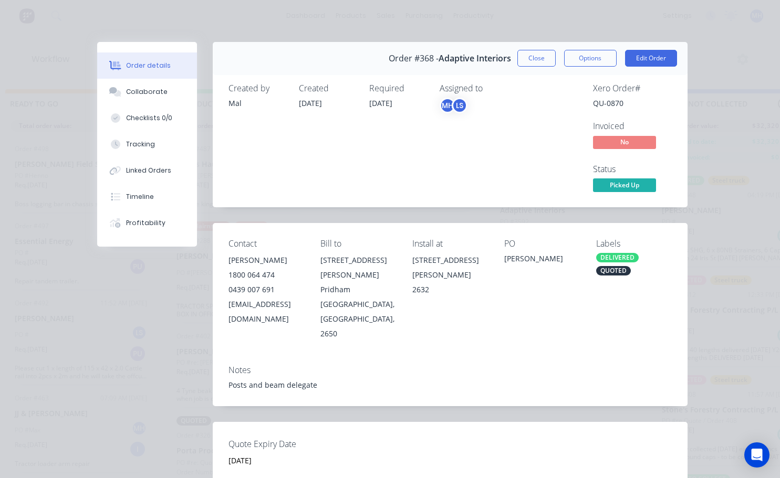
click at [616, 240] on div "Labels" at bounding box center [633, 244] width 75 height 10
click at [616, 258] on div "DELIVERED" at bounding box center [617, 257] width 43 height 9
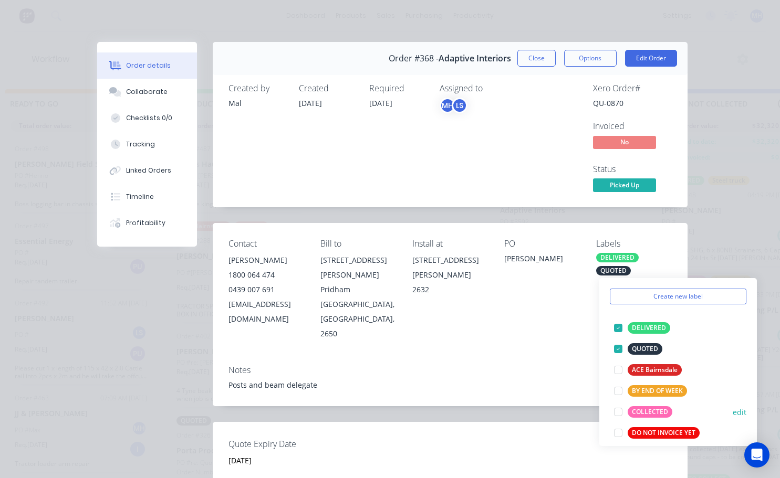
scroll to position [105, 0]
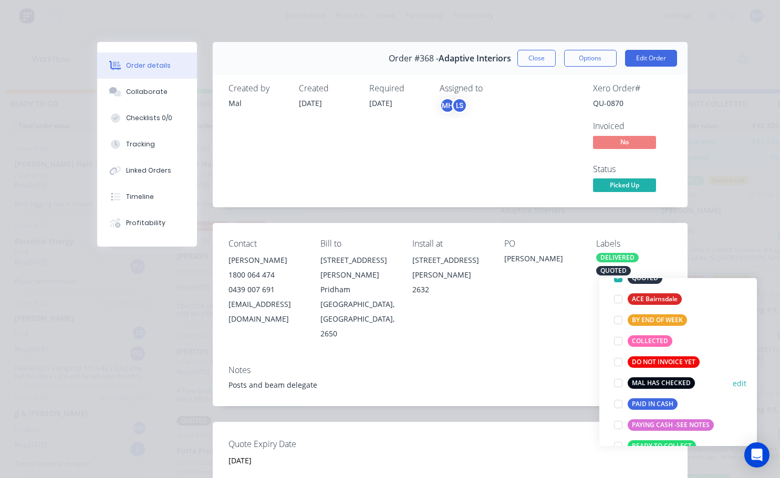
click at [617, 382] on div at bounding box center [617, 383] width 21 height 21
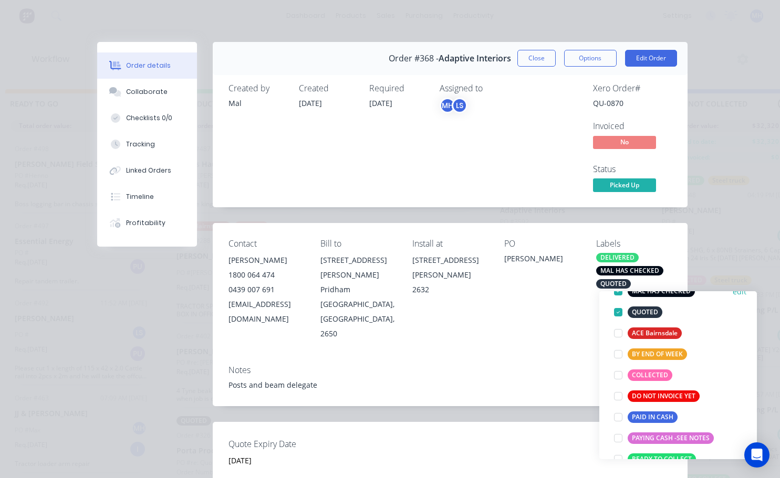
scroll to position [0, 0]
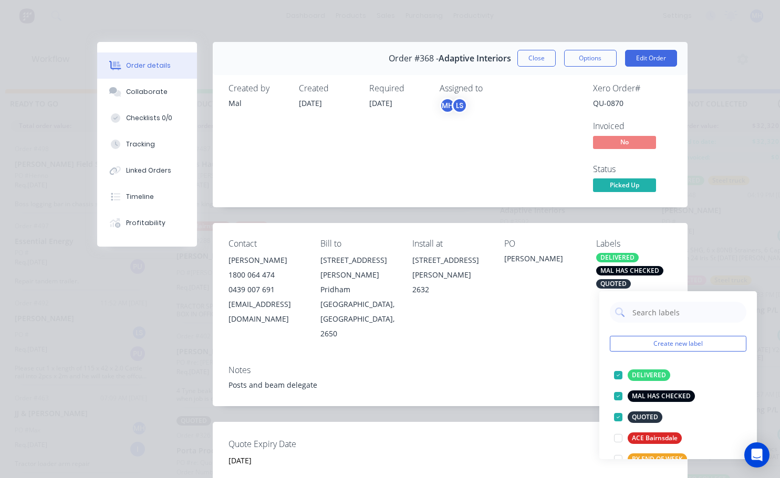
click at [544, 128] on div "Xero Order # QU-0870 Invoiced No Status Picked Up" at bounding box center [607, 138] width 127 height 111
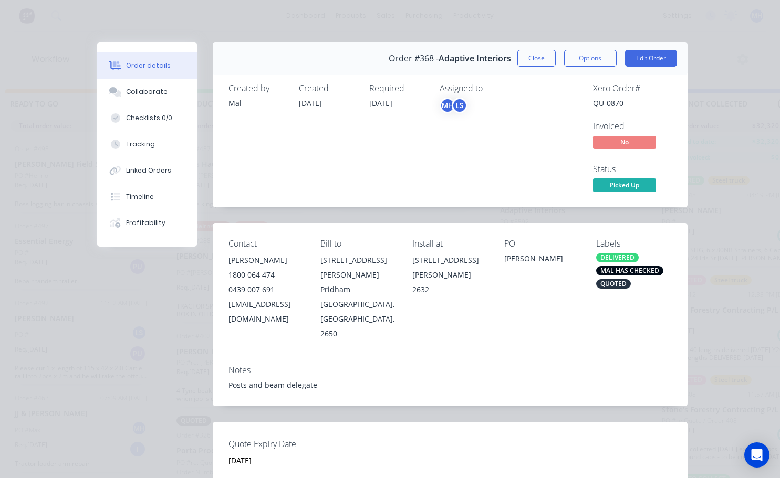
click at [540, 65] on button "Close" at bounding box center [536, 58] width 38 height 17
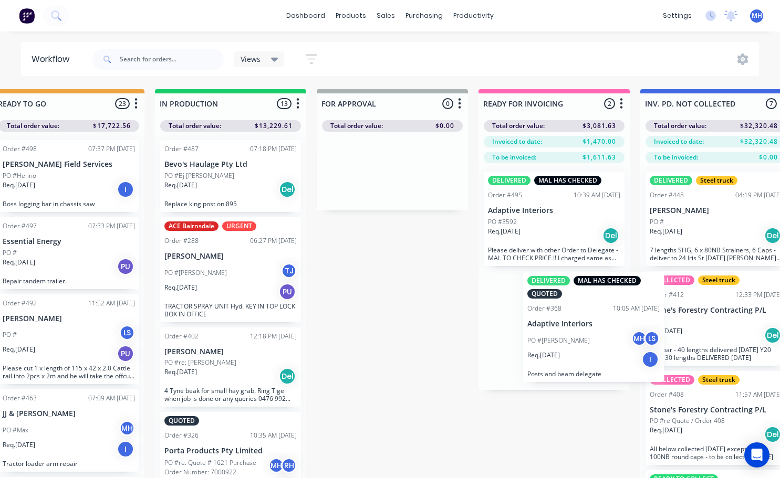
scroll to position [0, 516]
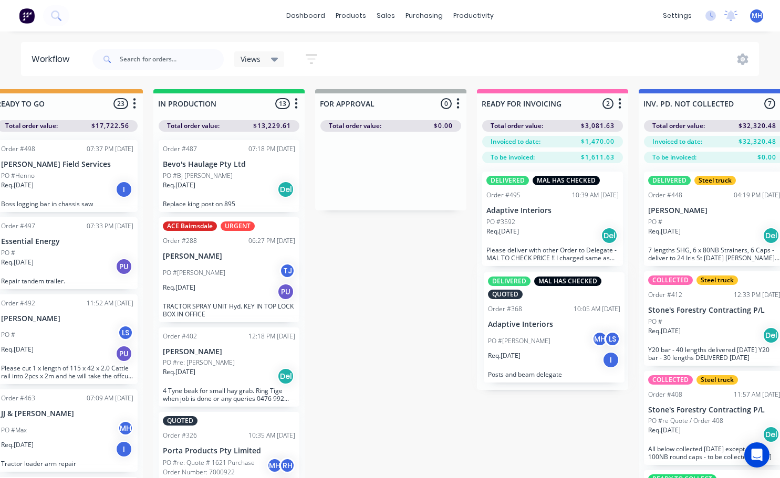
drag, startPoint x: 561, startPoint y: 320, endPoint x: 551, endPoint y: 321, distance: 9.5
click at [551, 321] on div "DELIVERED MAL HAS CHECKED Order #495 10:39 AM 28/08/25 Adaptive Interiors PO #3…" at bounding box center [552, 276] width 151 height 227
click at [550, 295] on div "DELIVERED MAL HAS CHECKED QUOTED" at bounding box center [552, 287] width 132 height 23
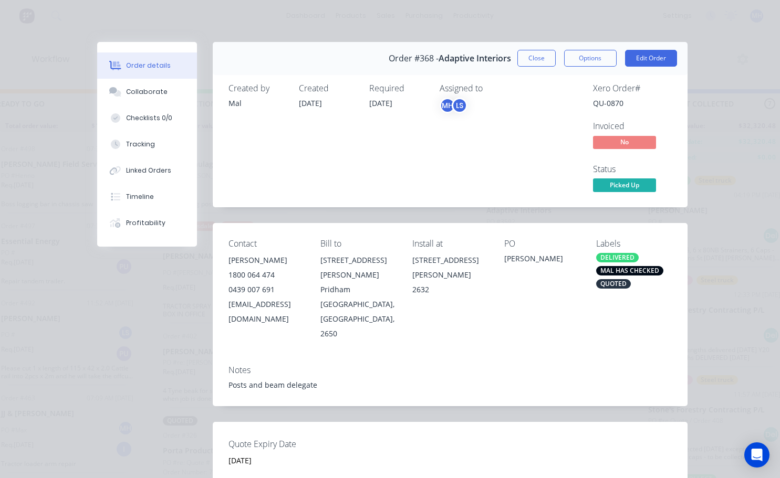
click at [617, 250] on div "Labels DELIVERED MAL HAS CHECKED QUOTED" at bounding box center [633, 290] width 75 height 102
click at [608, 237] on div "Contact TIM PRIDHAM 1800 064 474 0439 007 691 gm@adaptiveinteriors.com.au Bill …" at bounding box center [450, 290] width 475 height 134
click at [617, 274] on div "MAL HAS CHECKED" at bounding box center [629, 270] width 67 height 9
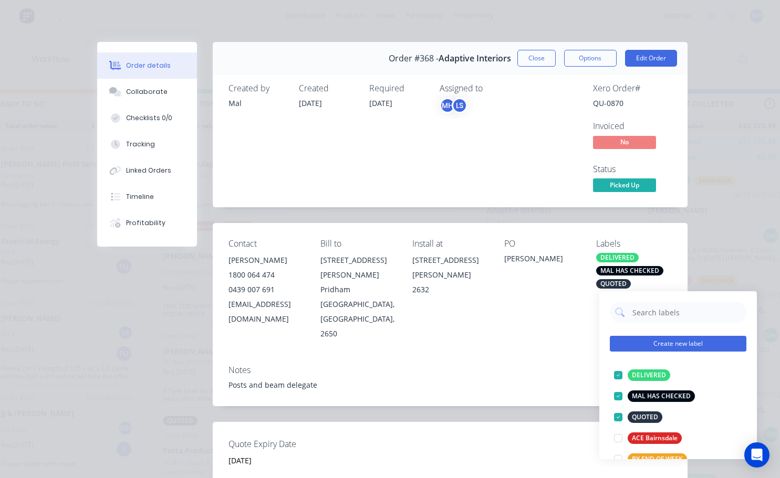
click at [616, 341] on button "Create new label" at bounding box center [678, 344] width 137 height 16
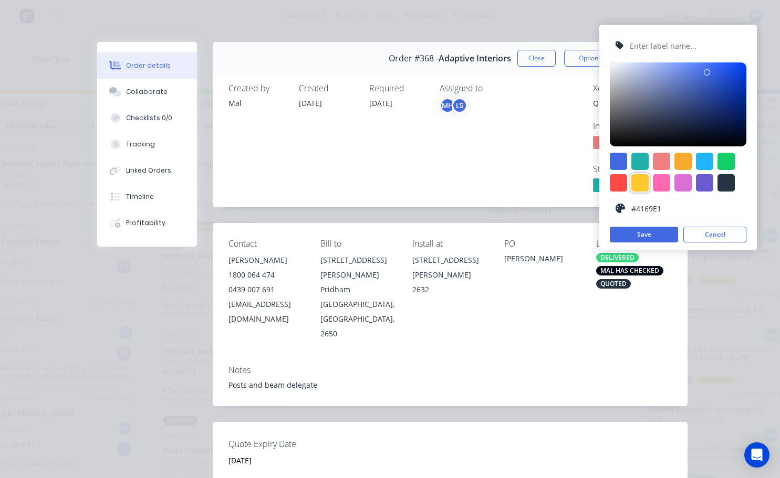
click at [638, 182] on div at bounding box center [639, 182] width 17 height 17
type input "#FFC82C"
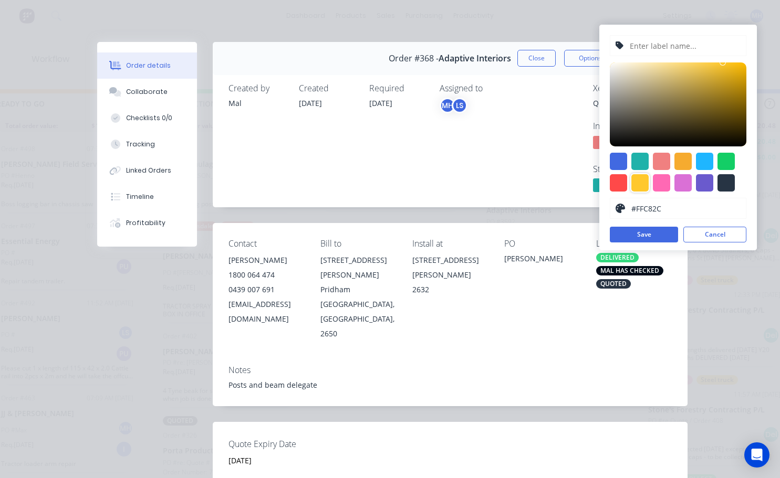
drag, startPoint x: 638, startPoint y: 44, endPoint x: 656, endPoint y: 60, distance: 24.2
click at [638, 44] on input "text" at bounding box center [684, 46] width 112 height 20
type input "Talk to Cathy re this"
click at [656, 241] on button "Save" at bounding box center [644, 235] width 68 height 16
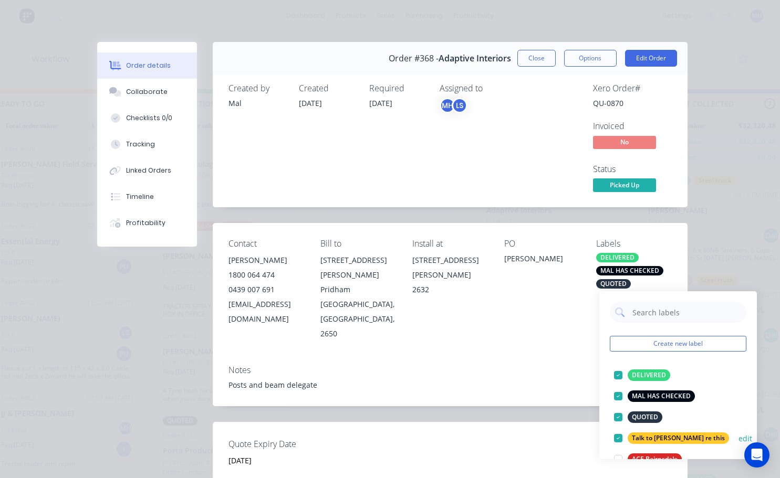
click at [617, 438] on div at bounding box center [617, 438] width 21 height 21
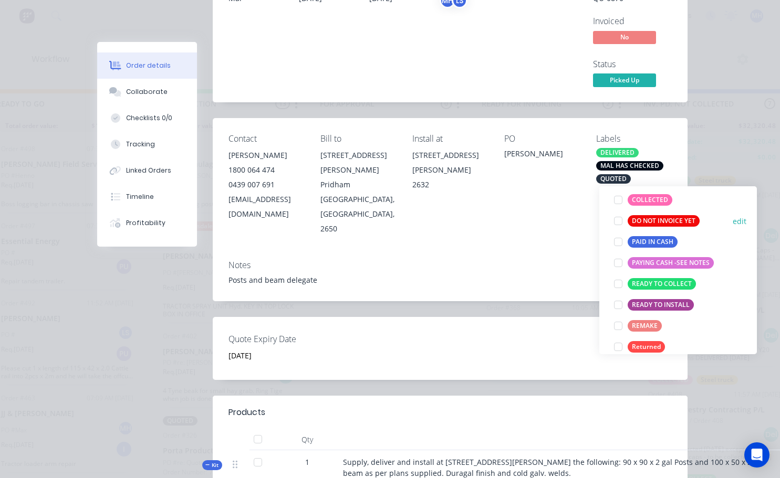
scroll to position [263, 0]
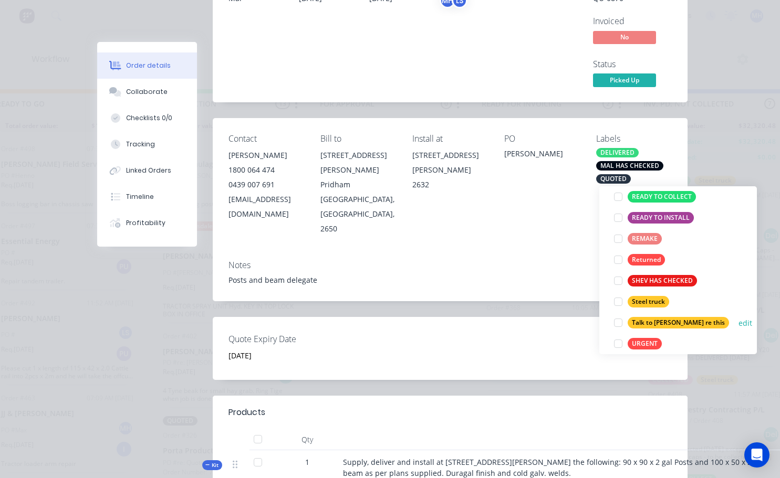
click at [617, 323] on div at bounding box center [617, 322] width 21 height 21
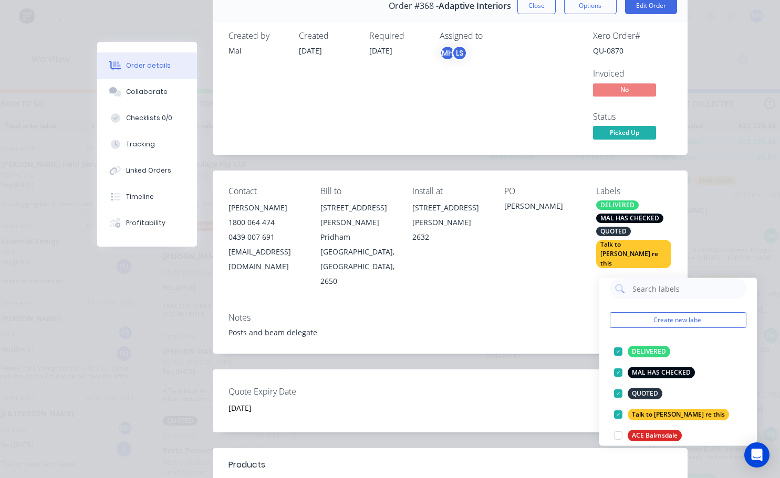
scroll to position [0, 0]
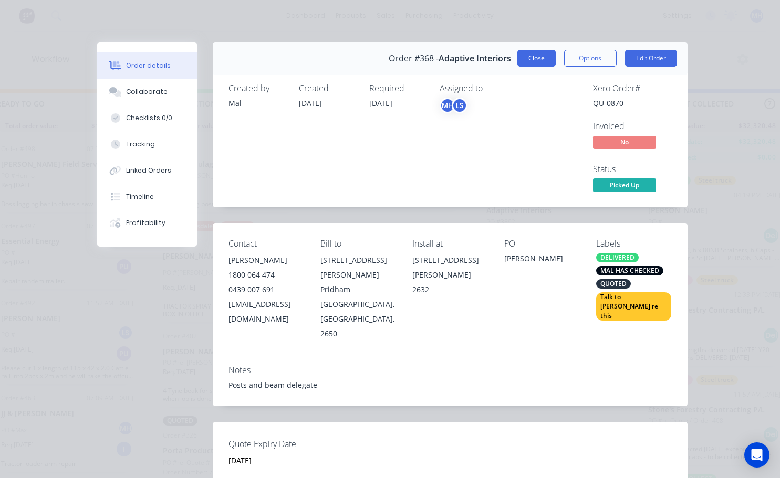
click at [535, 64] on button "Close" at bounding box center [536, 58] width 38 height 17
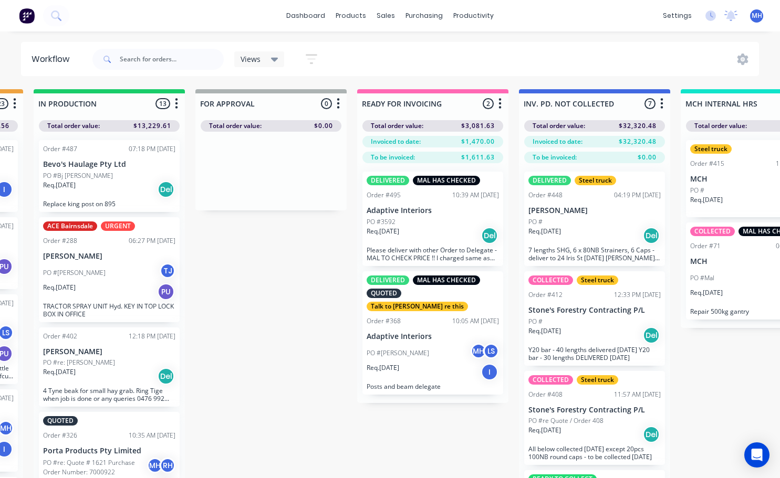
scroll to position [0, 623]
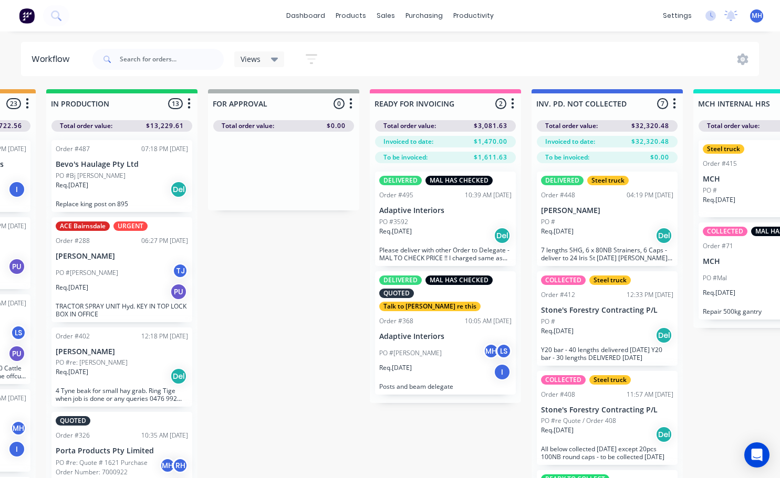
click at [449, 200] on div "Order #495 10:39 AM 28/08/25" at bounding box center [445, 195] width 132 height 9
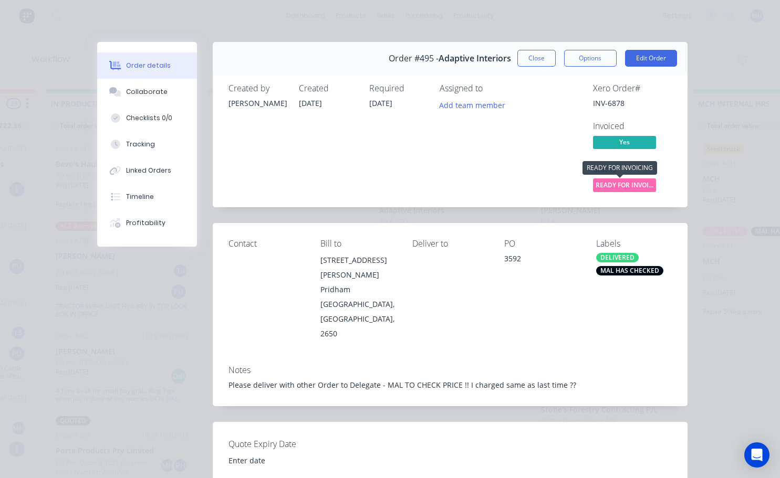
click at [626, 186] on span "READY FOR INVOI..." at bounding box center [624, 185] width 63 height 13
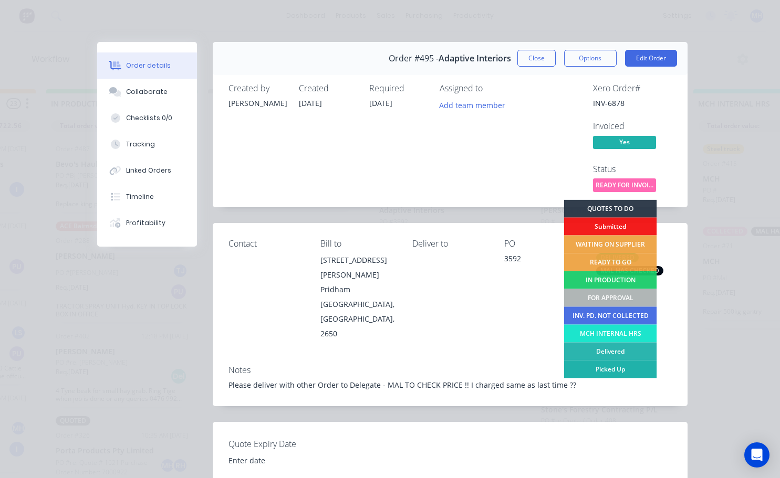
click at [612, 369] on div "Picked Up" at bounding box center [609, 370] width 93 height 18
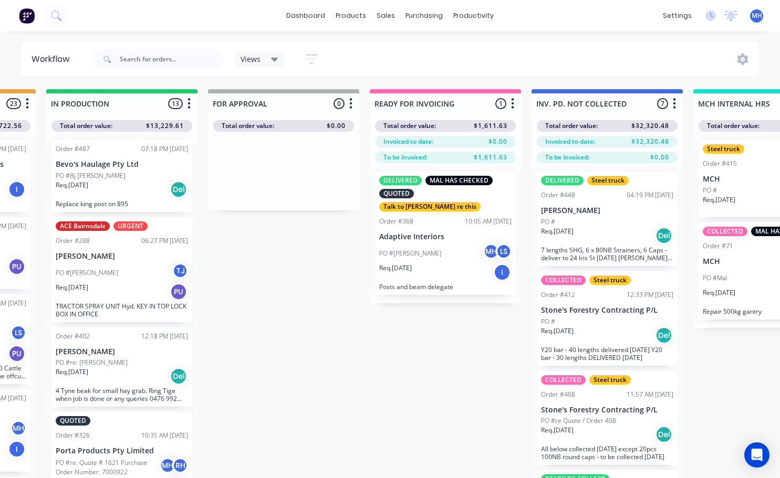
click at [456, 244] on div "PO #[PERSON_NAME] MH LS" at bounding box center [445, 254] width 132 height 20
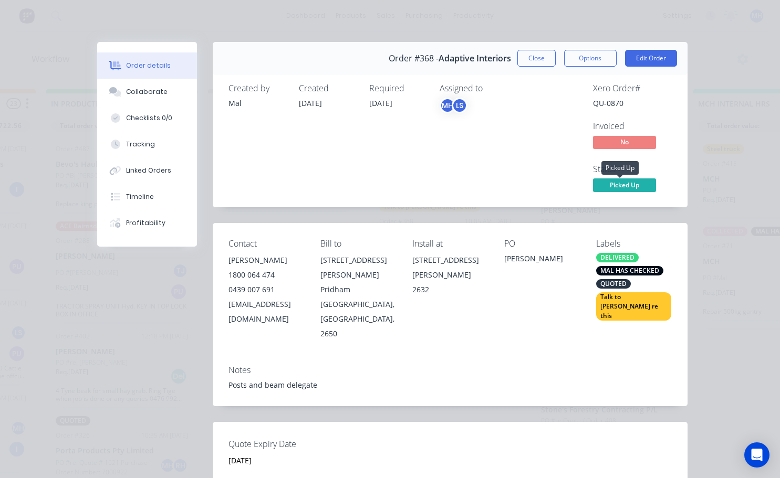
click at [626, 183] on span "Picked Up" at bounding box center [624, 185] width 63 height 13
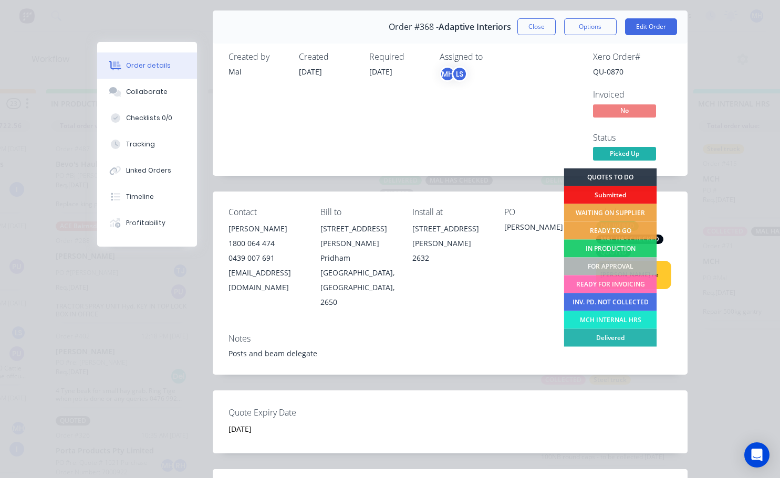
scroll to position [0, 0]
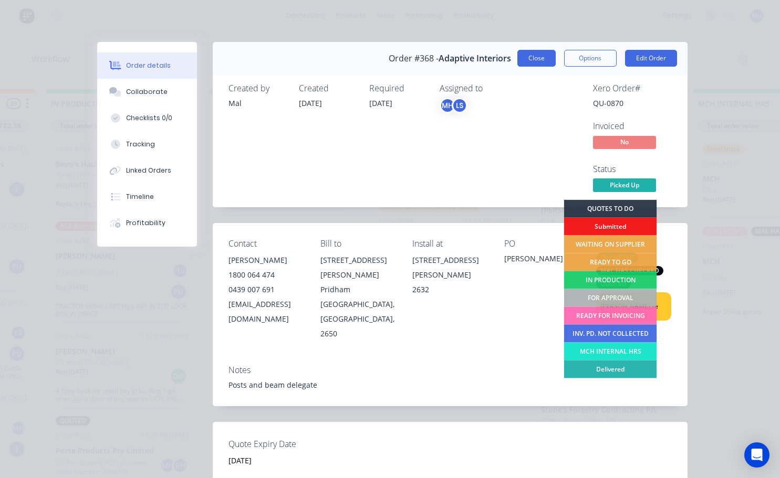
click at [542, 61] on button "Close" at bounding box center [536, 58] width 38 height 17
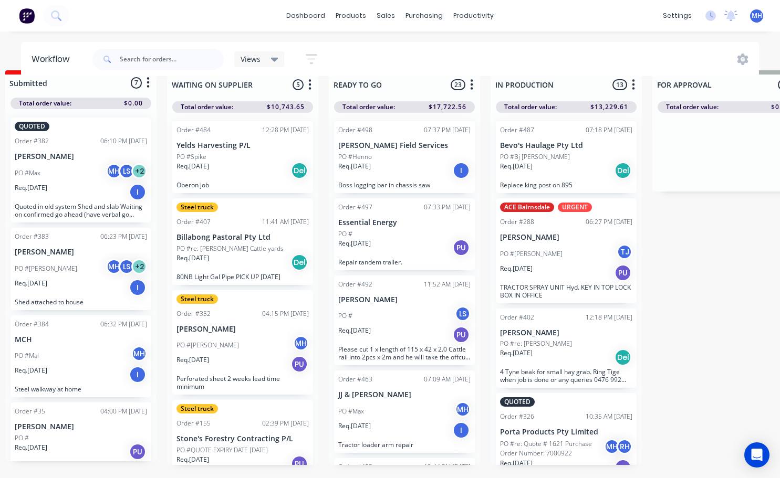
scroll to position [0, 179]
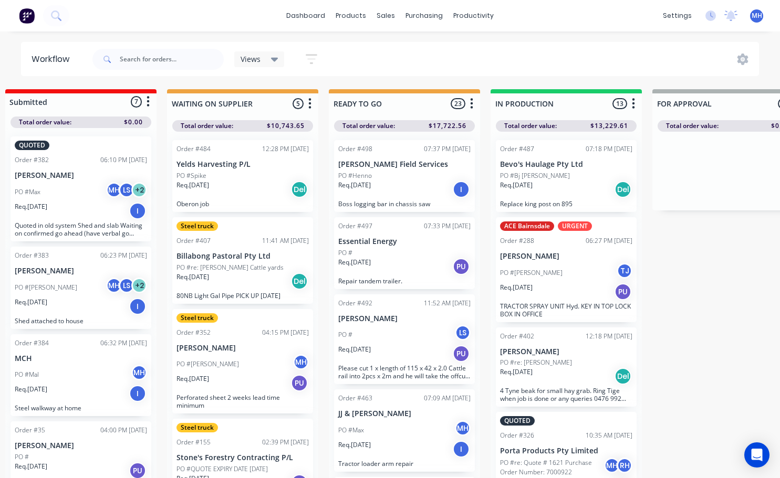
click at [234, 389] on div "Req. 22/08/25 PU" at bounding box center [242, 383] width 132 height 18
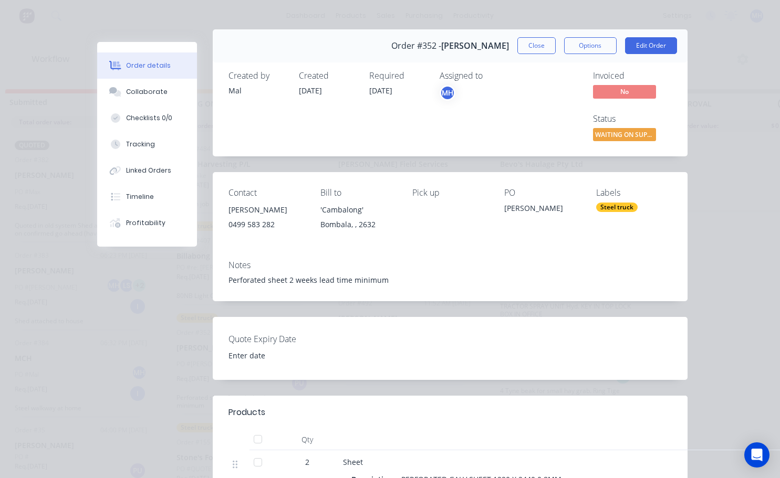
scroll to position [0, 0]
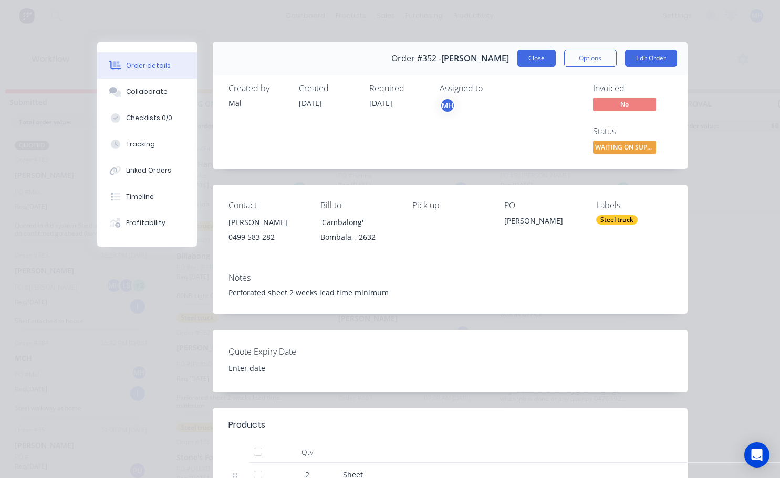
click at [534, 65] on button "Close" at bounding box center [536, 58] width 38 height 17
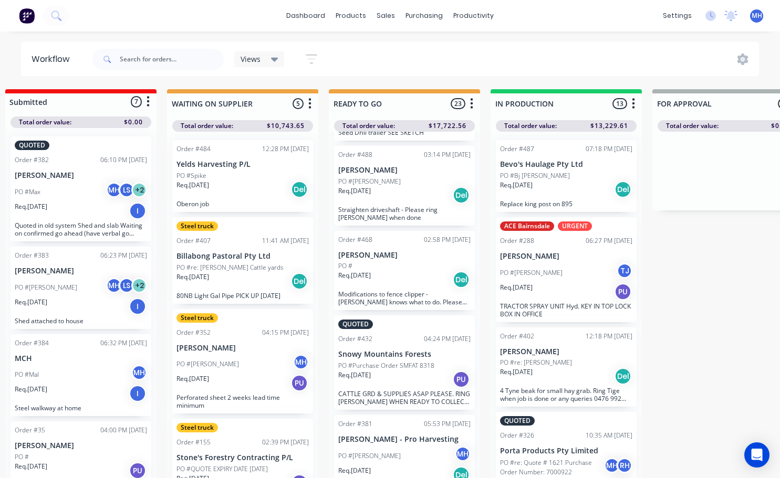
scroll to position [893, 0]
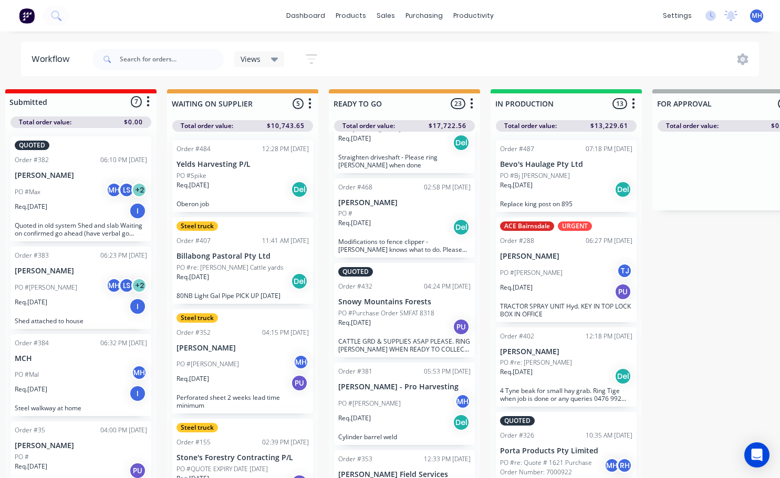
click at [381, 314] on p "PO #Purchase Order SMFAT 8318" at bounding box center [386, 313] width 96 height 9
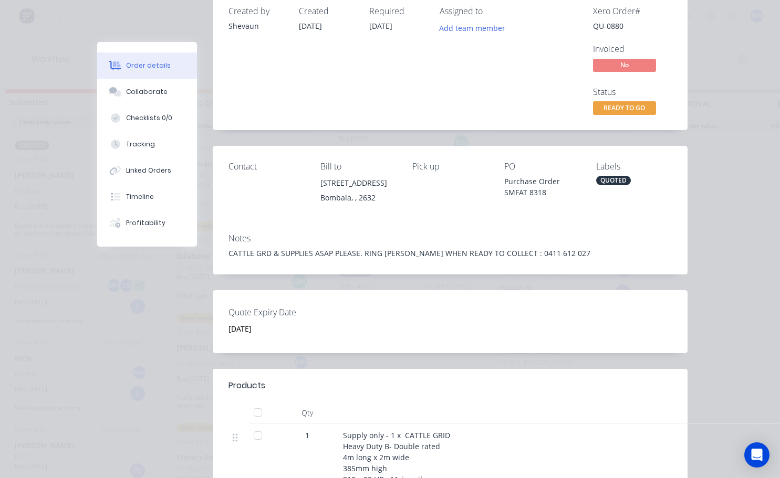
scroll to position [0, 0]
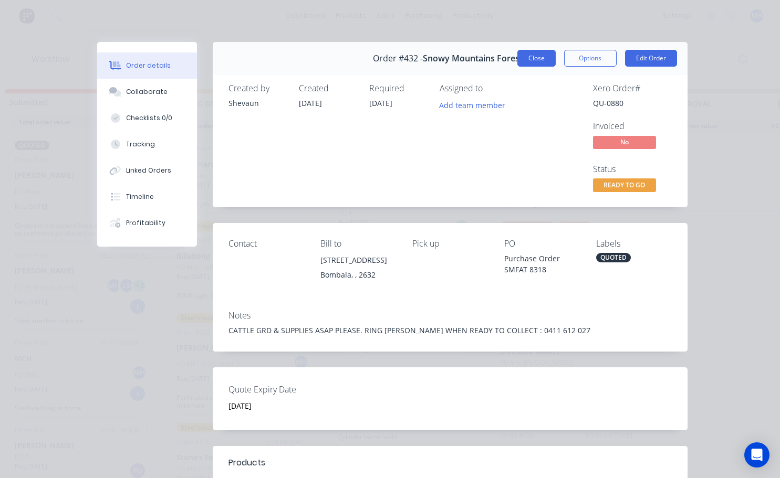
click at [526, 64] on button "Close" at bounding box center [536, 58] width 38 height 17
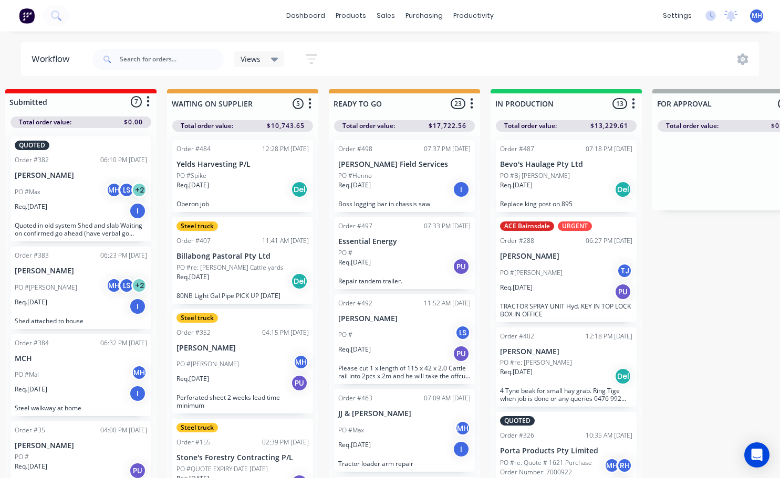
click at [417, 245] on p "Essential Energy" at bounding box center [404, 241] width 132 height 9
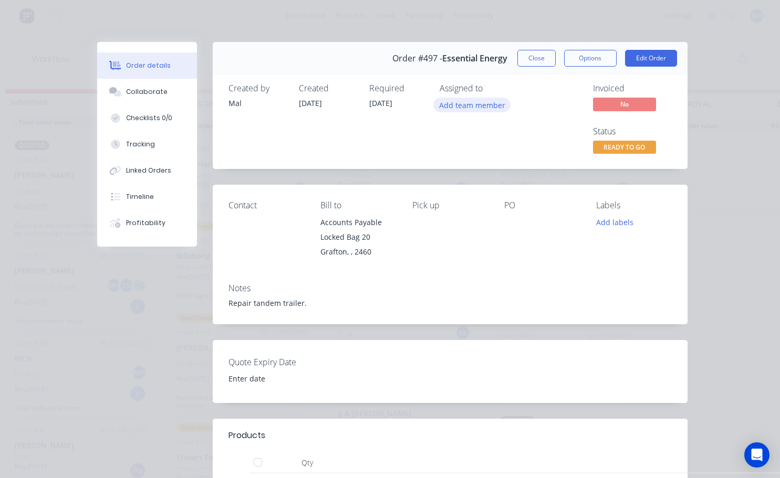
click at [475, 104] on button "Add team member" at bounding box center [471, 105] width 77 height 14
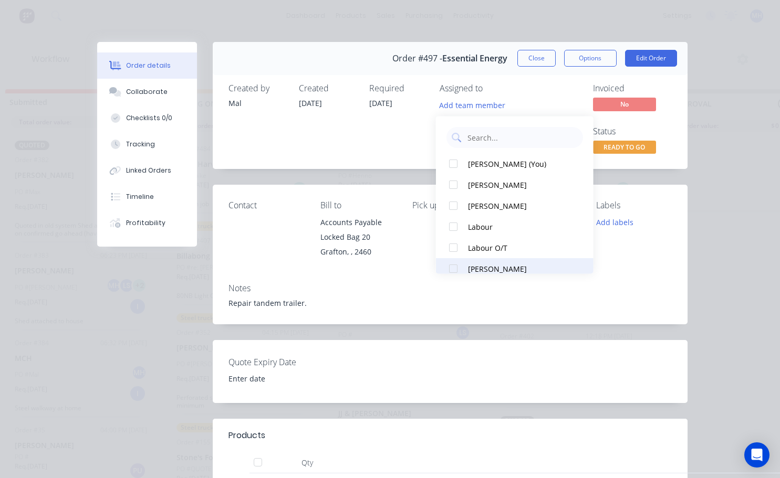
click at [452, 272] on div at bounding box center [453, 268] width 21 height 21
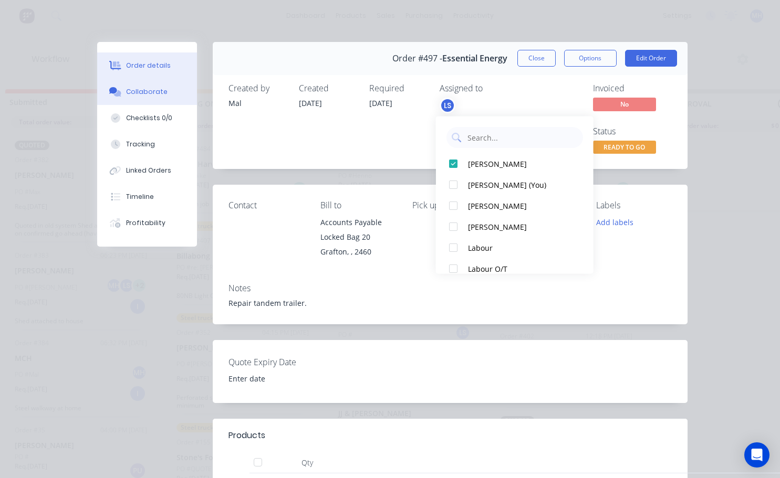
click at [141, 94] on div "Collaborate" at bounding box center [146, 91] width 41 height 9
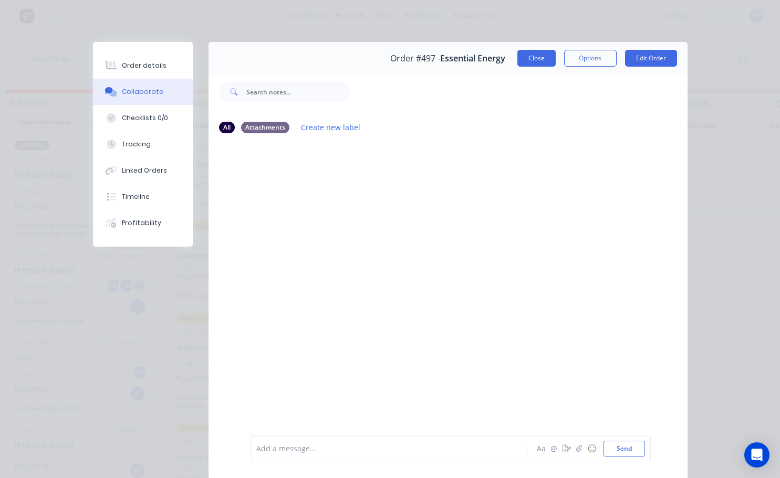
click at [538, 60] on button "Close" at bounding box center [536, 58] width 38 height 17
